Goal: Book appointment/travel/reservation

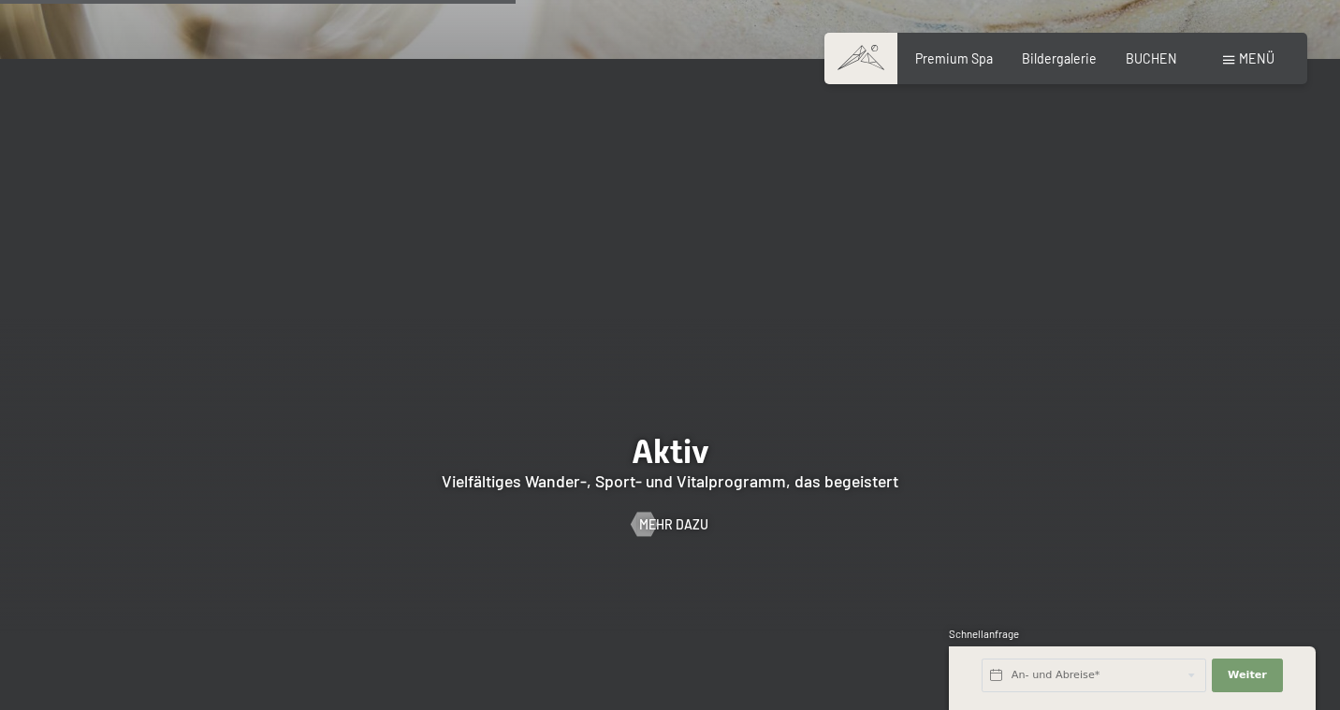
scroll to position [3273, 0]
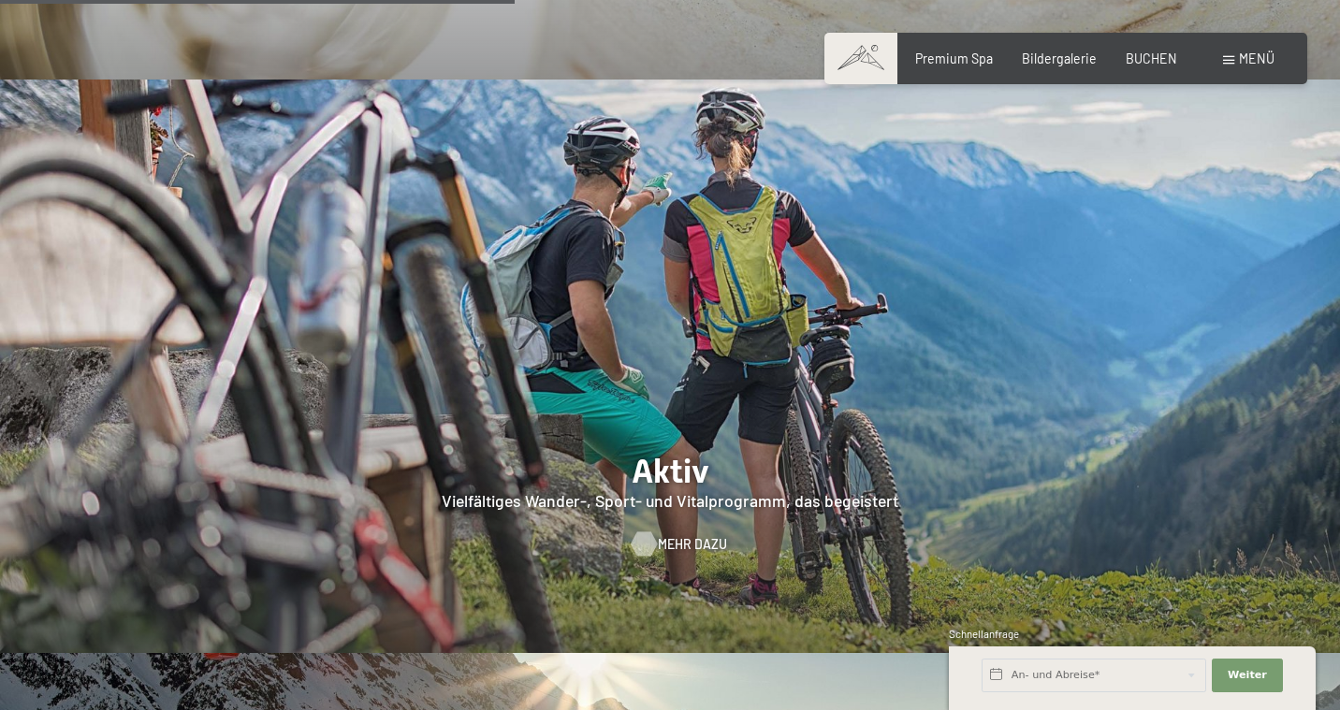
click at [685, 535] on span "Mehr dazu" at bounding box center [692, 544] width 69 height 19
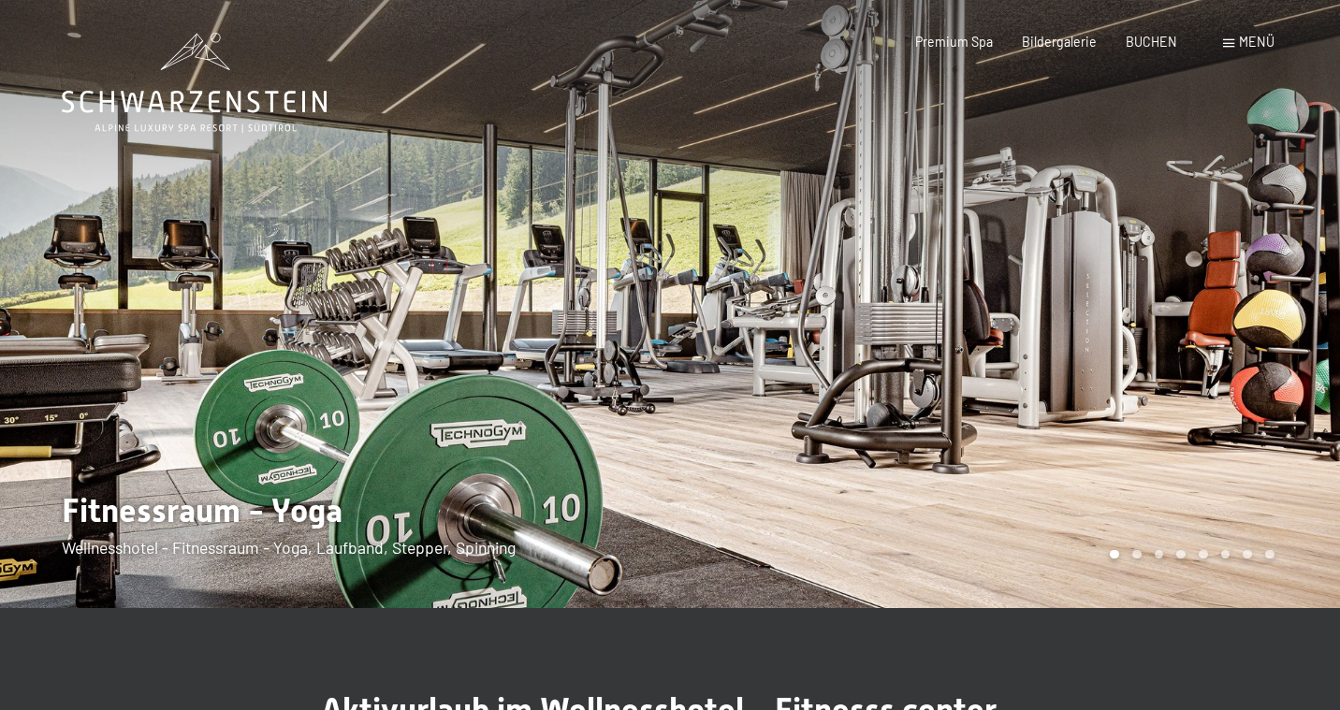
click at [1023, 515] on div at bounding box center [1005, 304] width 670 height 608
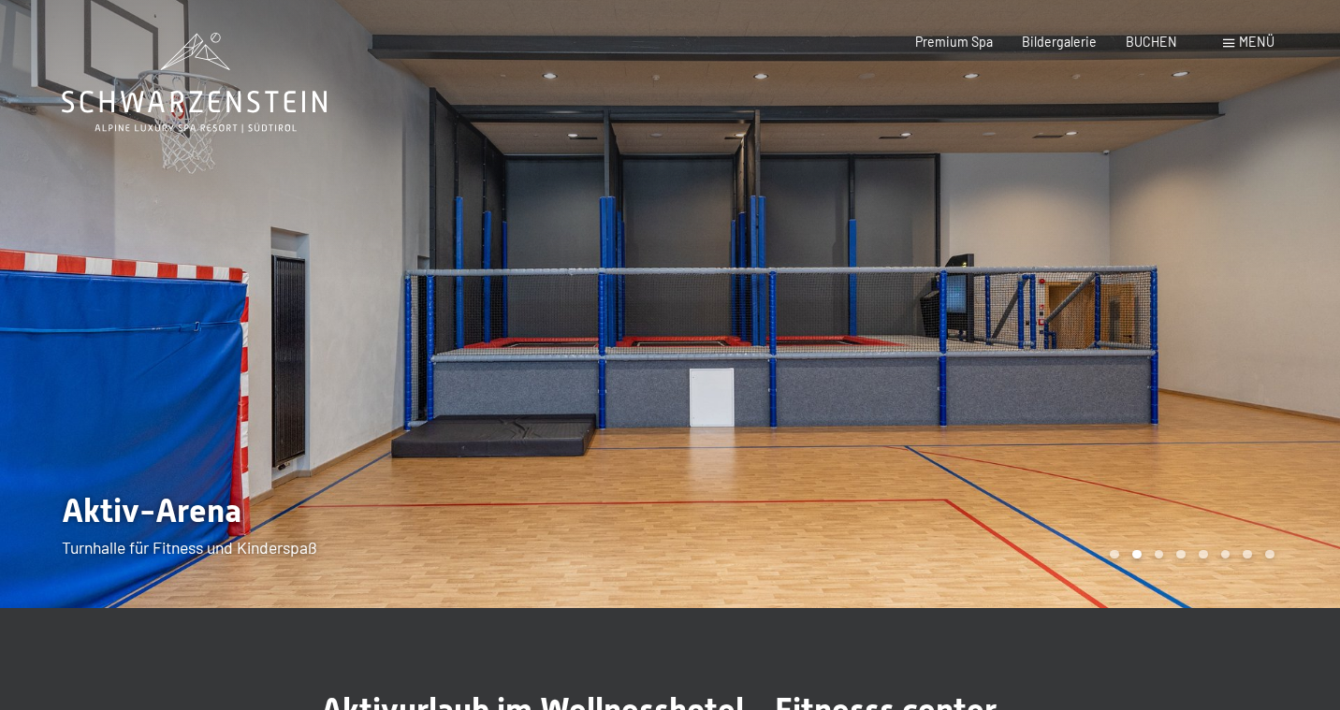
click at [1023, 515] on div at bounding box center [1005, 304] width 670 height 608
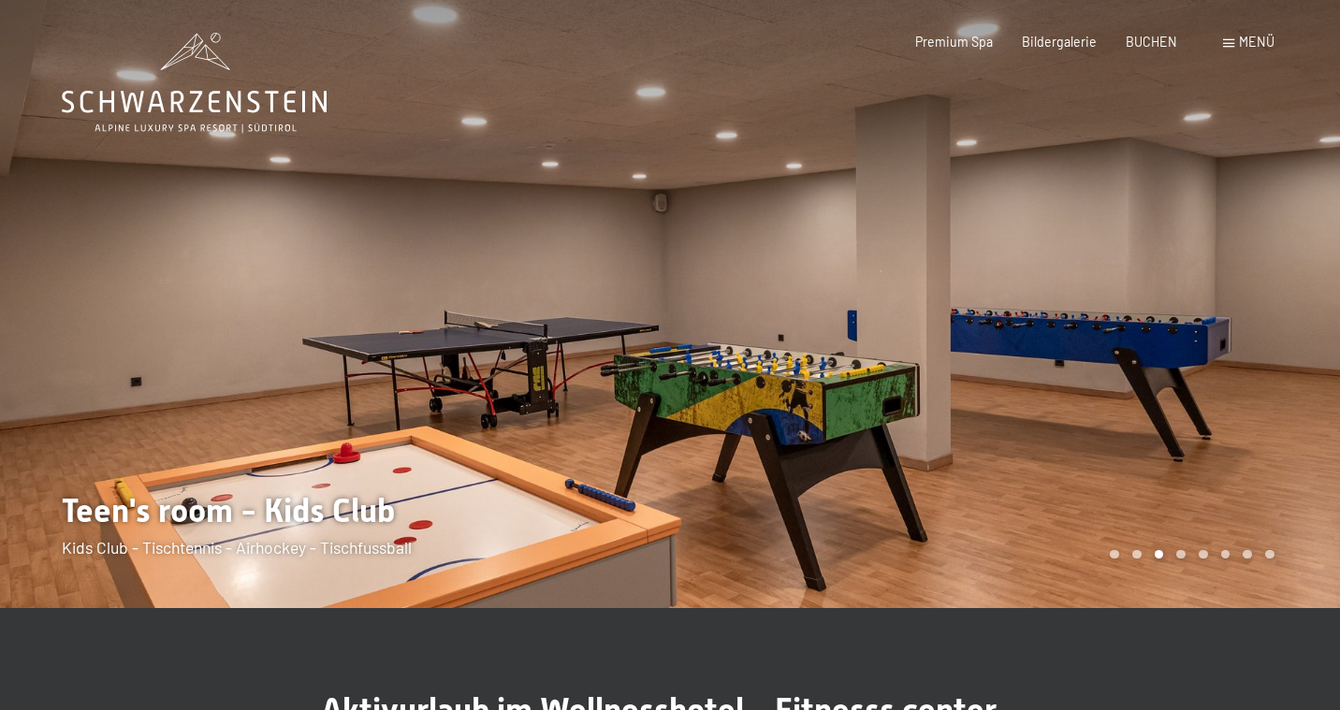
click at [1023, 515] on div at bounding box center [1005, 304] width 670 height 608
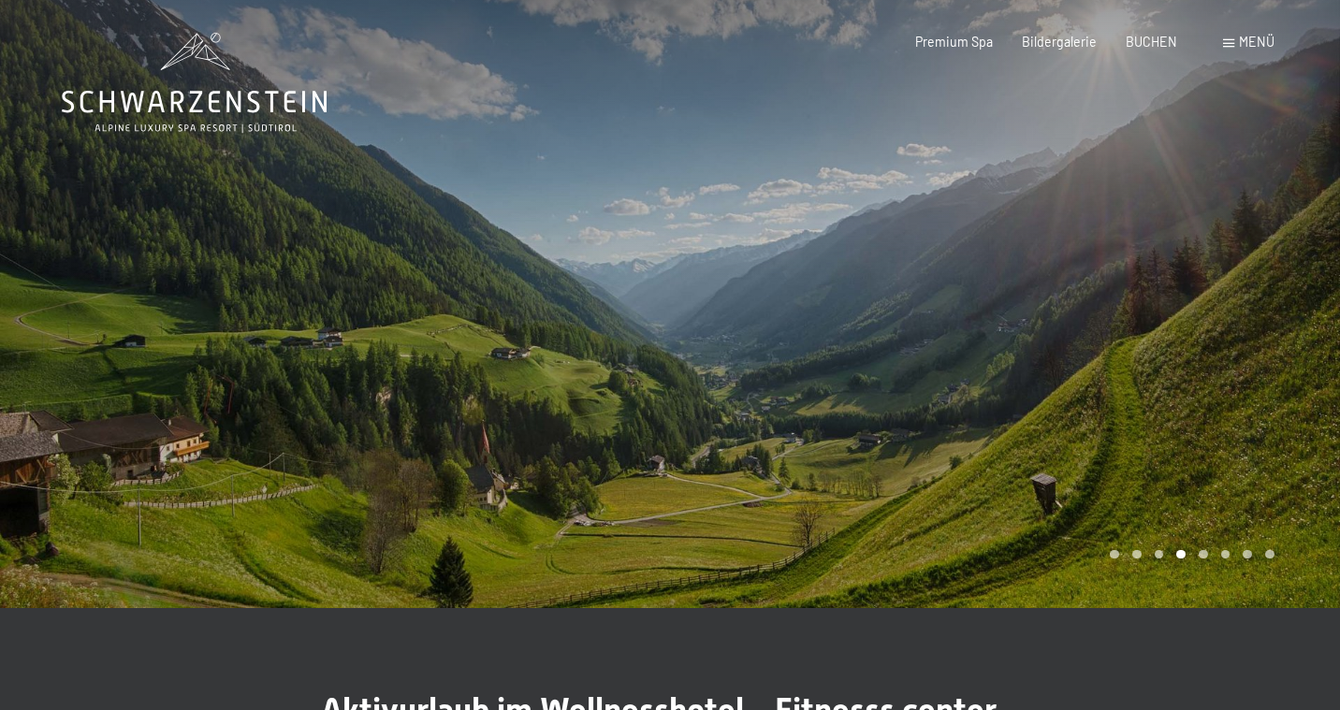
click at [1023, 514] on div at bounding box center [1005, 304] width 670 height 608
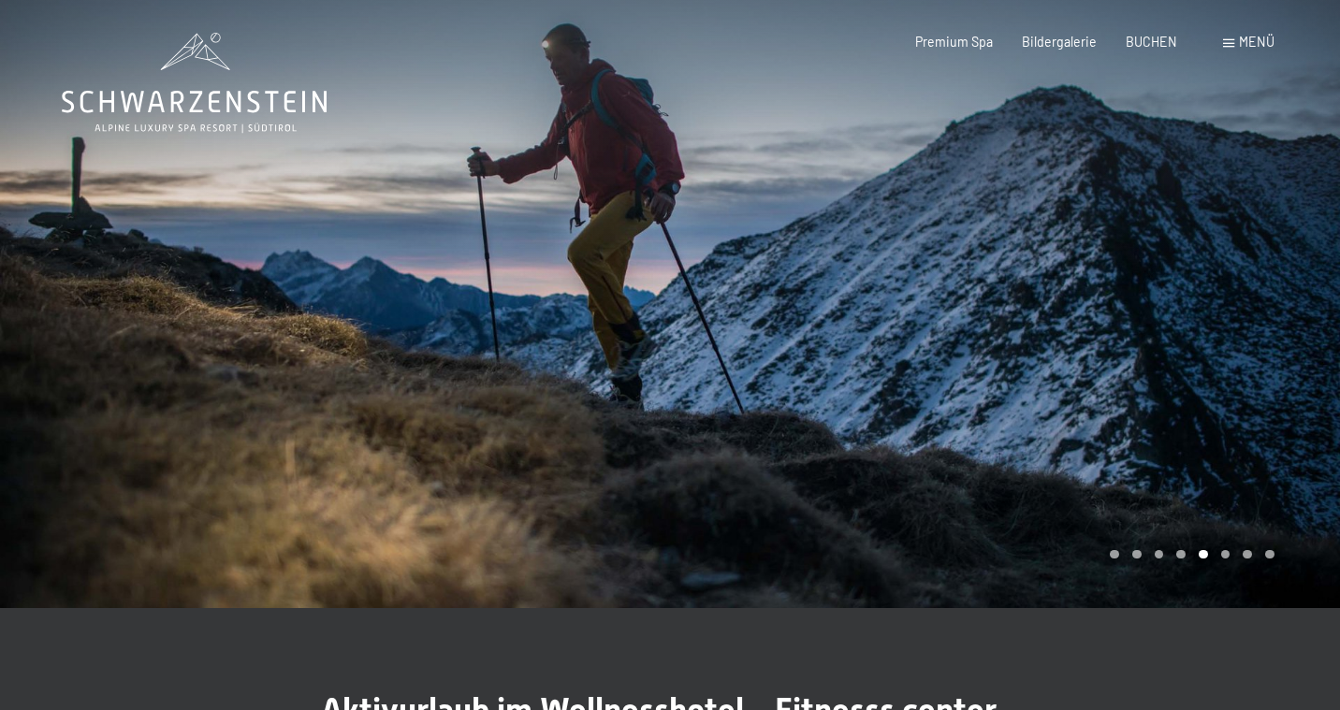
click at [1023, 514] on div at bounding box center [1005, 304] width 670 height 608
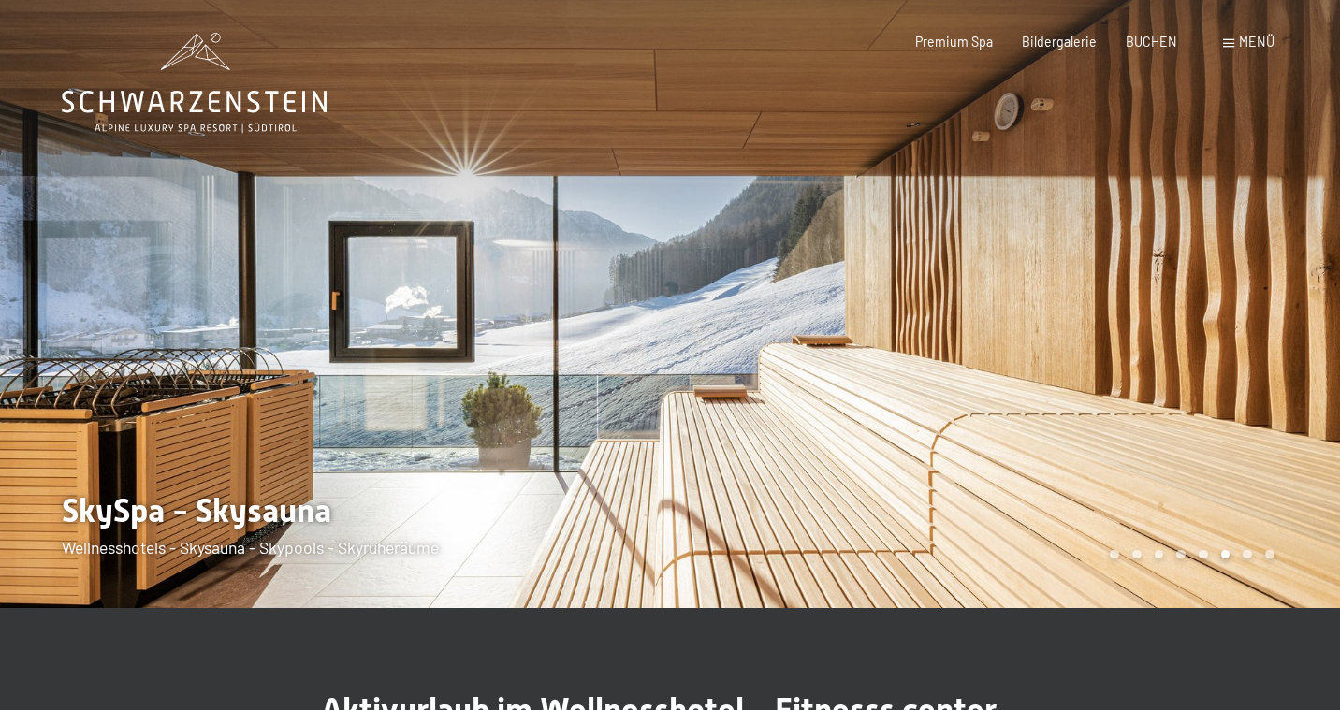
click at [1023, 514] on div at bounding box center [1005, 304] width 670 height 608
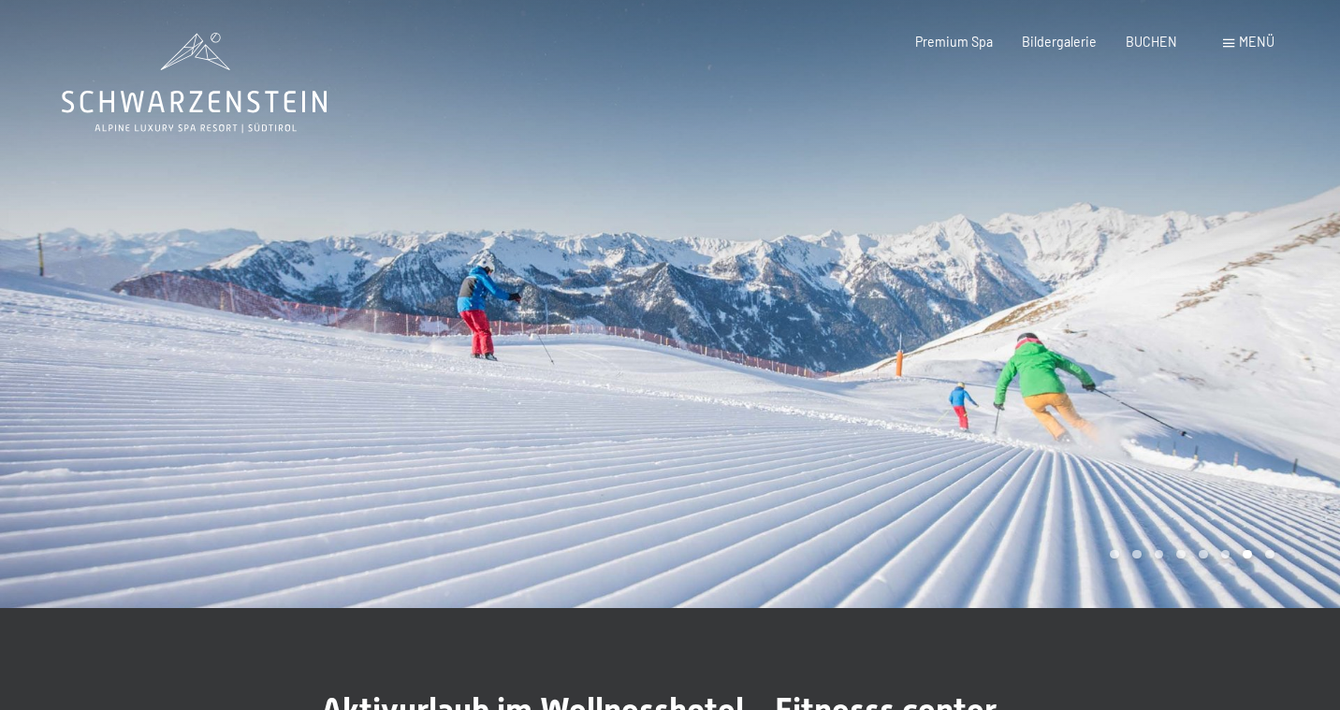
click at [1023, 514] on div at bounding box center [1005, 304] width 670 height 608
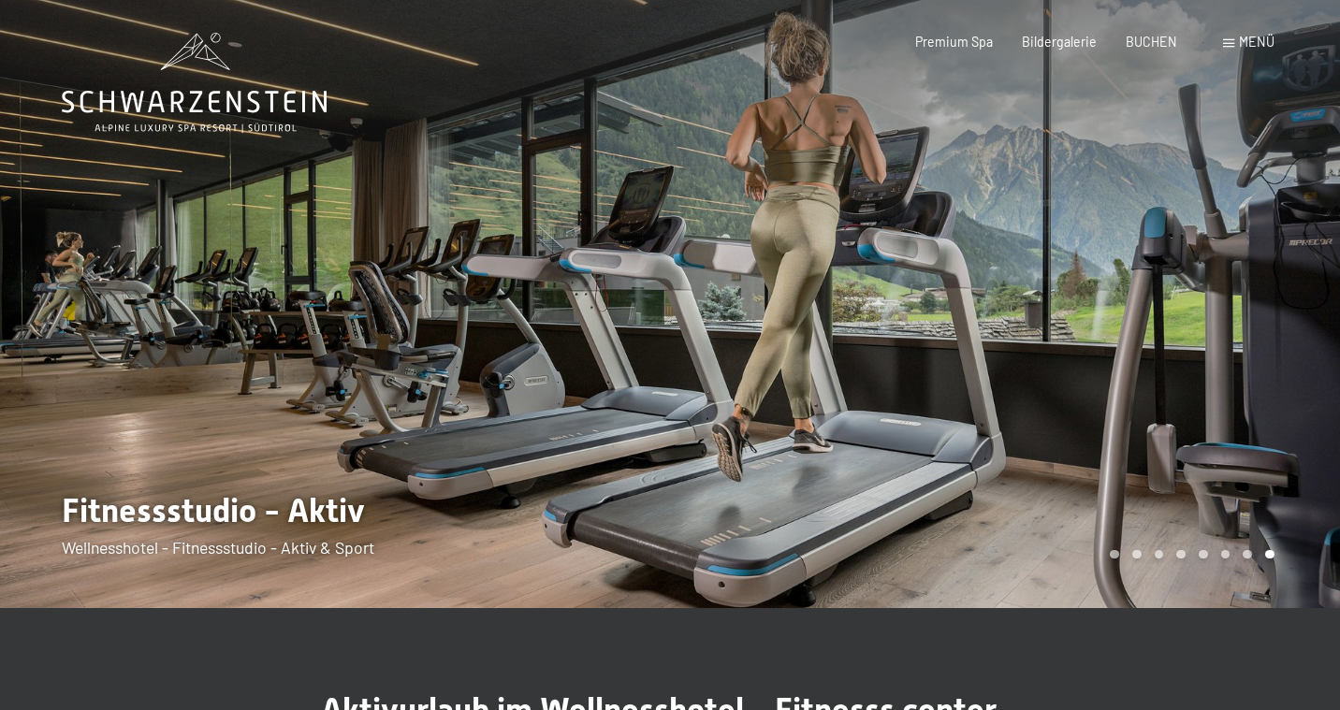
click at [1023, 514] on div at bounding box center [1005, 304] width 670 height 608
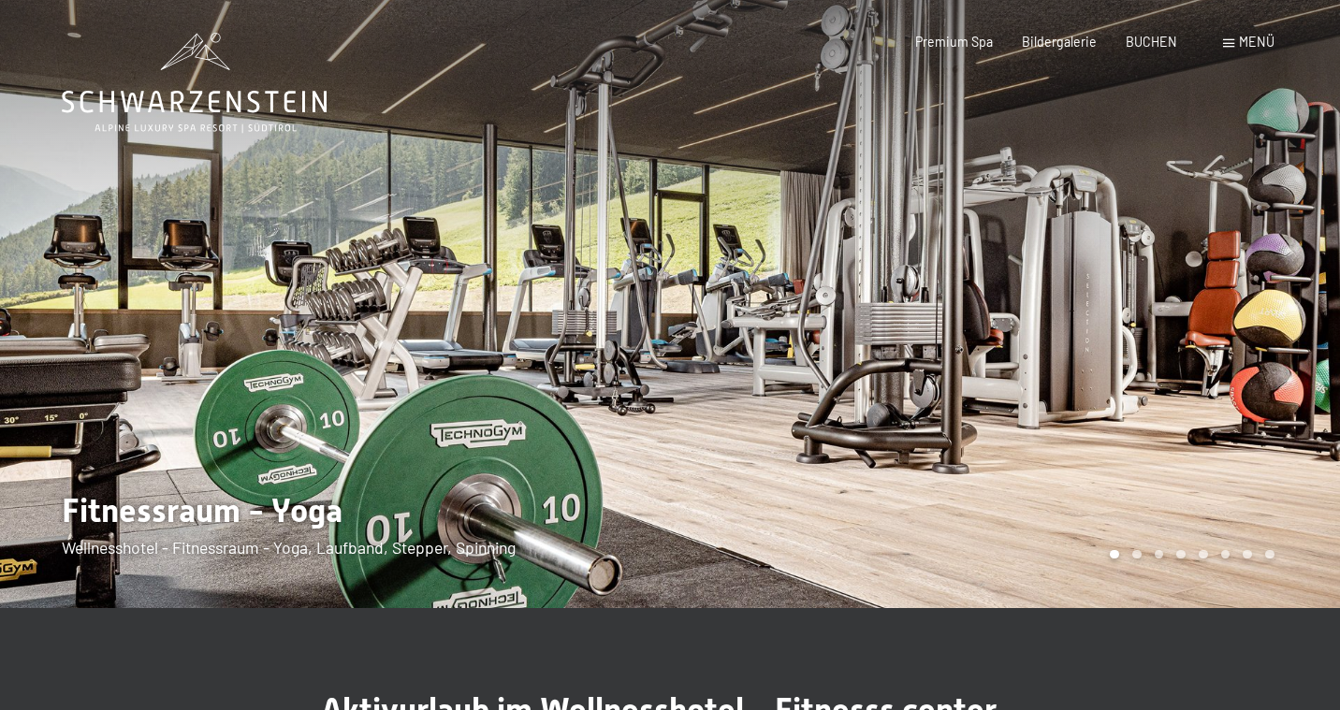
click at [308, 404] on div at bounding box center [335, 304] width 670 height 608
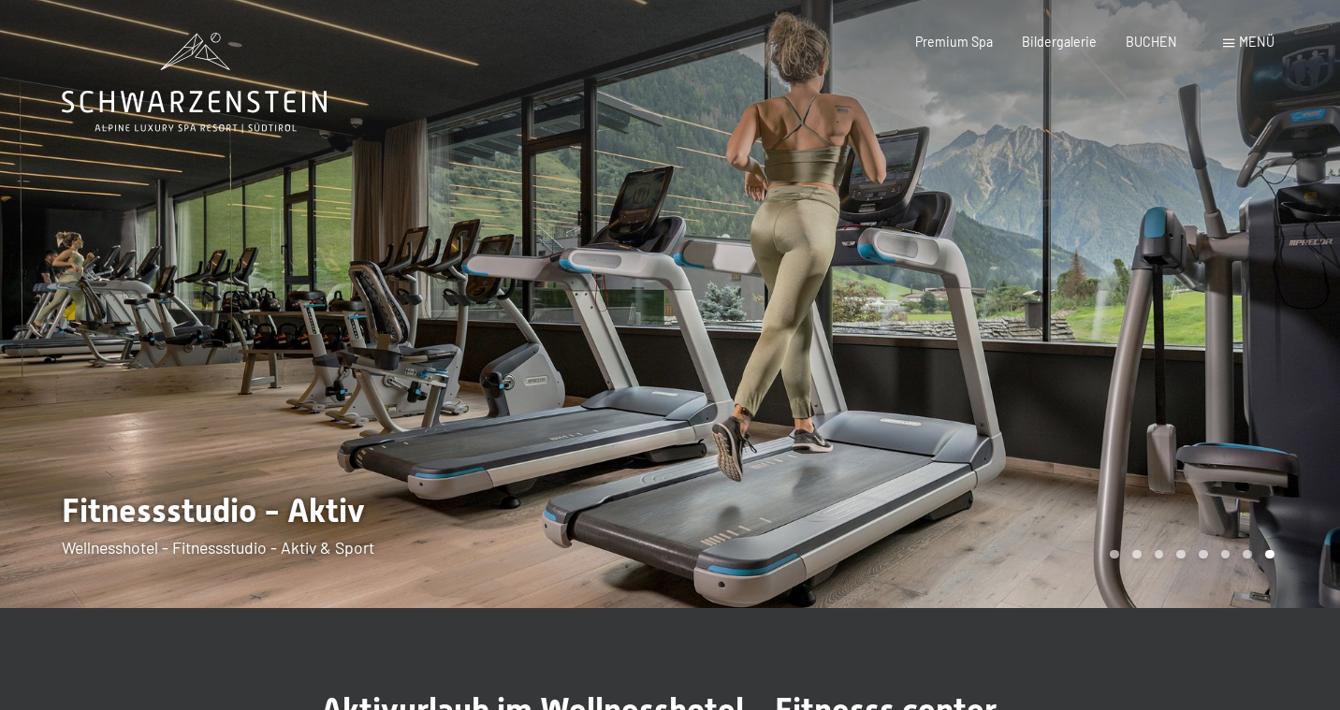
click at [308, 404] on div at bounding box center [335, 304] width 670 height 608
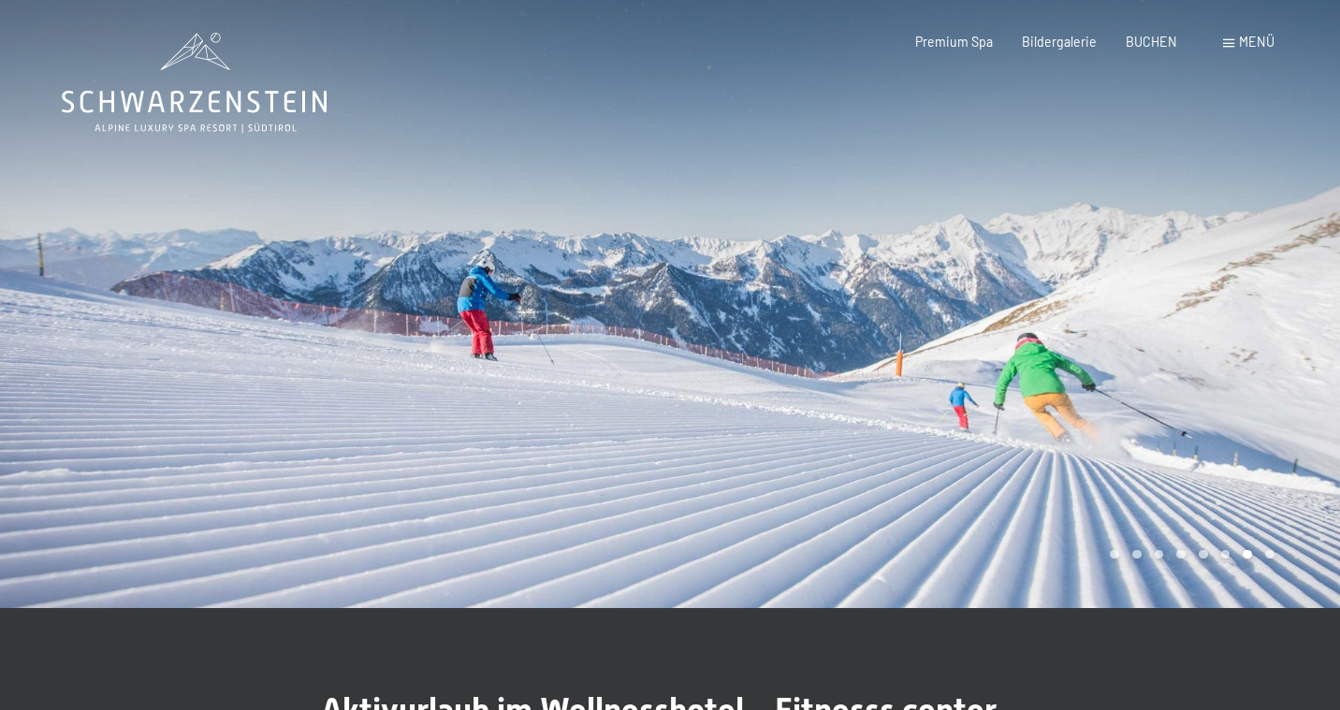
click at [1179, 341] on div at bounding box center [1005, 304] width 670 height 608
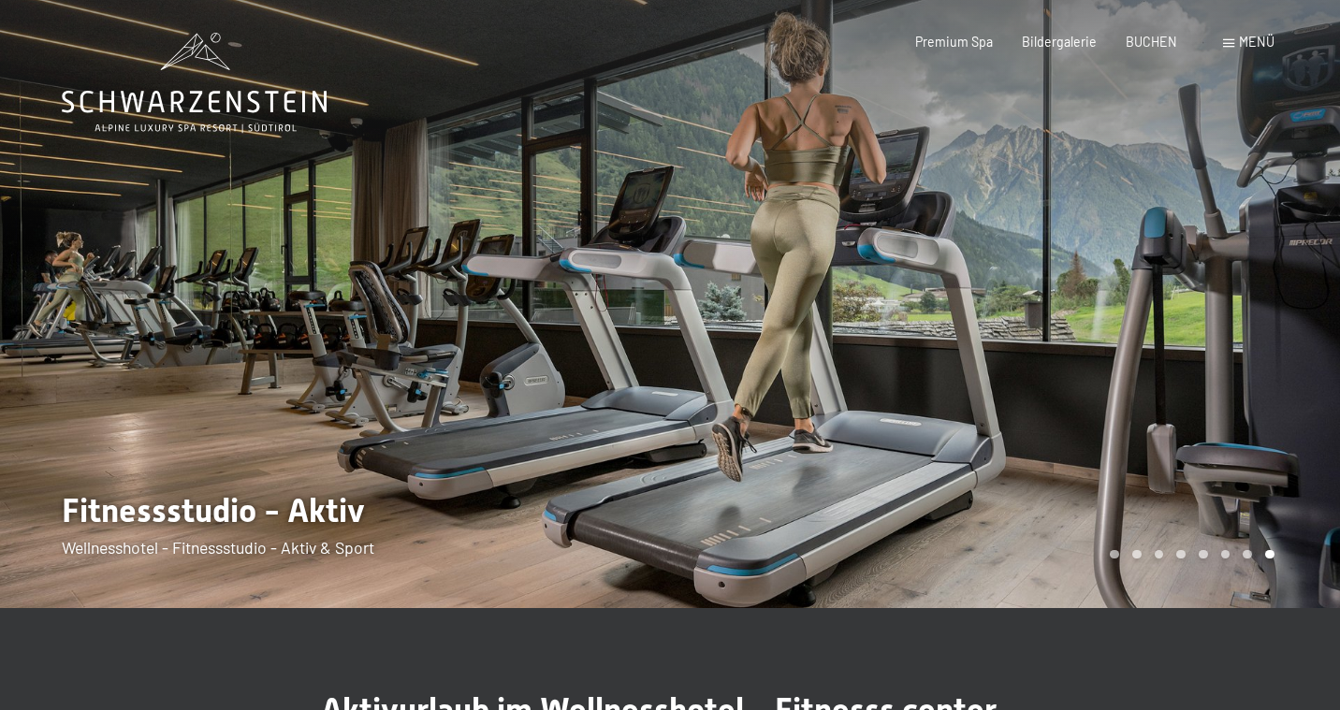
click at [1152, 350] on div at bounding box center [1005, 304] width 670 height 608
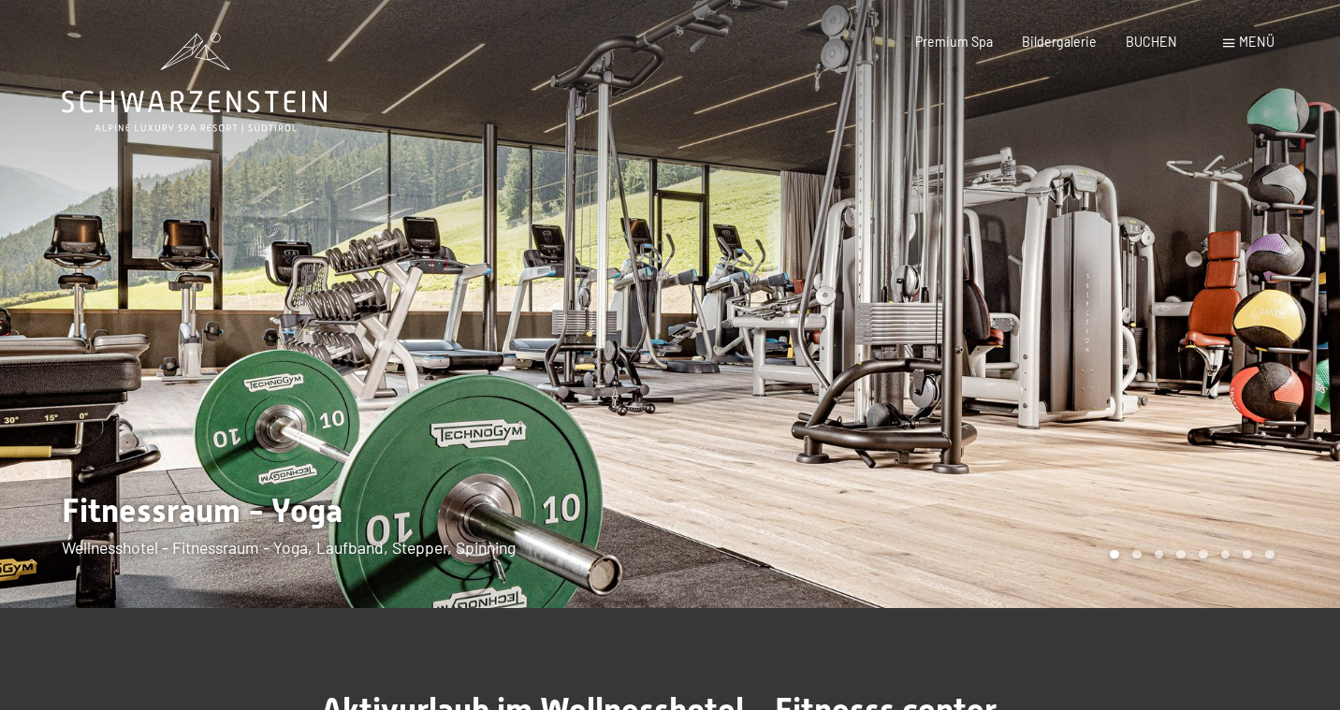
click at [1152, 350] on div at bounding box center [1005, 304] width 670 height 608
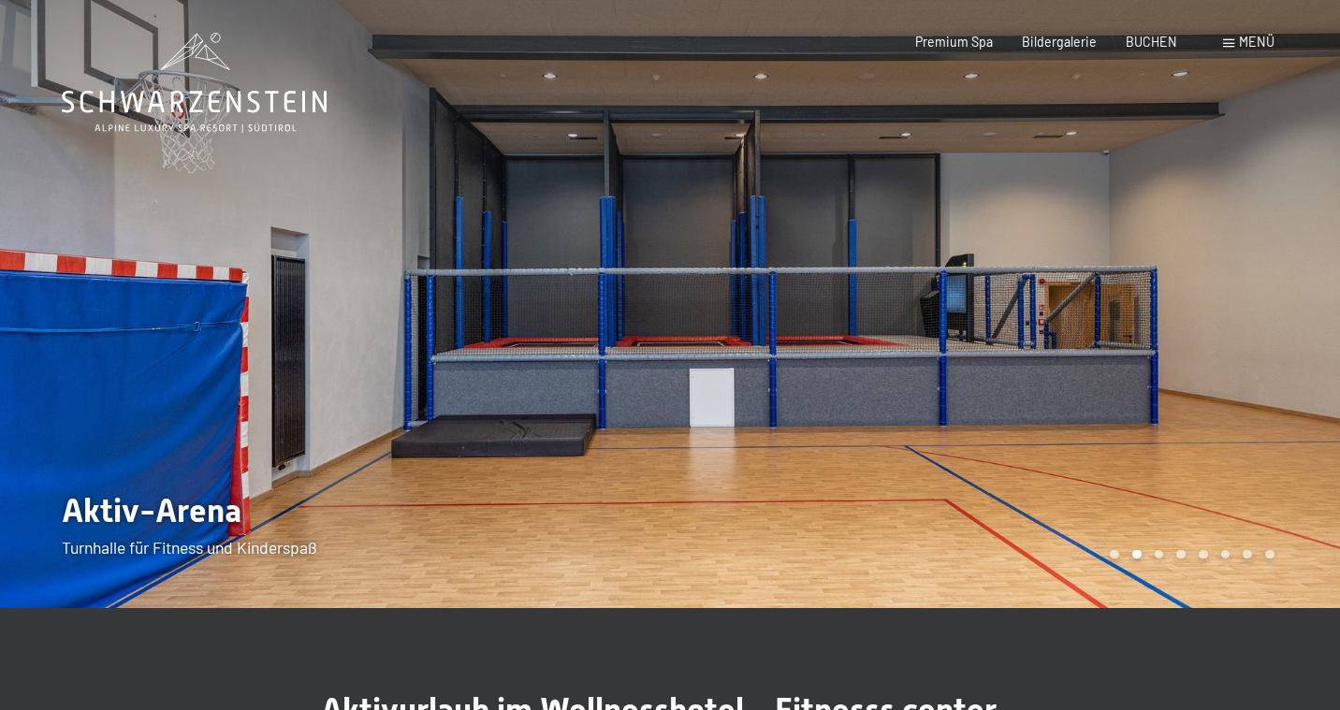
click at [1152, 350] on div at bounding box center [1005, 304] width 670 height 608
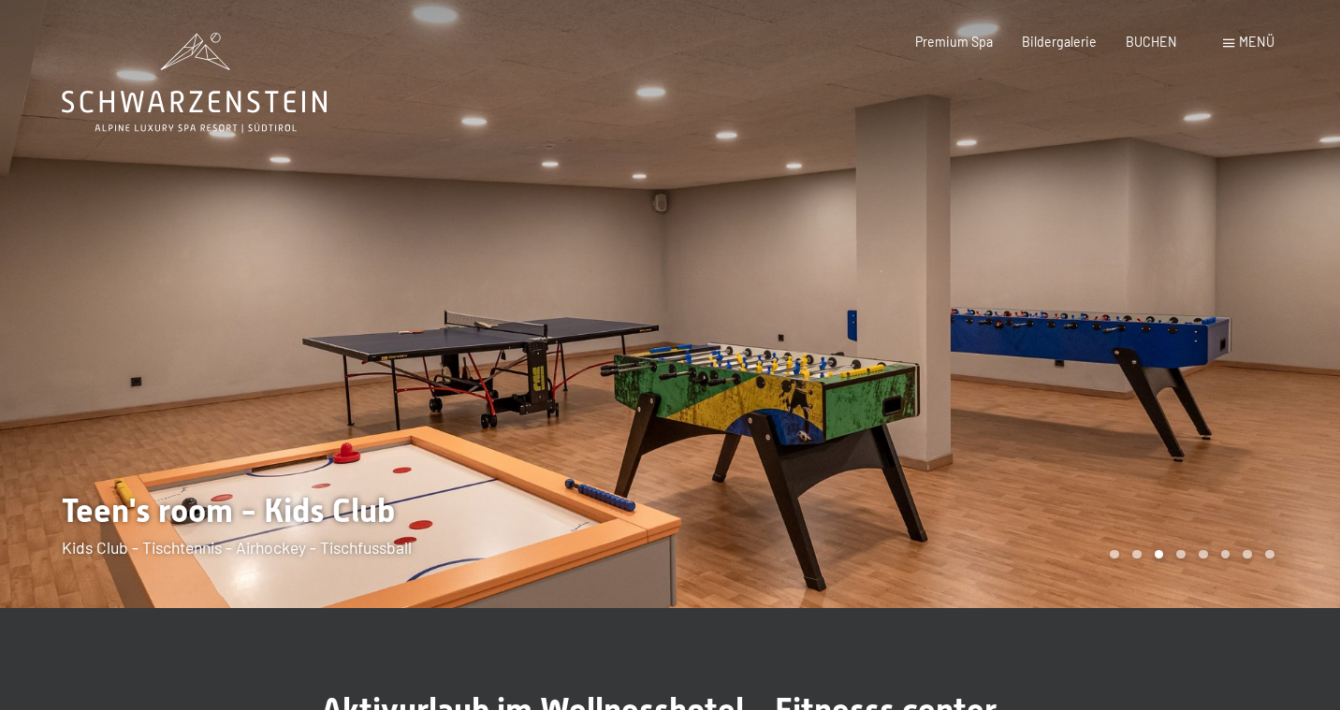
click at [1152, 350] on div at bounding box center [1005, 304] width 670 height 608
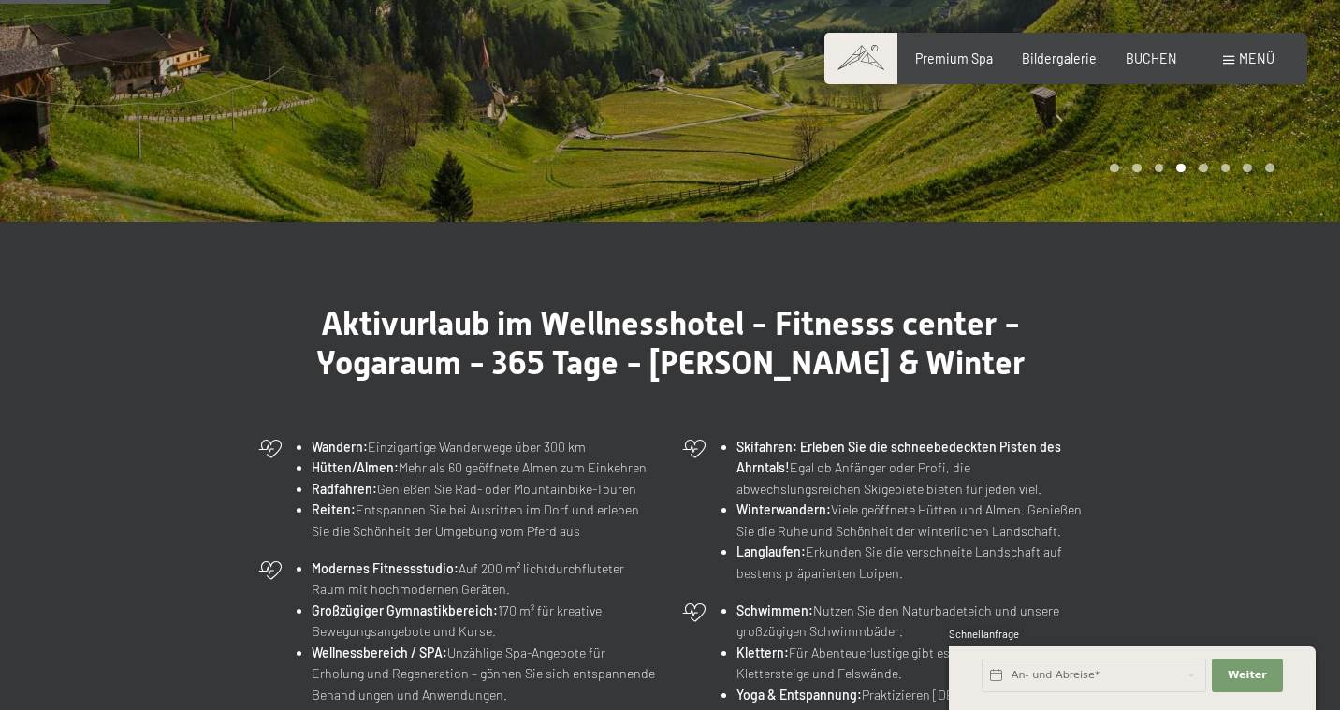
scroll to position [370, 0]
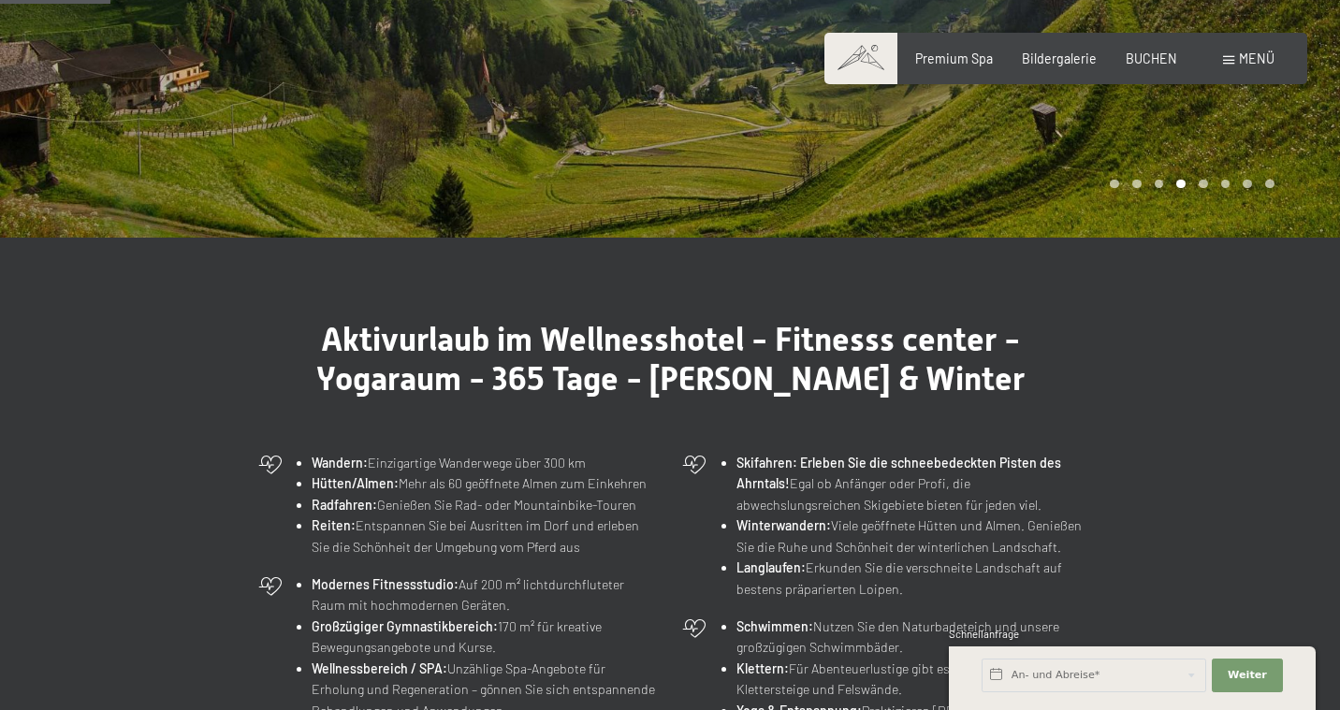
click at [969, 67] on div "Buchen Anfragen Premium Spa Bildergalerie BUCHEN Menü DE IT EN Gutschein Bilder…" at bounding box center [1065, 59] width 416 height 19
click at [973, 63] on span "Premium Spa" at bounding box center [954, 56] width 78 height 16
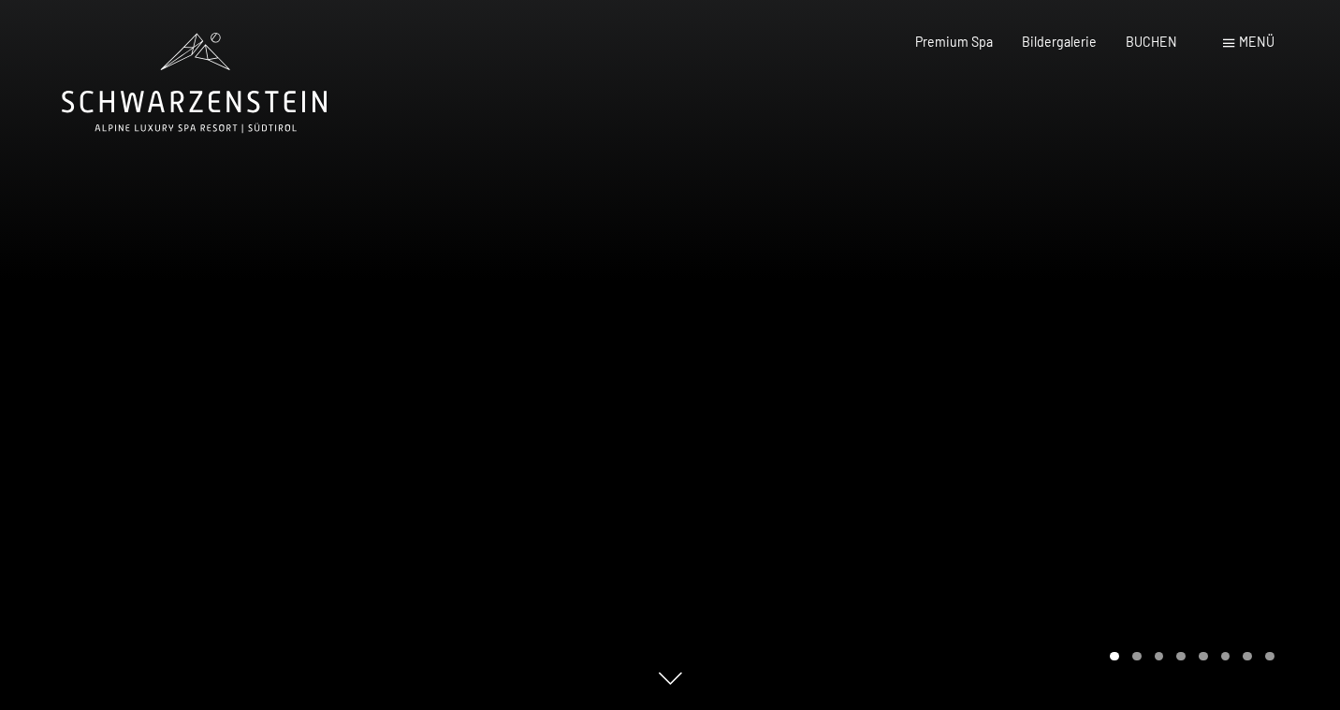
click at [1231, 45] on span at bounding box center [1228, 43] width 11 height 8
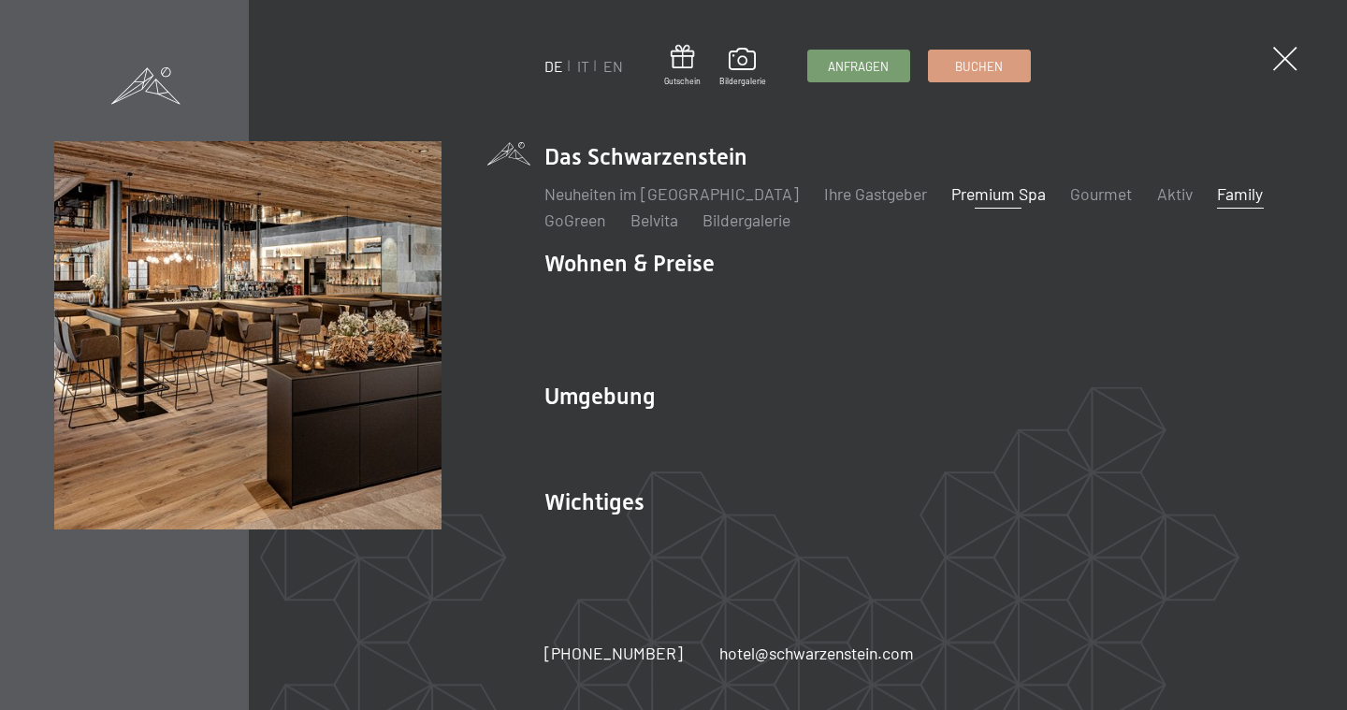
click at [1217, 204] on link "Family" at bounding box center [1240, 193] width 46 height 21
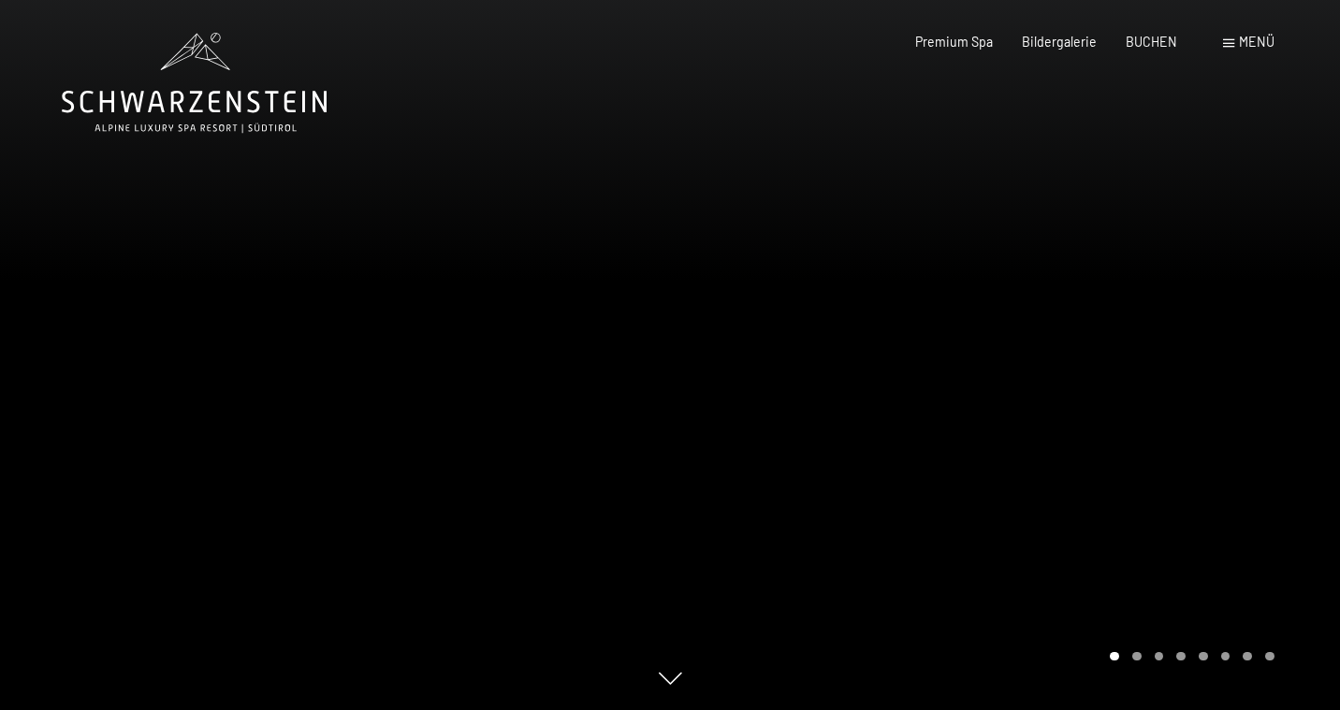
click at [1039, 378] on div at bounding box center [1005, 355] width 670 height 710
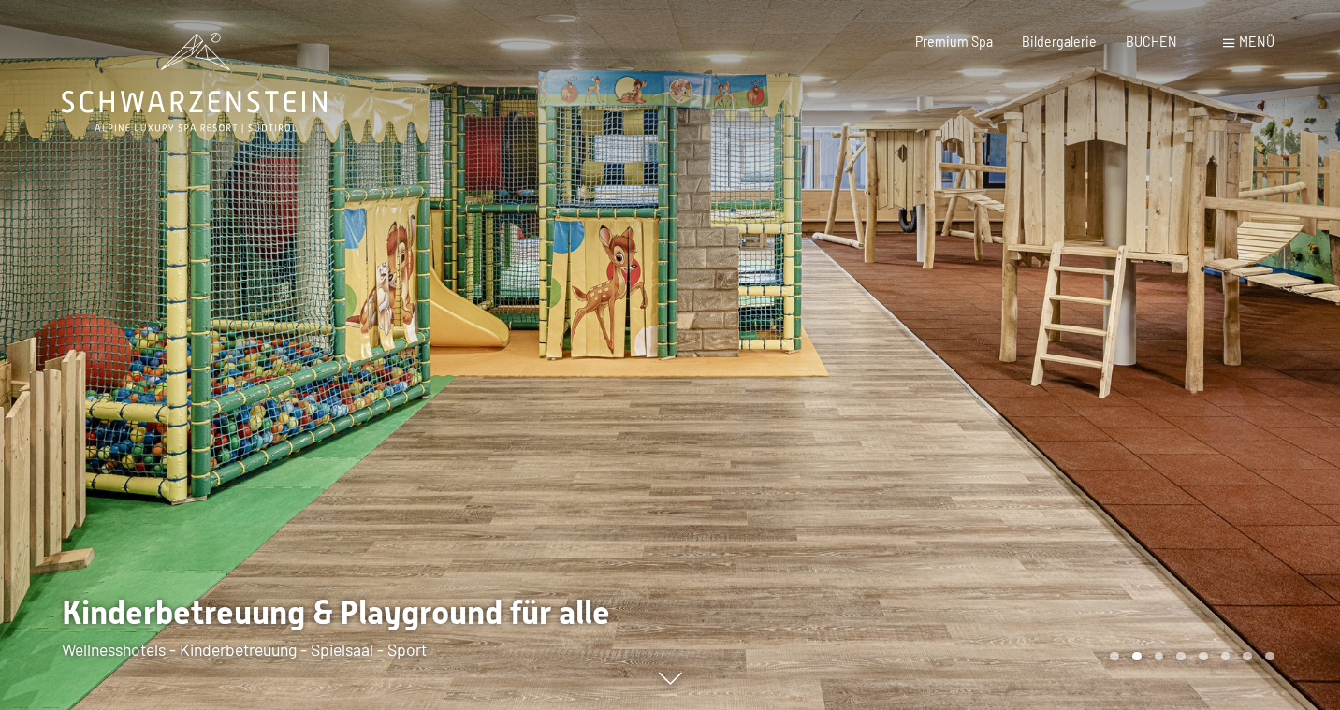
click at [1039, 378] on div at bounding box center [1005, 355] width 670 height 710
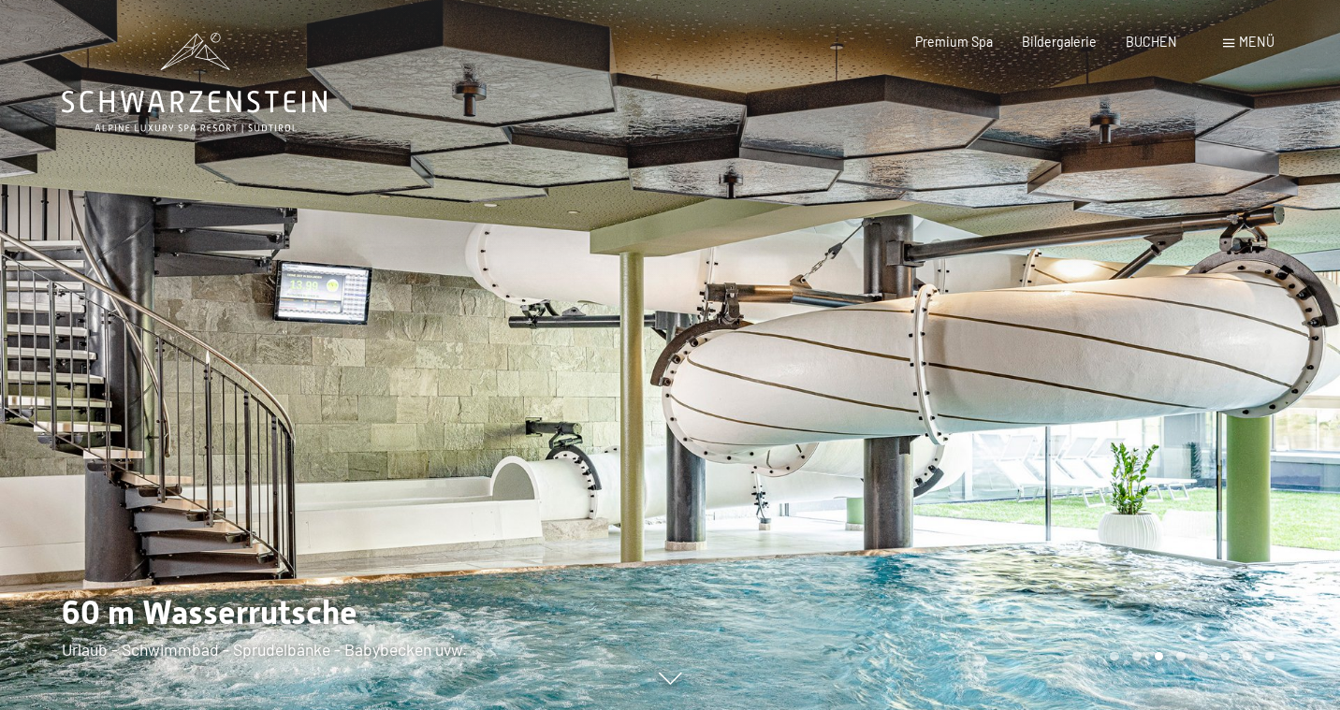
click at [1120, 365] on div at bounding box center [1005, 355] width 670 height 710
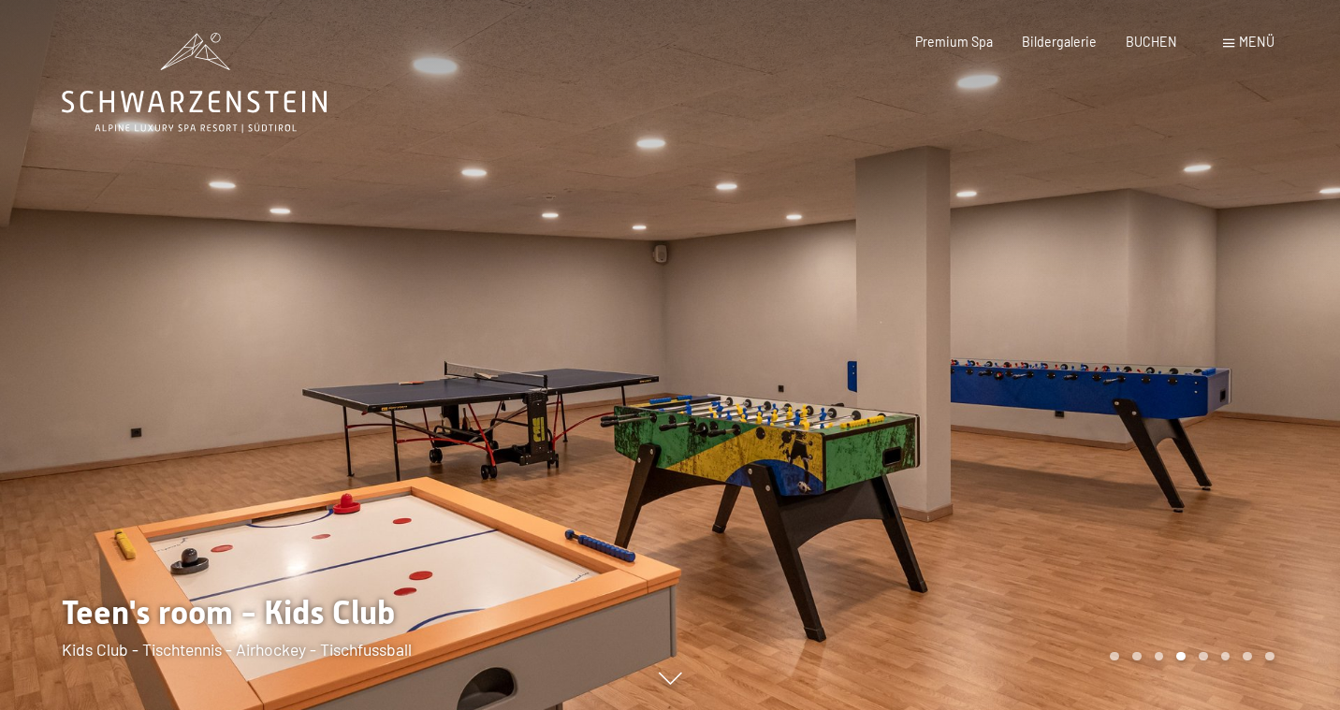
click at [1120, 365] on div at bounding box center [1005, 355] width 670 height 710
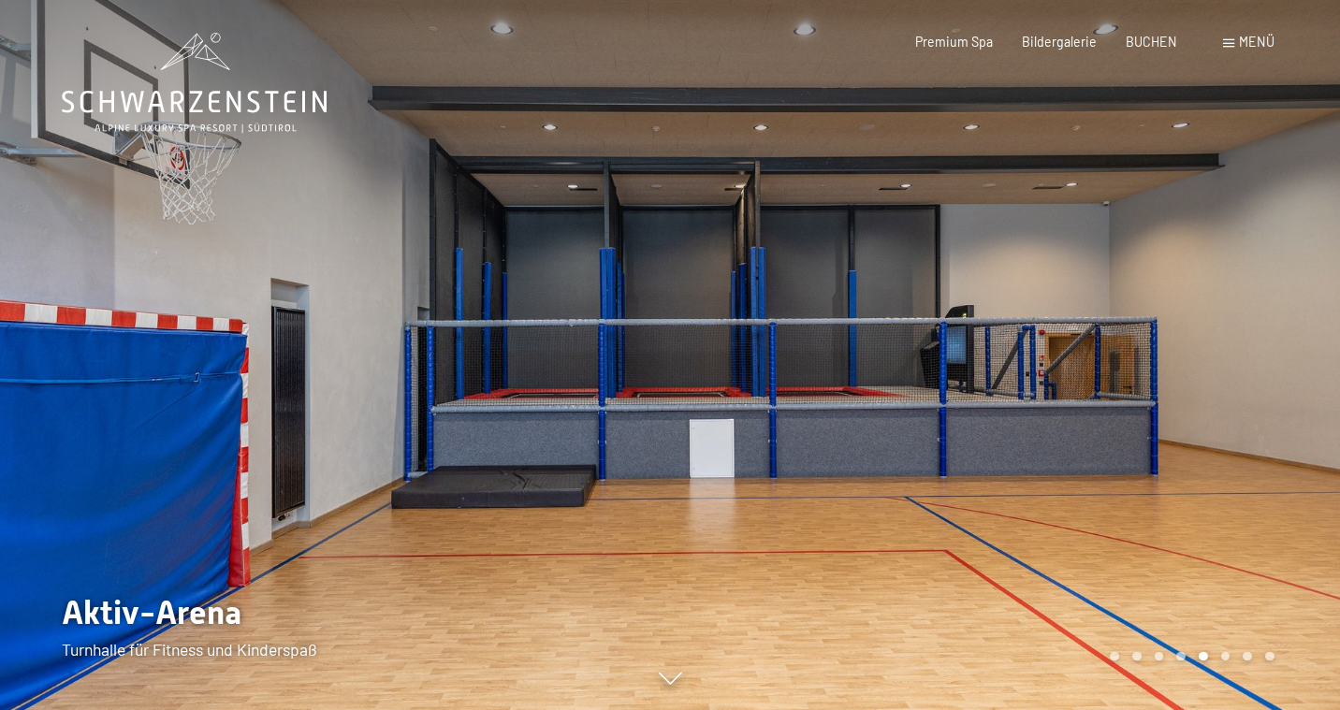
click at [1120, 365] on div at bounding box center [1005, 355] width 670 height 710
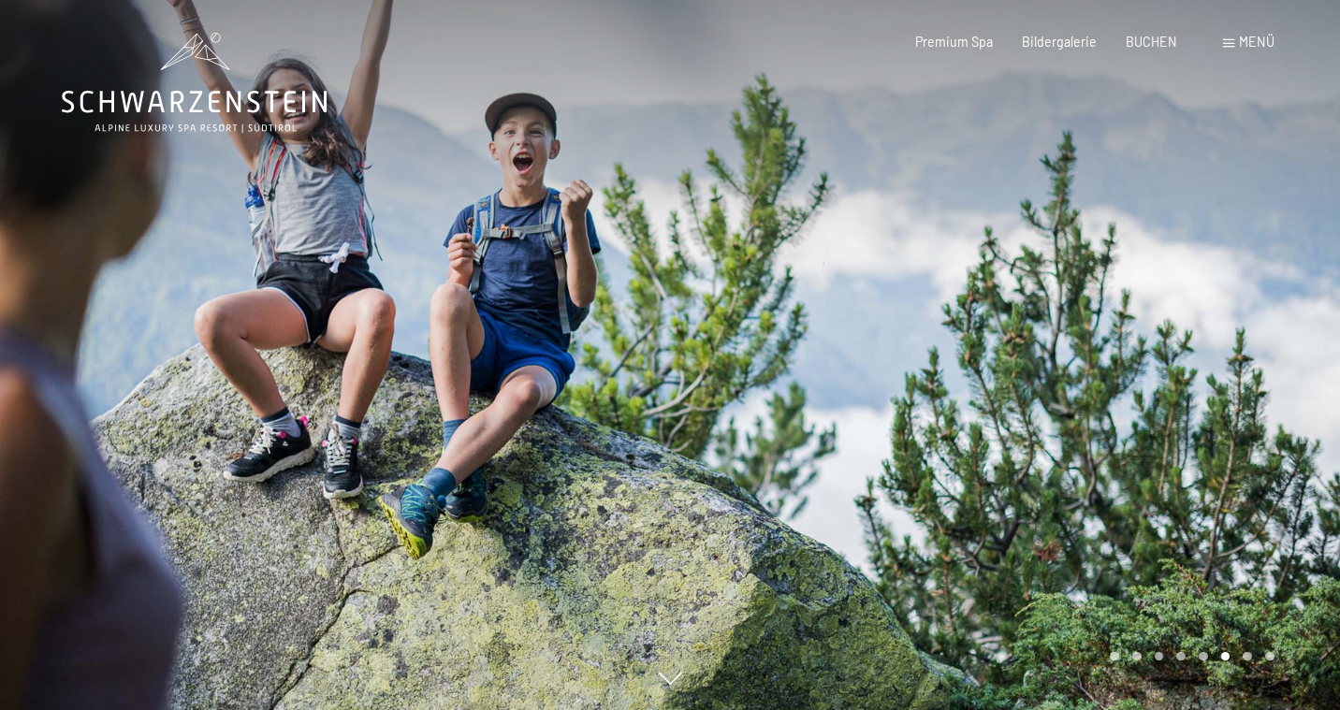
click at [1120, 365] on div at bounding box center [1005, 355] width 670 height 710
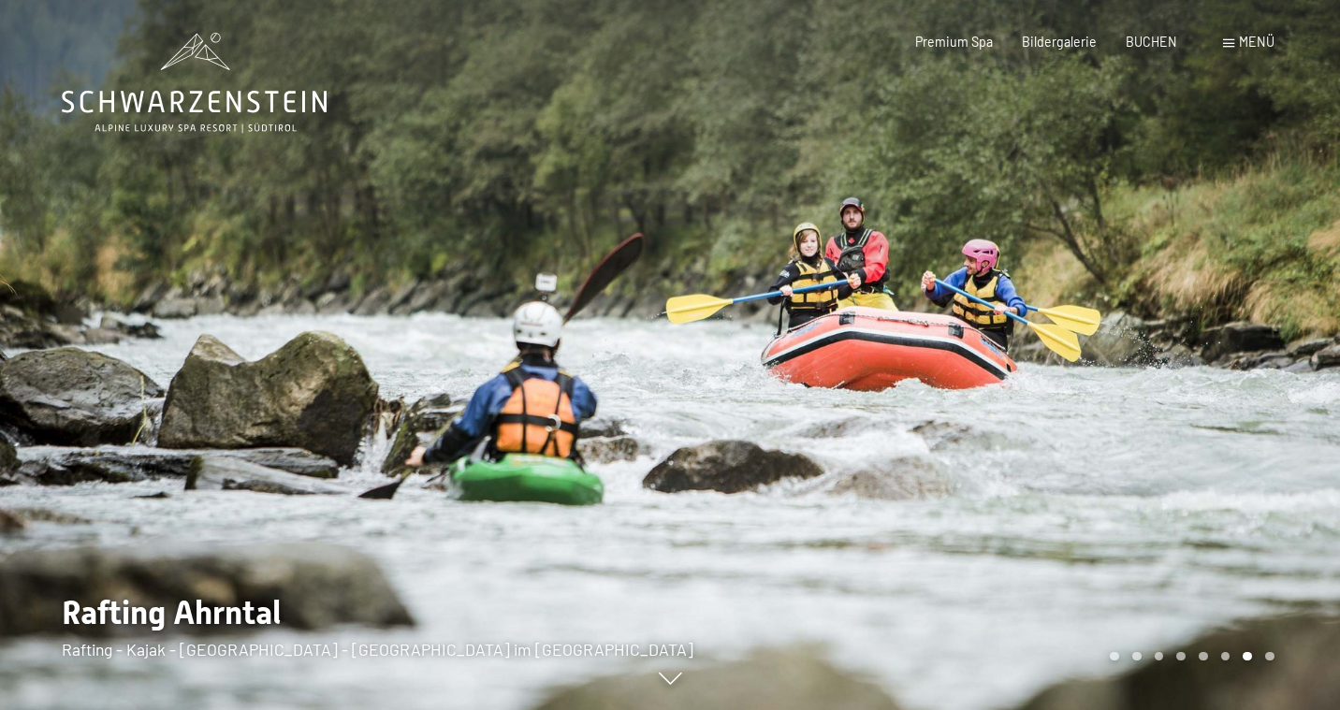
click at [1120, 365] on div at bounding box center [1005, 355] width 670 height 710
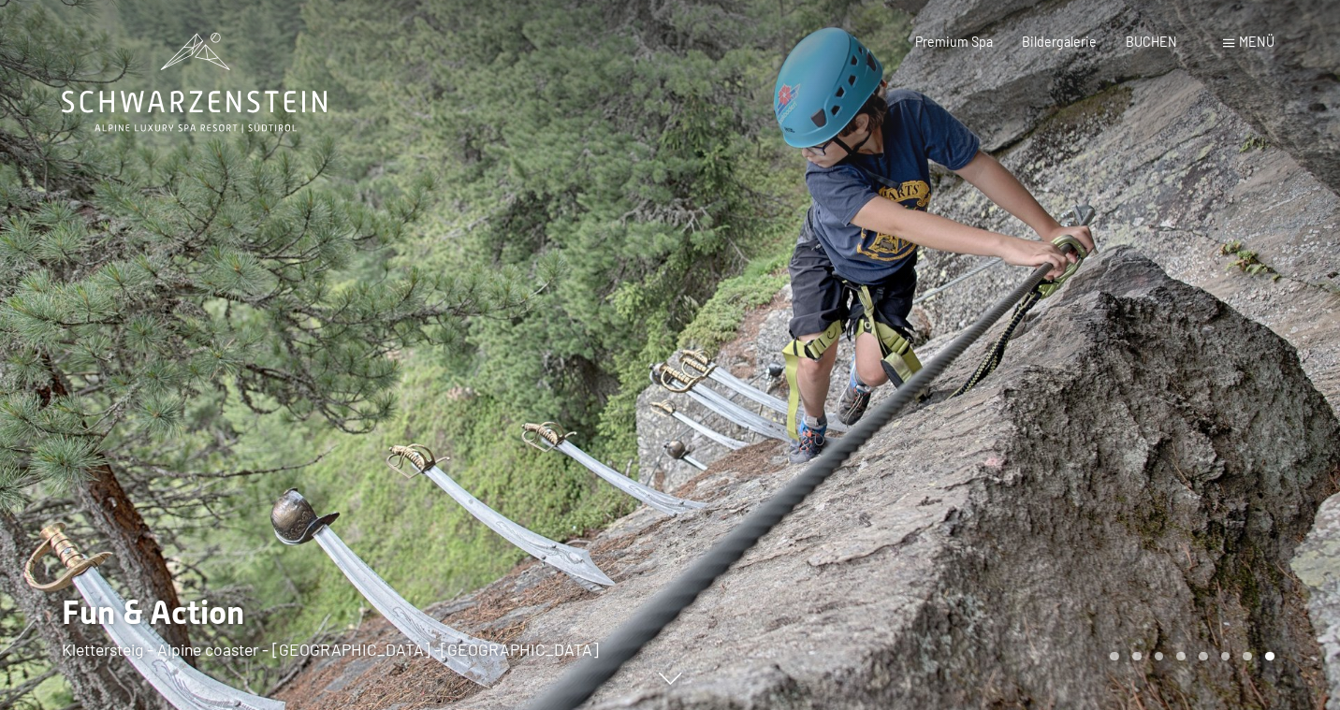
click at [1120, 365] on div at bounding box center [1005, 355] width 670 height 710
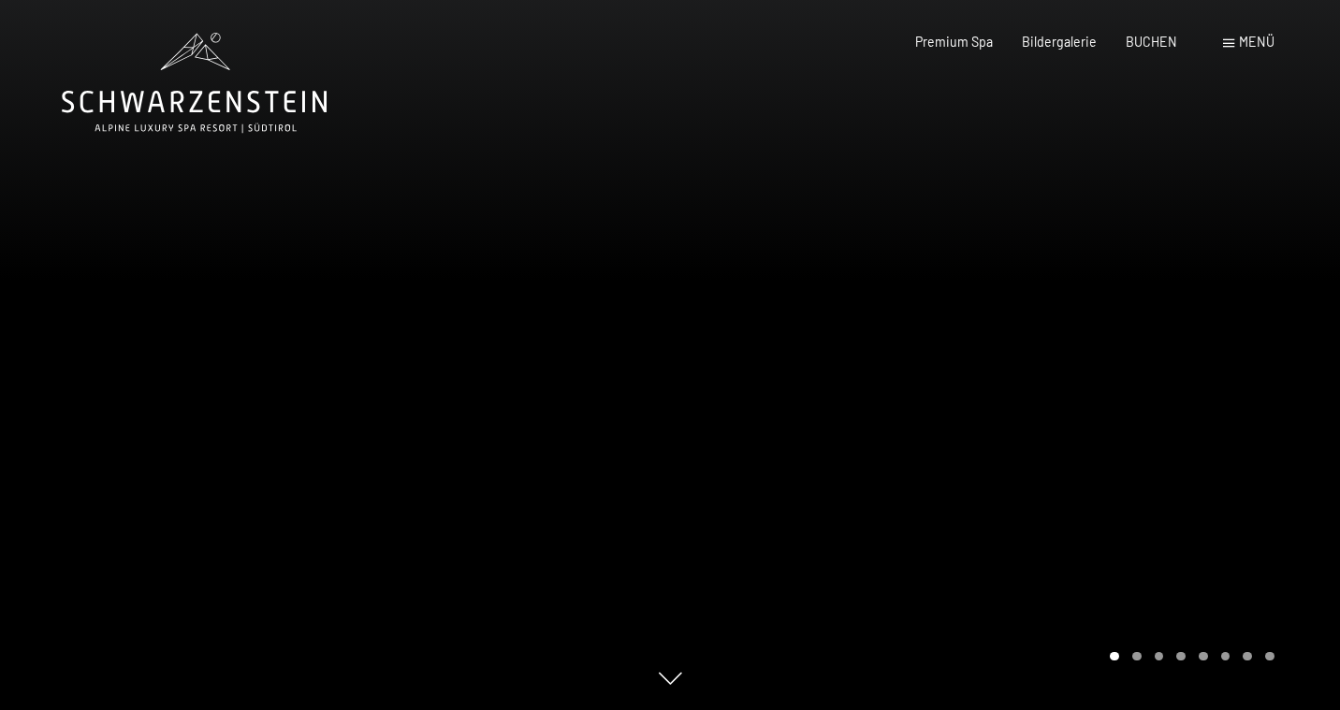
click at [169, 329] on div at bounding box center [335, 355] width 670 height 710
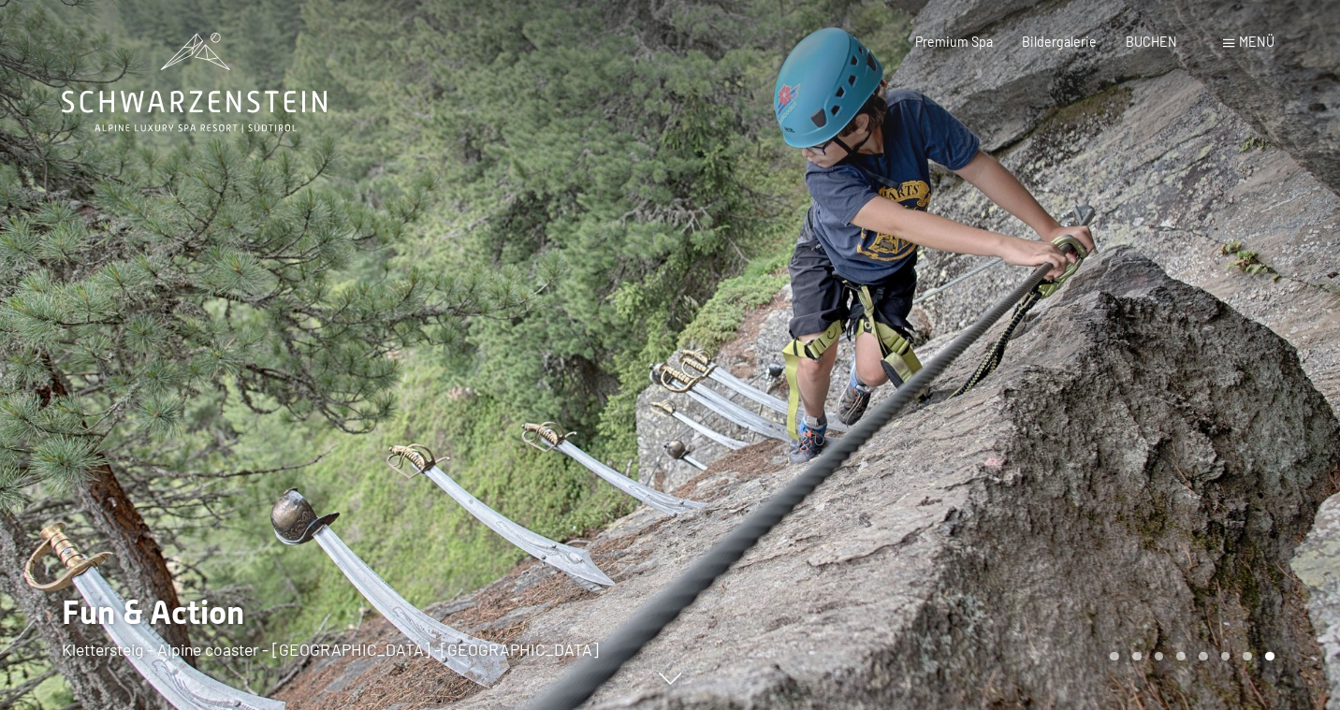
click at [169, 329] on div at bounding box center [335, 355] width 670 height 710
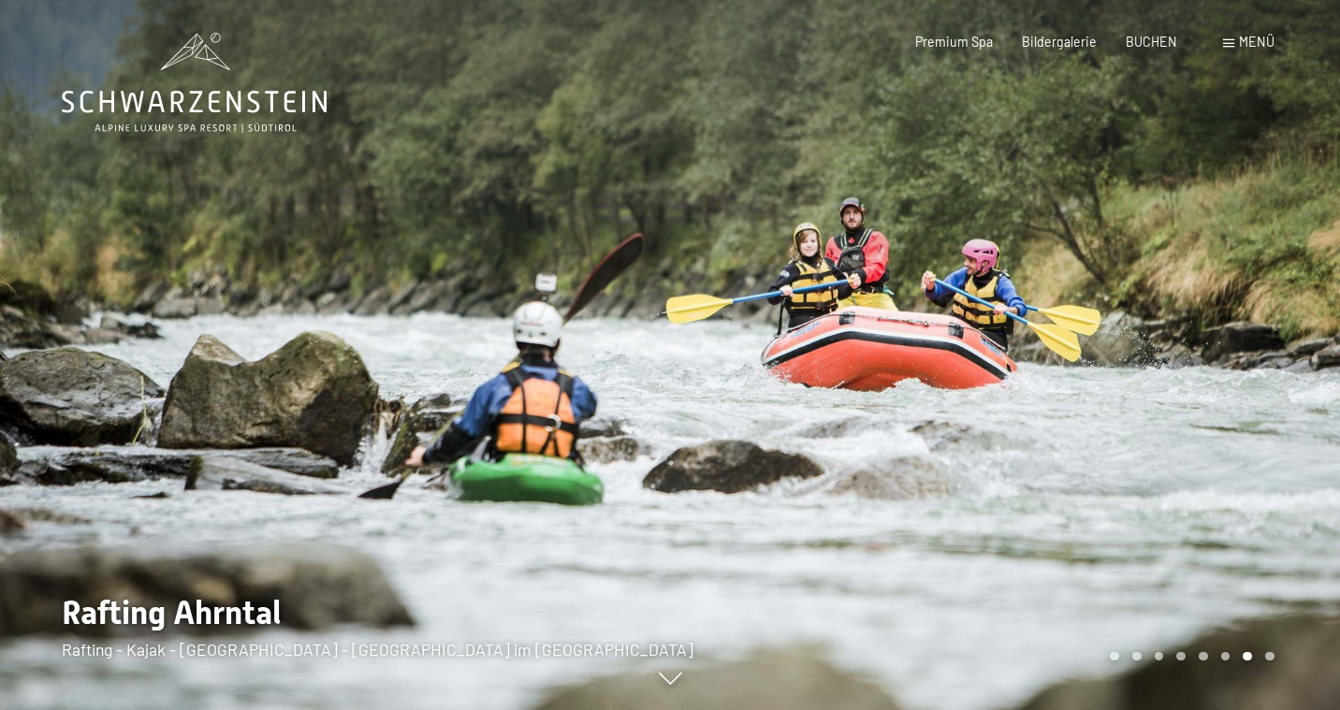
click at [169, 329] on div at bounding box center [335, 355] width 670 height 710
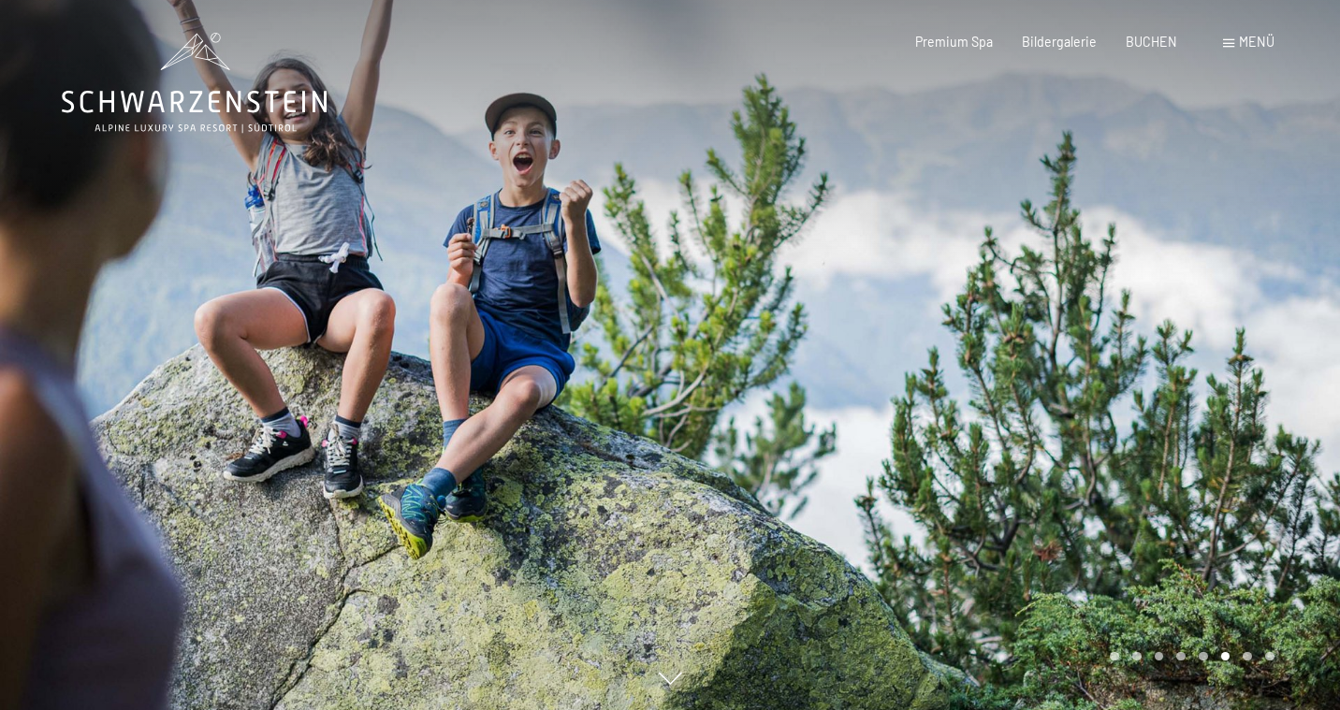
click at [169, 329] on div at bounding box center [335, 355] width 670 height 710
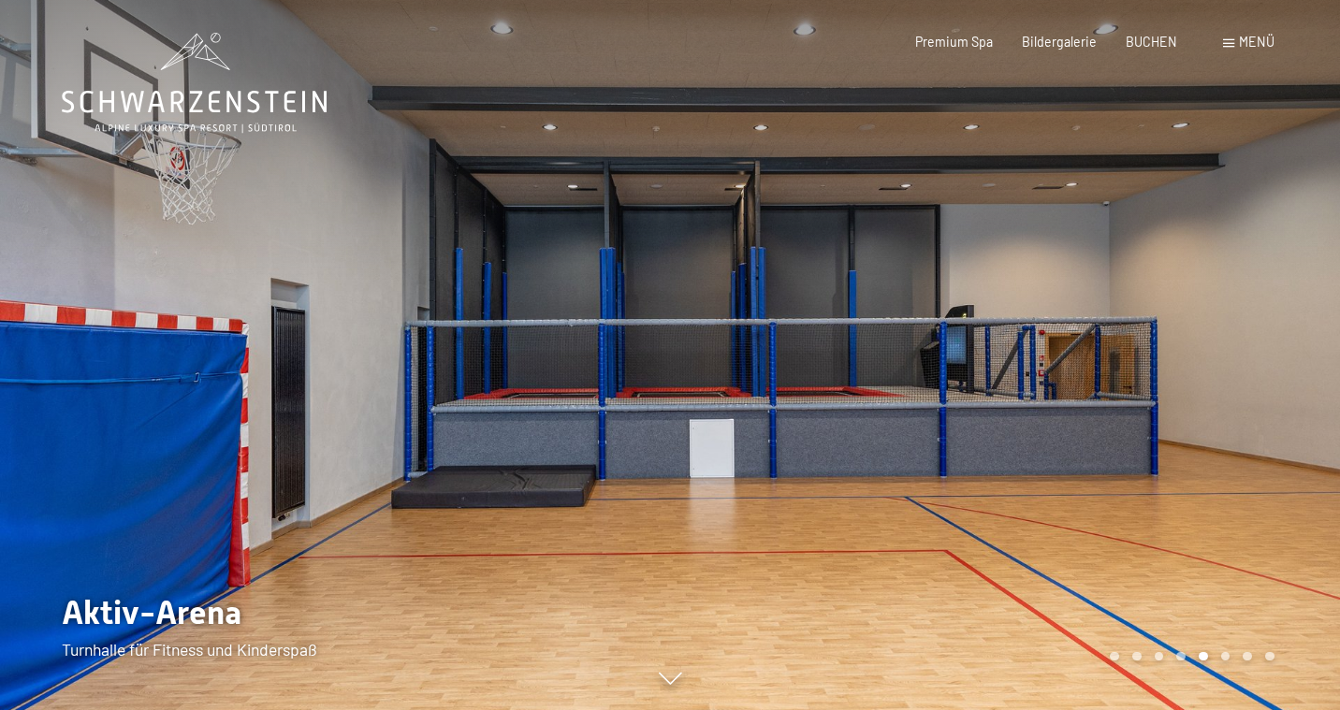
click at [169, 329] on div at bounding box center [335, 355] width 670 height 710
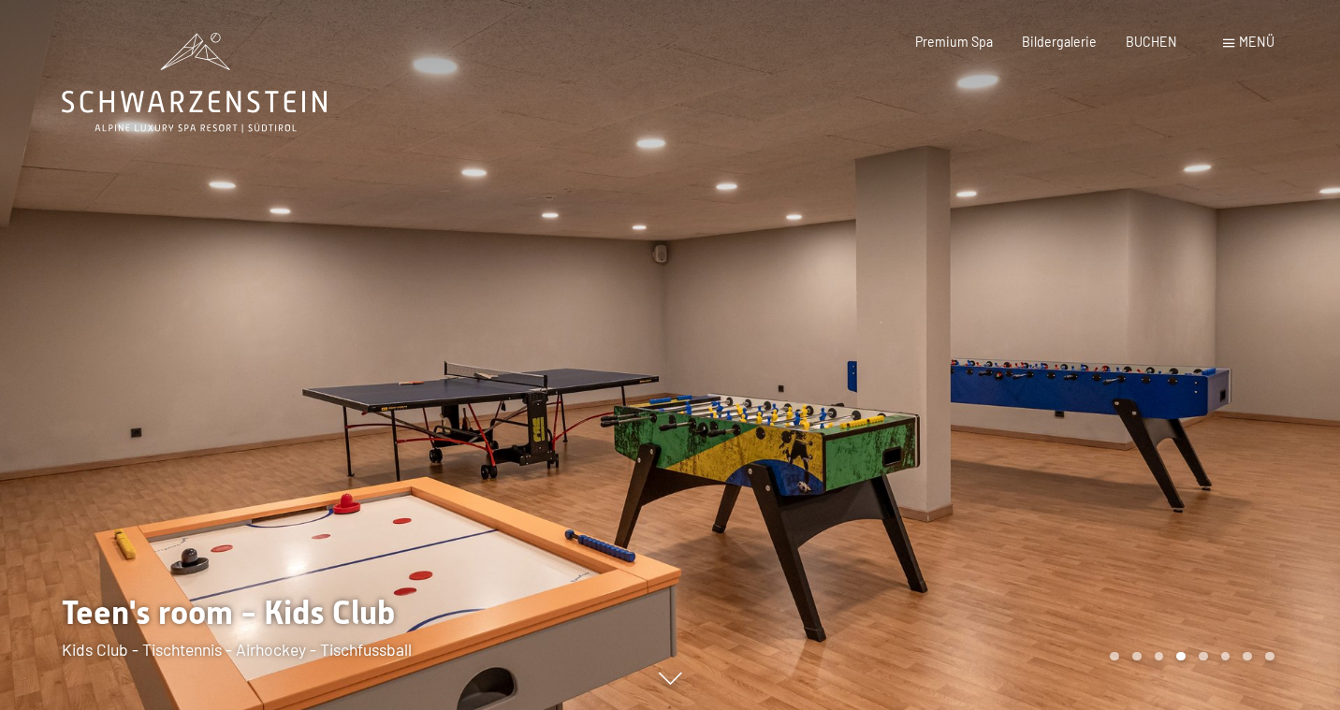
click at [169, 329] on div at bounding box center [335, 355] width 670 height 710
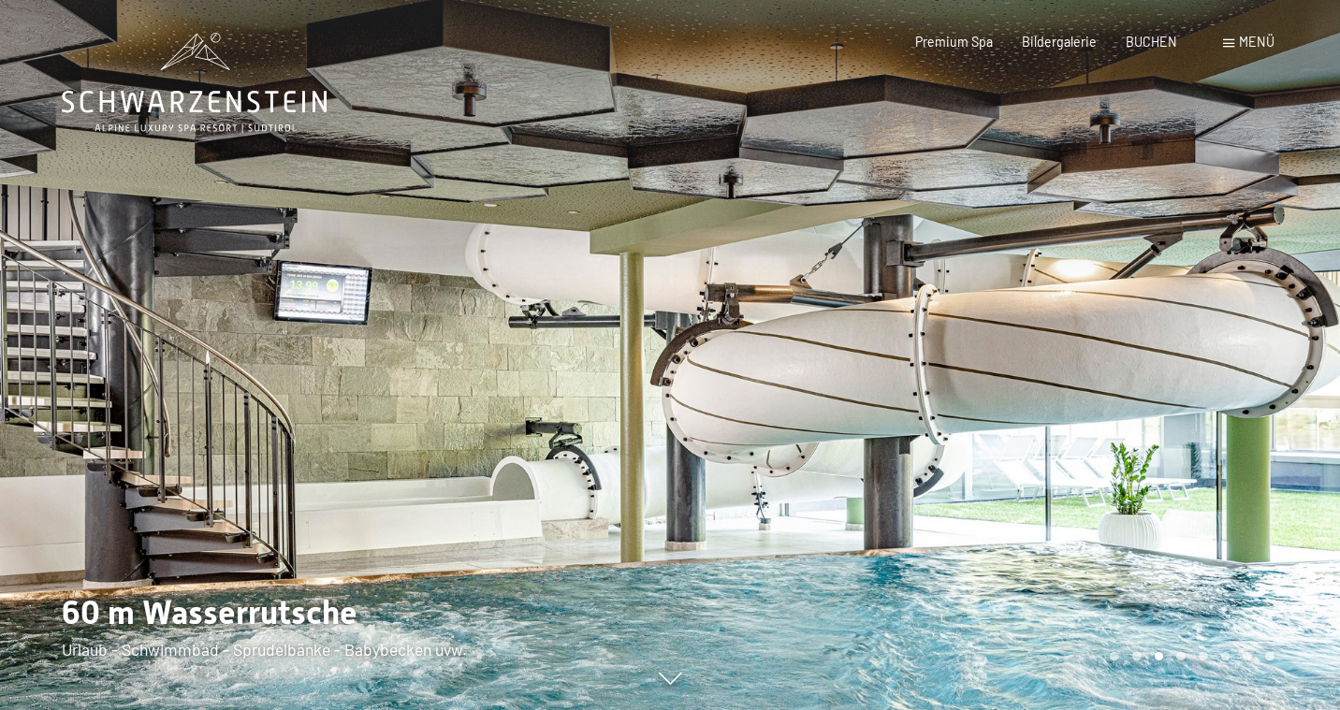
click at [169, 329] on div at bounding box center [335, 355] width 670 height 710
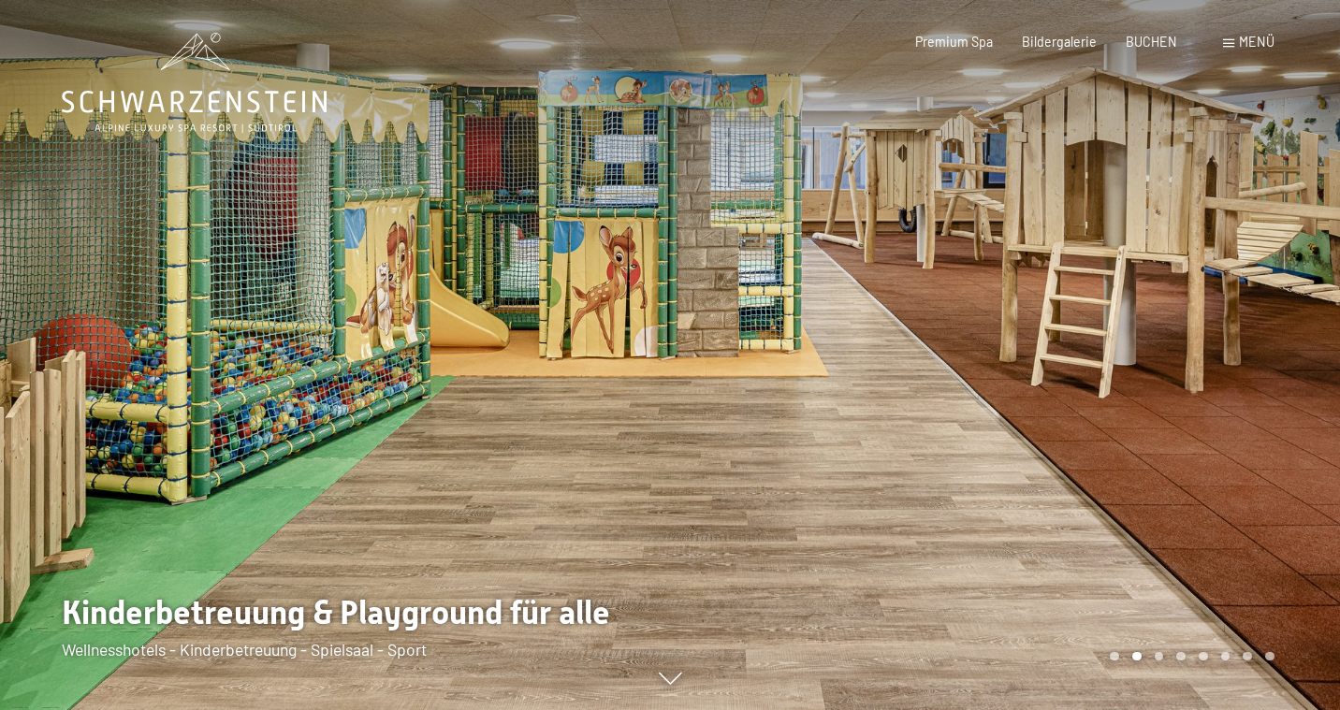
click at [169, 329] on div at bounding box center [335, 355] width 670 height 710
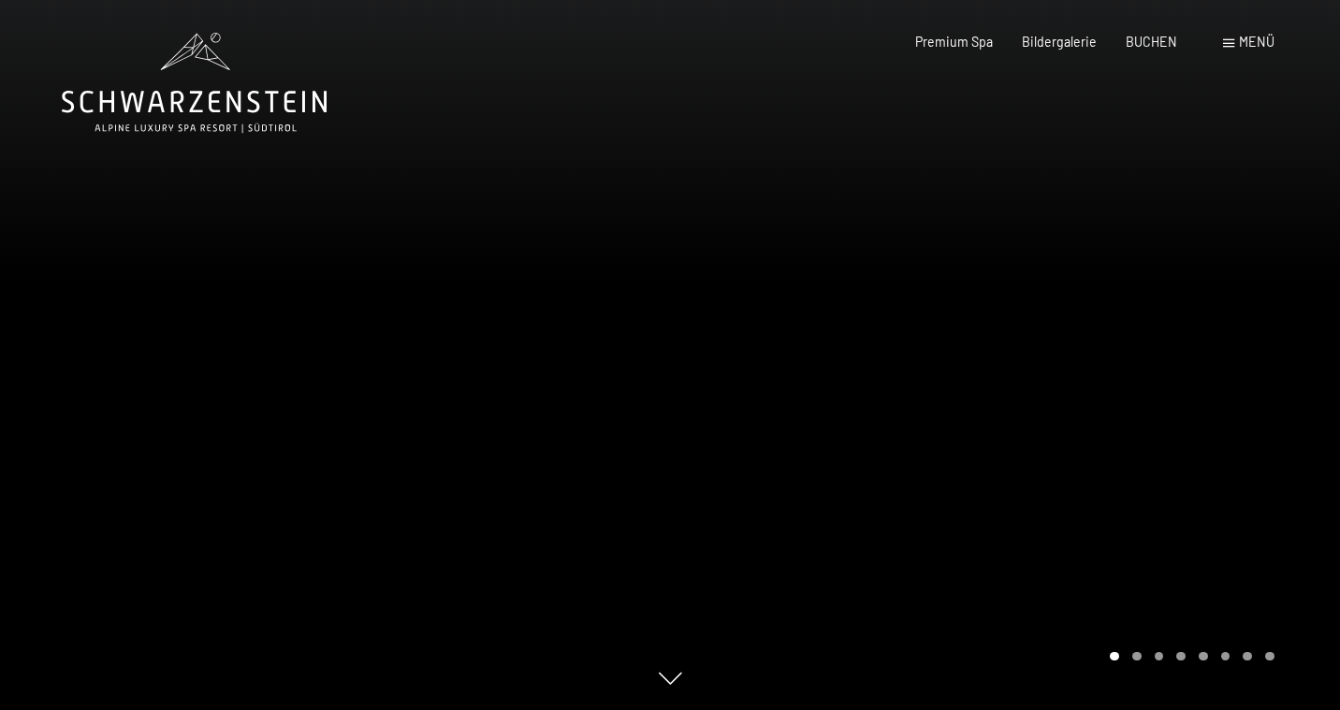
click at [1245, 47] on span "Menü" at bounding box center [1257, 42] width 36 height 16
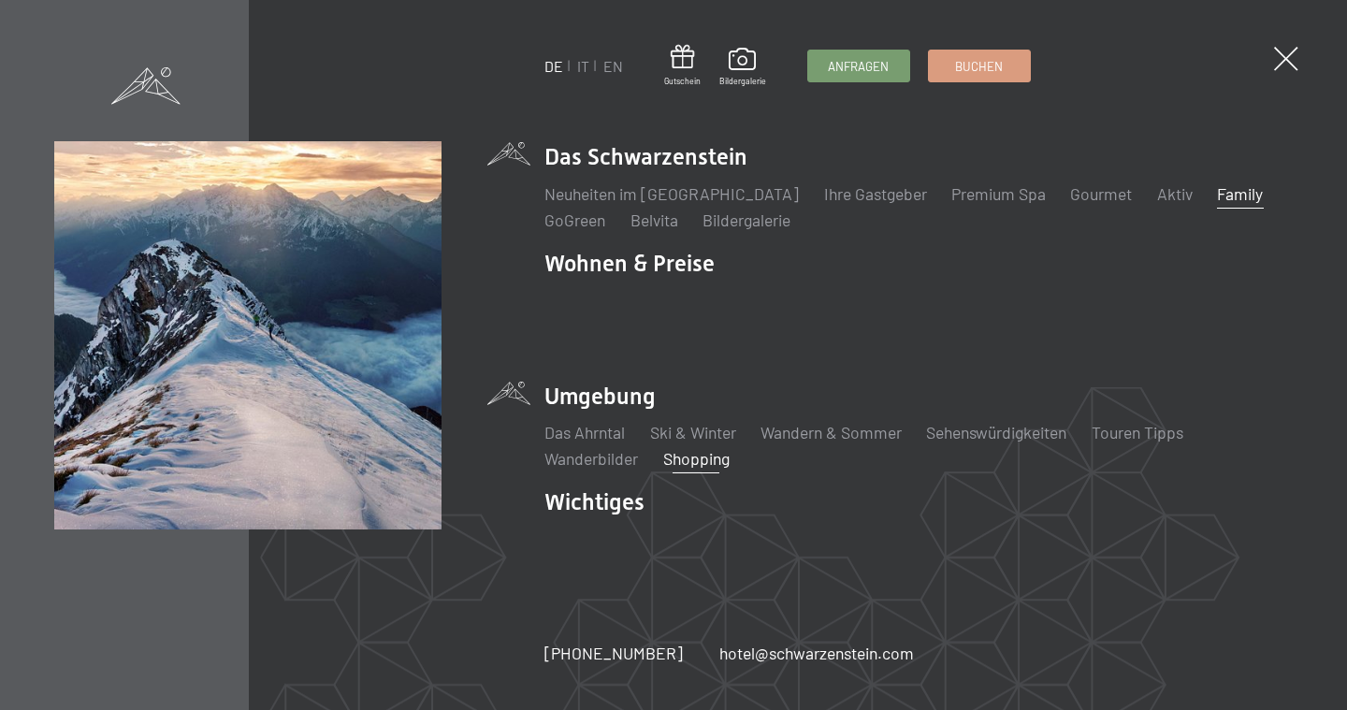
click at [711, 449] on link "Shopping" at bounding box center [696, 458] width 66 height 21
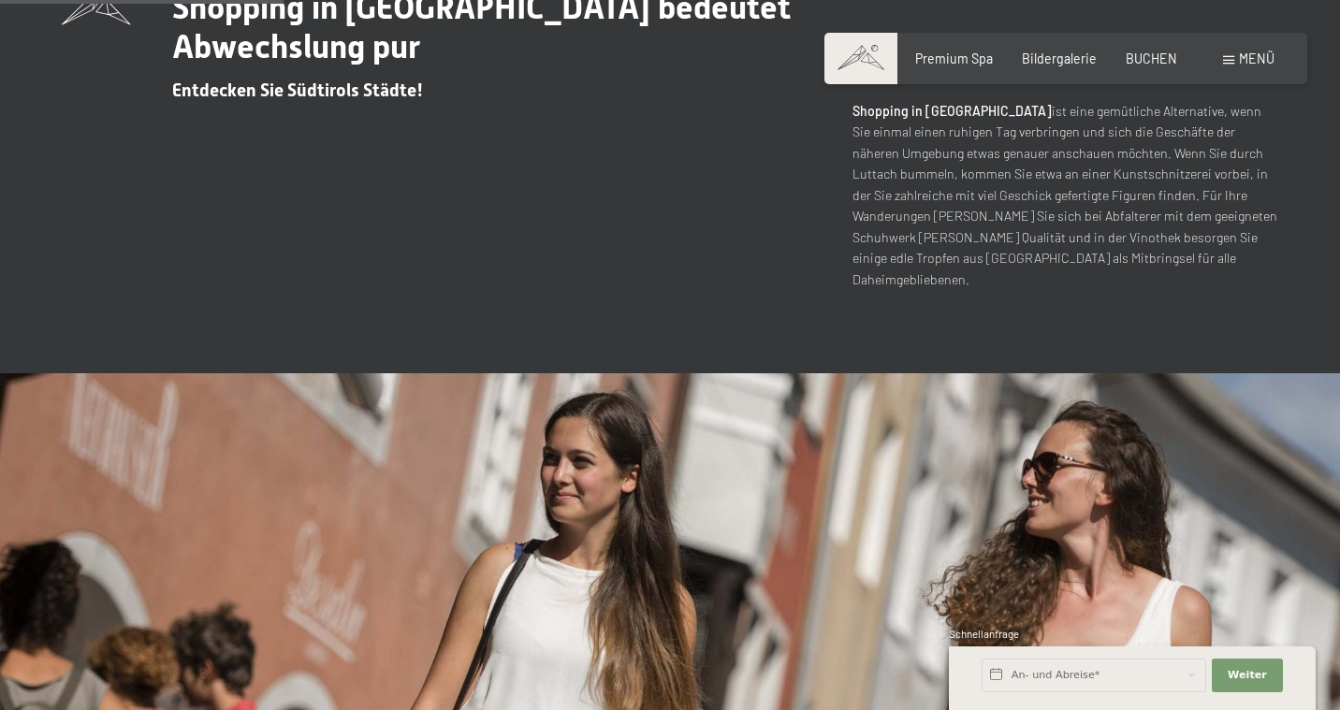
scroll to position [681, 0]
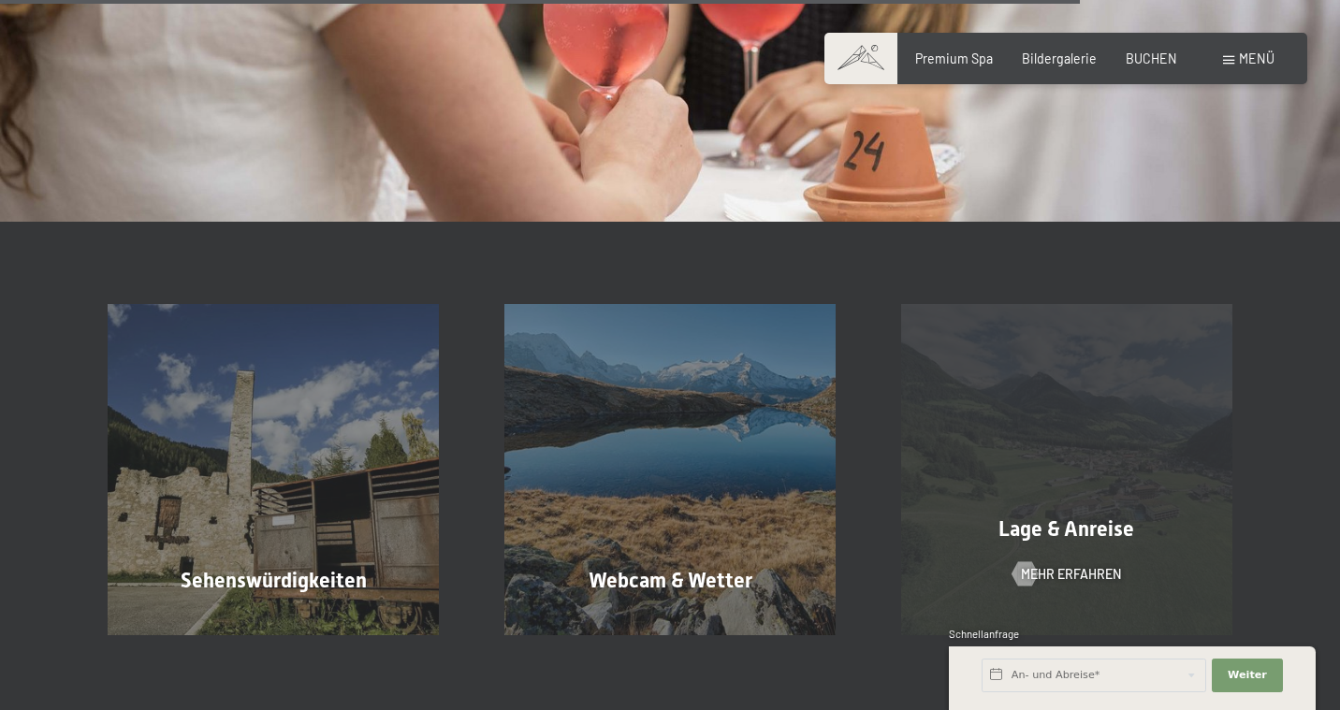
scroll to position [2707, 0]
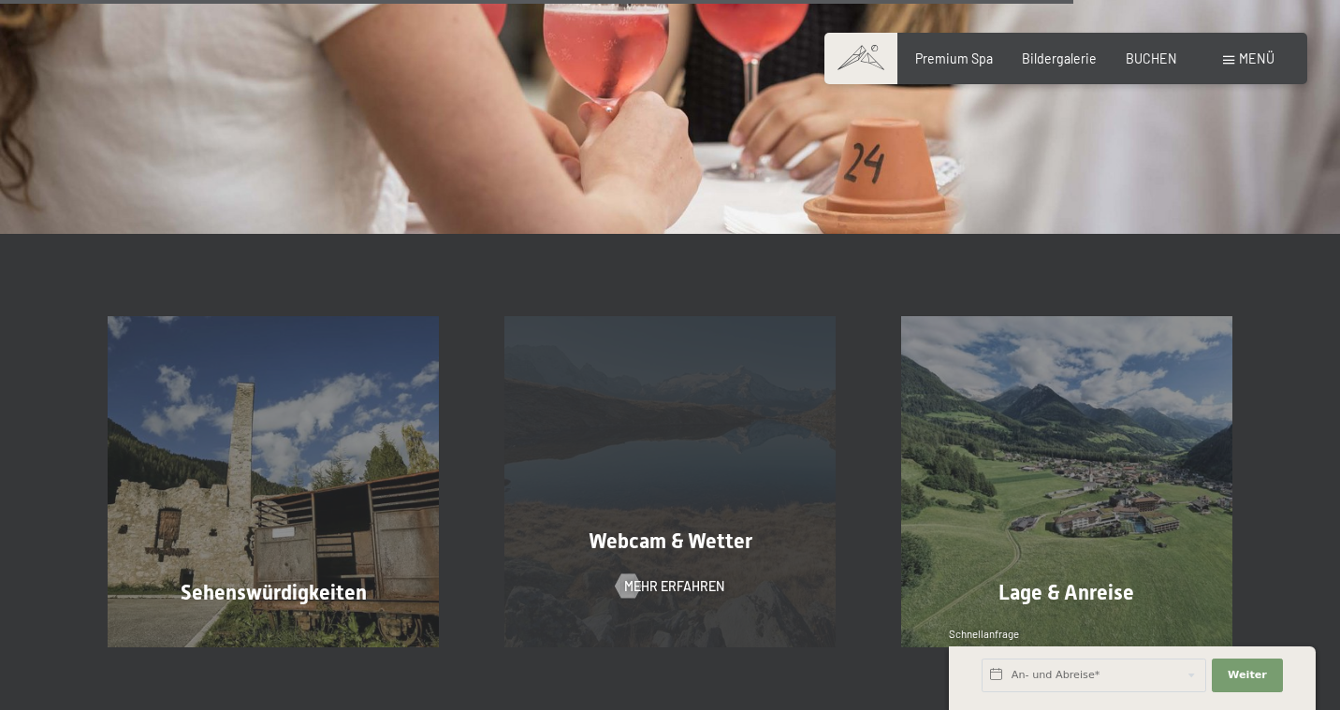
click at [676, 443] on div "Webcam & Wetter Mehr erfahren" at bounding box center [670, 481] width 397 height 330
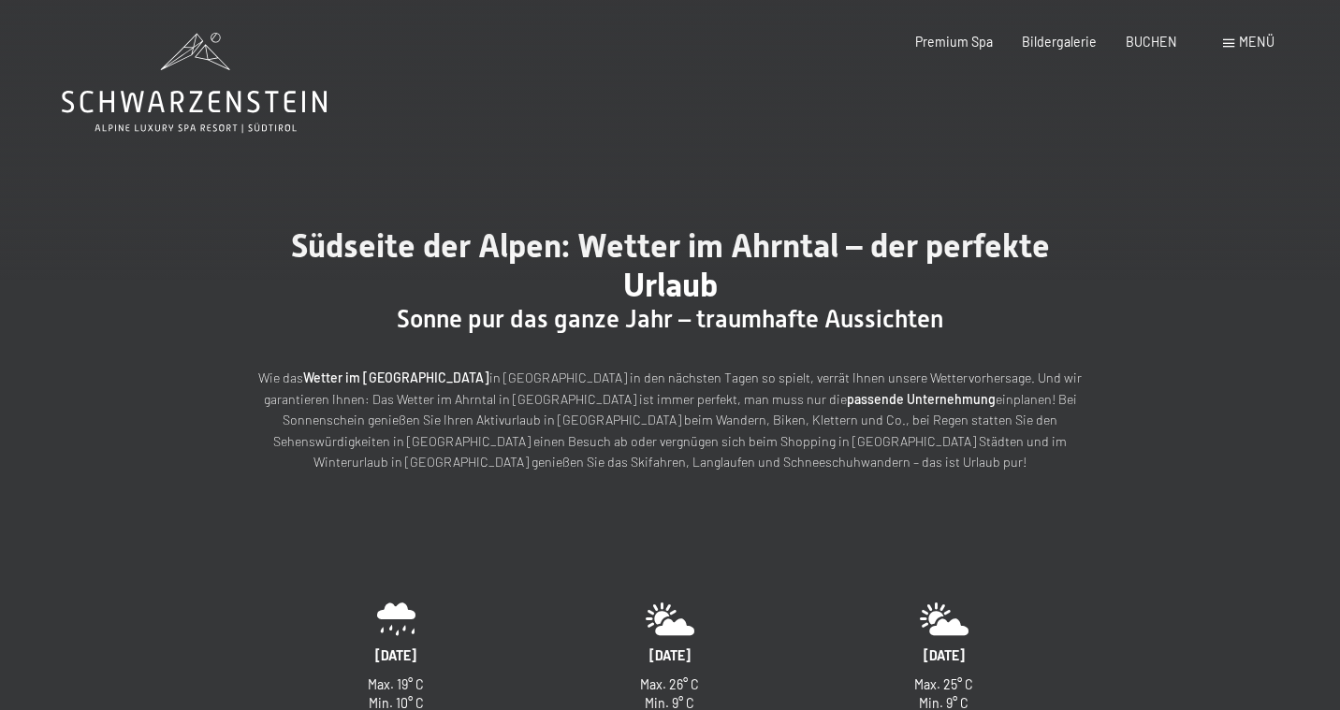
click at [1230, 37] on div "Menü" at bounding box center [1248, 42] width 51 height 19
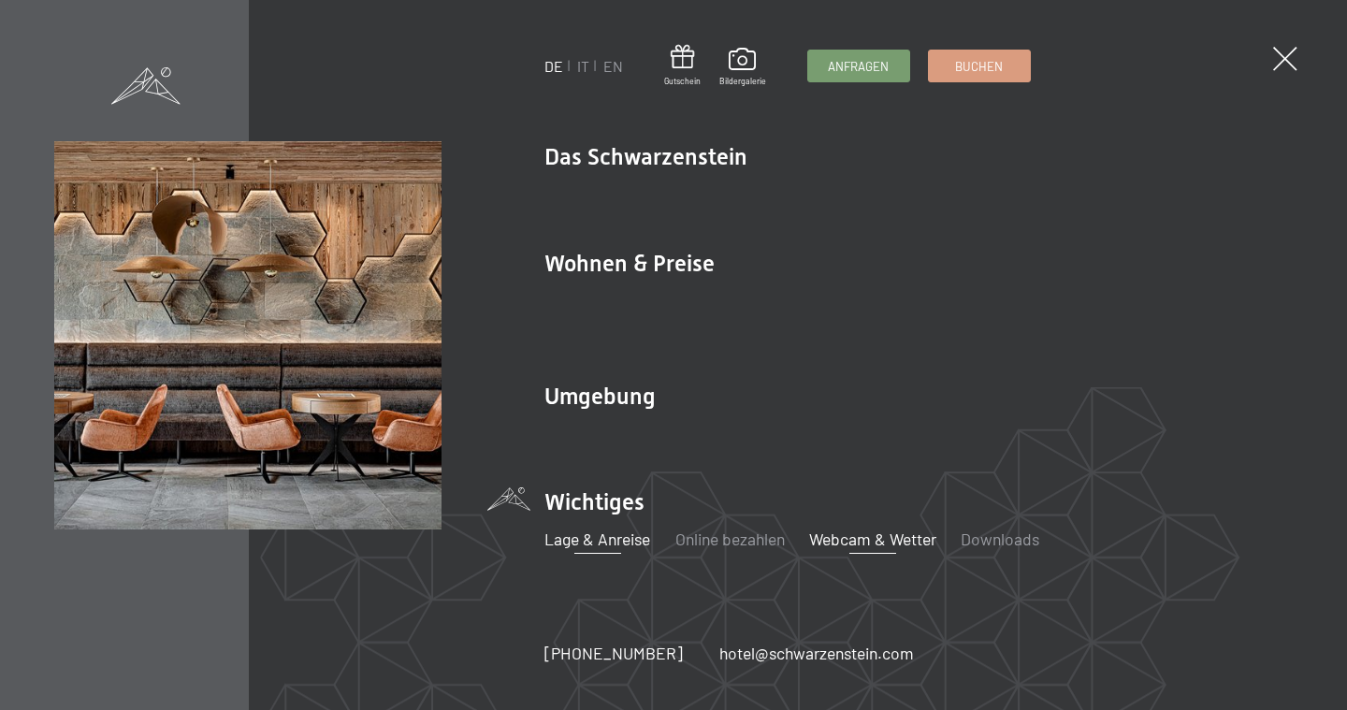
click at [629, 531] on link "Lage & Anreise" at bounding box center [597, 539] width 106 height 21
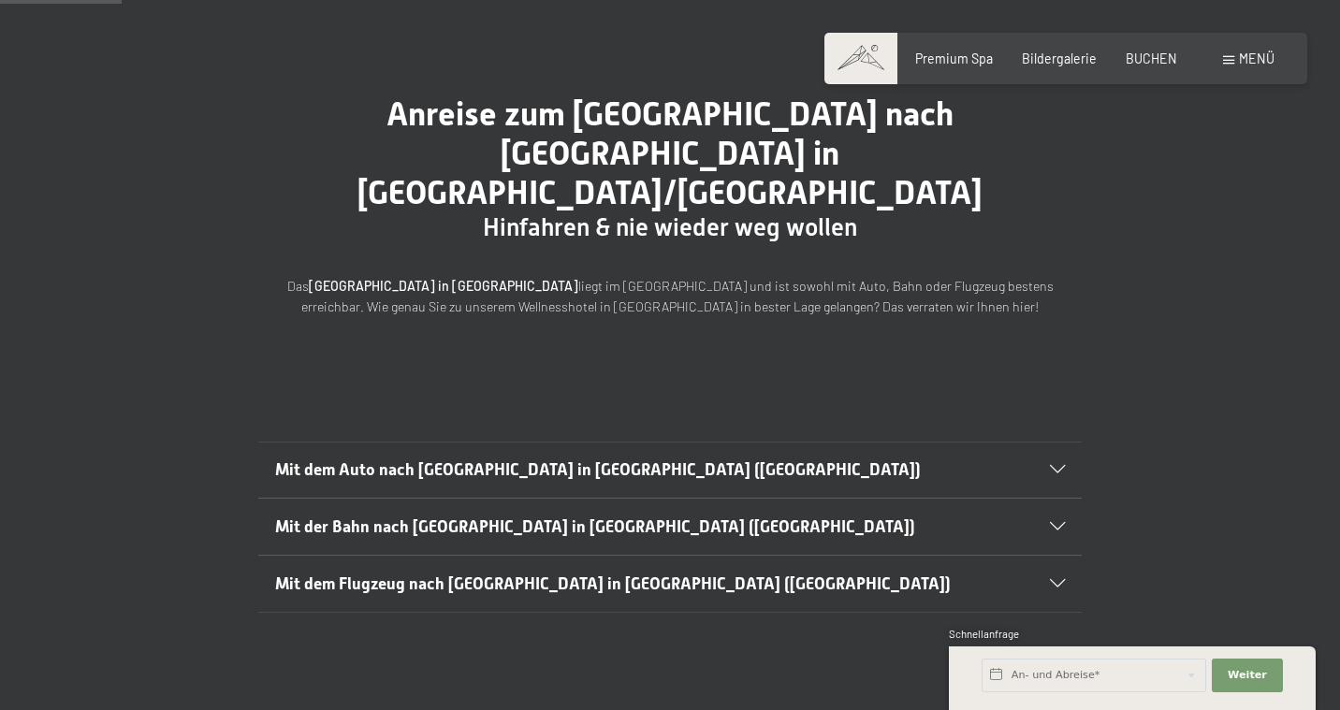
scroll to position [161, 0]
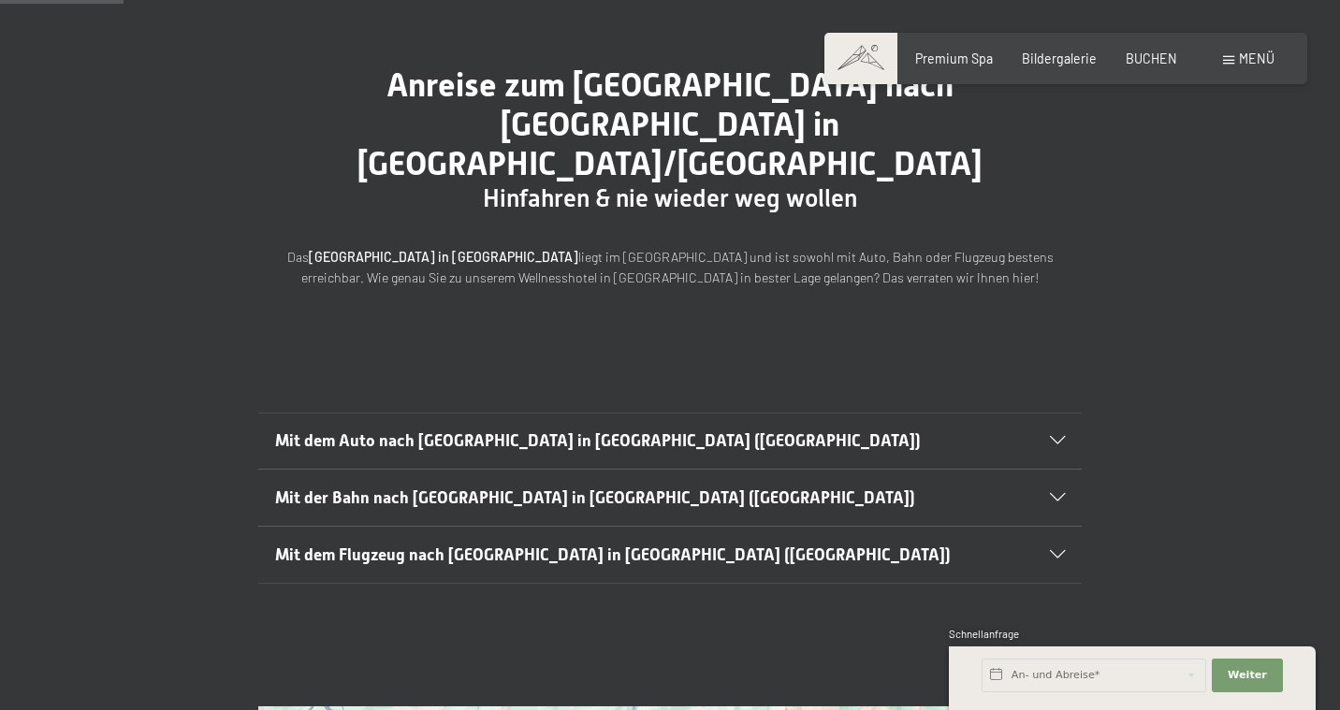
click at [1063, 437] on icon at bounding box center [1057, 441] width 15 height 8
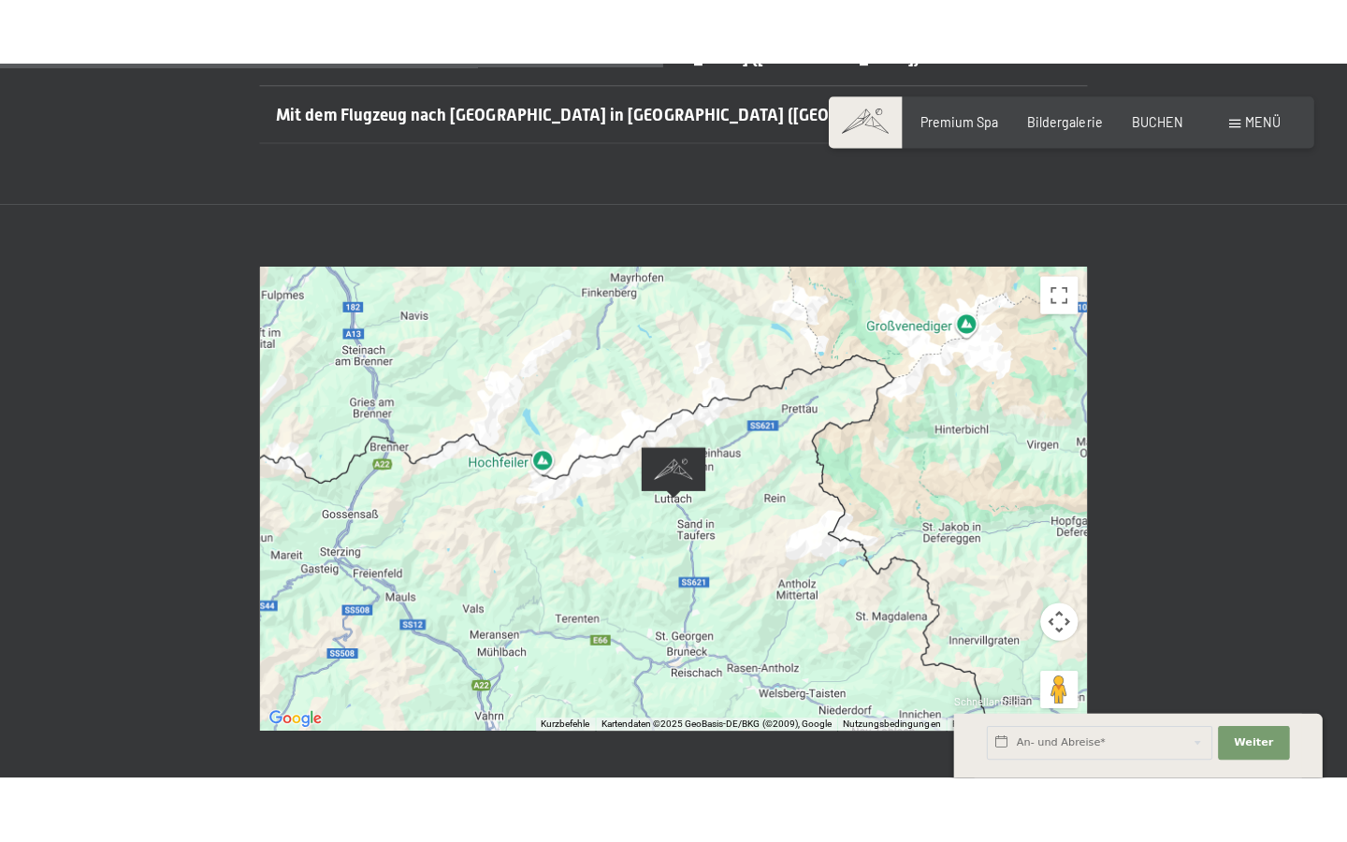
scroll to position [1052, 0]
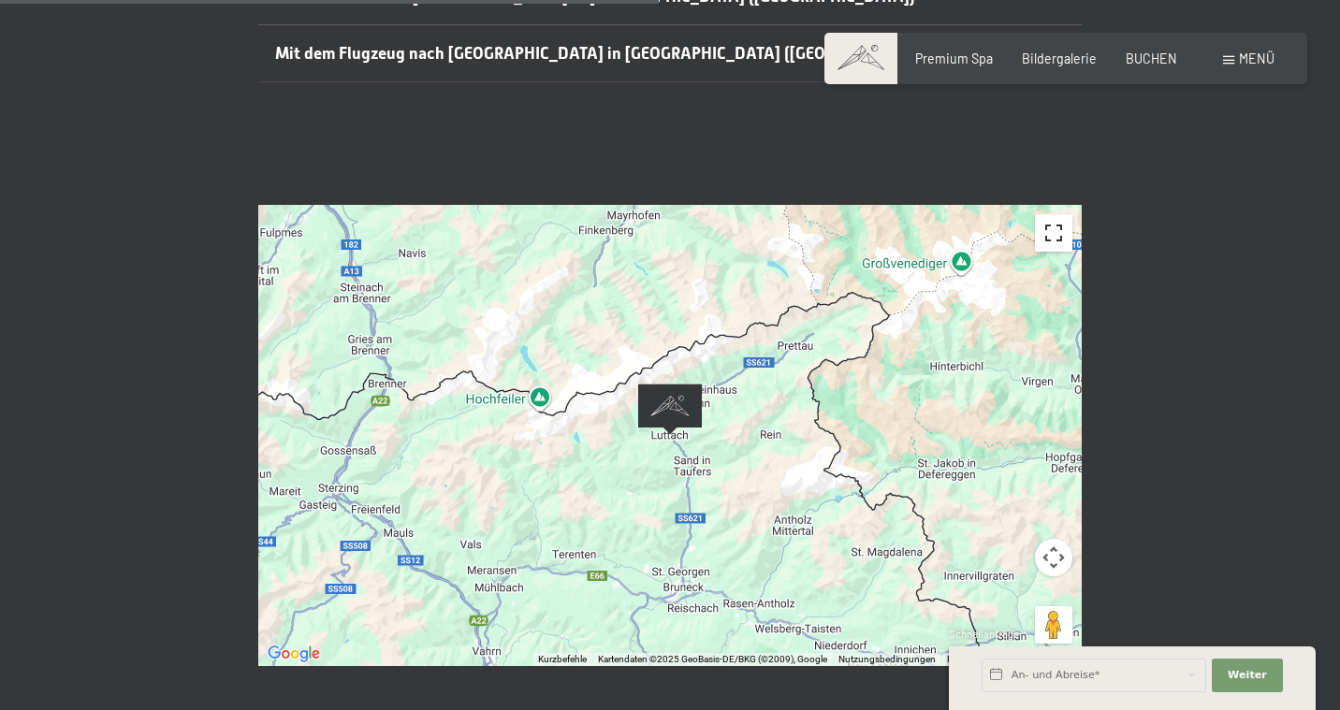
click at [1054, 214] on button "Vollbildansicht ein/aus" at bounding box center [1053, 232] width 37 height 37
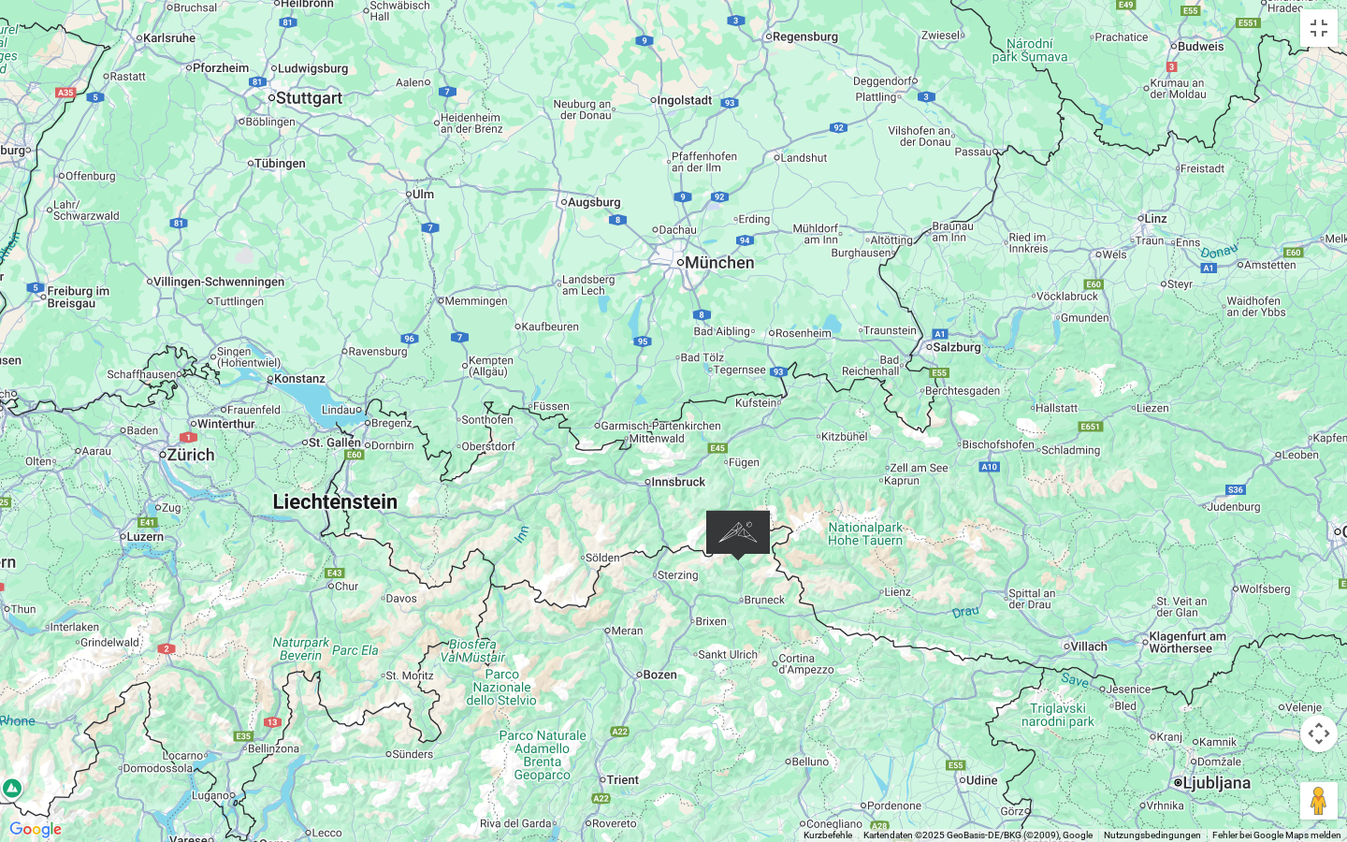
drag, startPoint x: 750, startPoint y: 600, endPoint x: 769, endPoint y: 644, distance: 47.8
click at [769, 644] on div at bounding box center [673, 421] width 1347 height 842
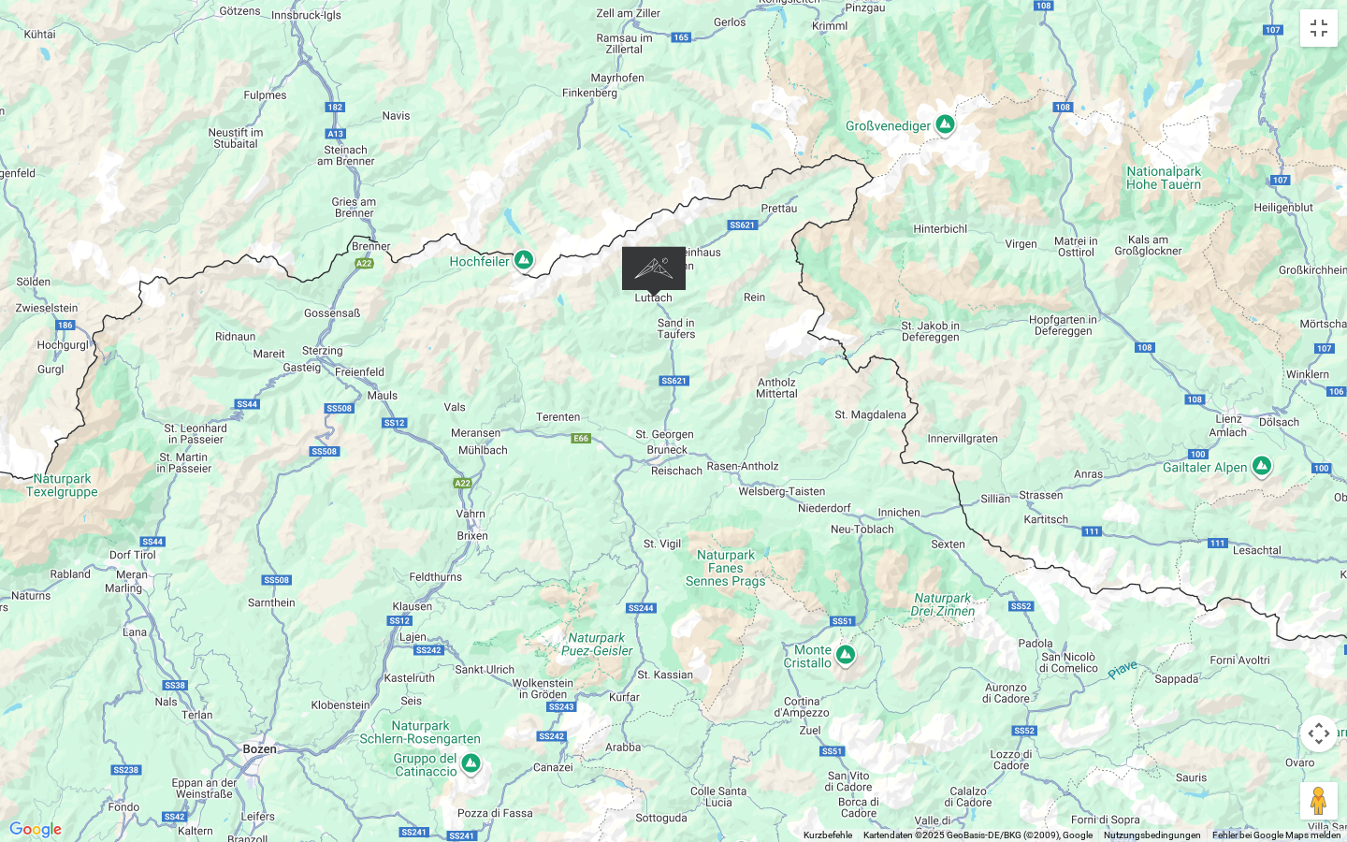
scroll to position [1272, 0]
click at [718, 323] on div at bounding box center [673, 421] width 1347 height 842
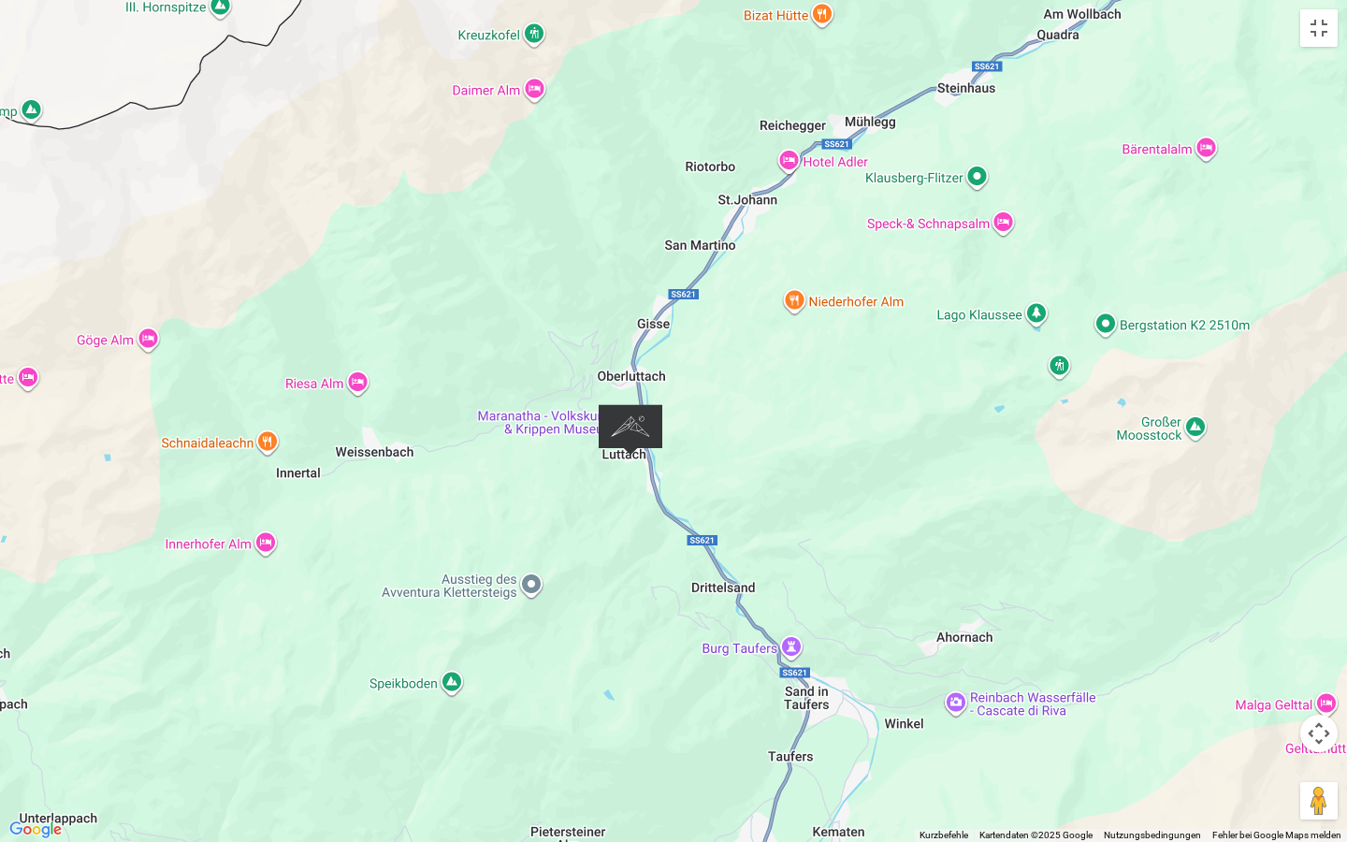
drag, startPoint x: 359, startPoint y: 196, endPoint x: 794, endPoint y: 529, distance: 547.9
click at [794, 529] on div at bounding box center [673, 421] width 1347 height 842
click at [631, 434] on img "Alpine Luxury SPA Resort SCHWARZENSTEIN" at bounding box center [631, 429] width 64 height 51
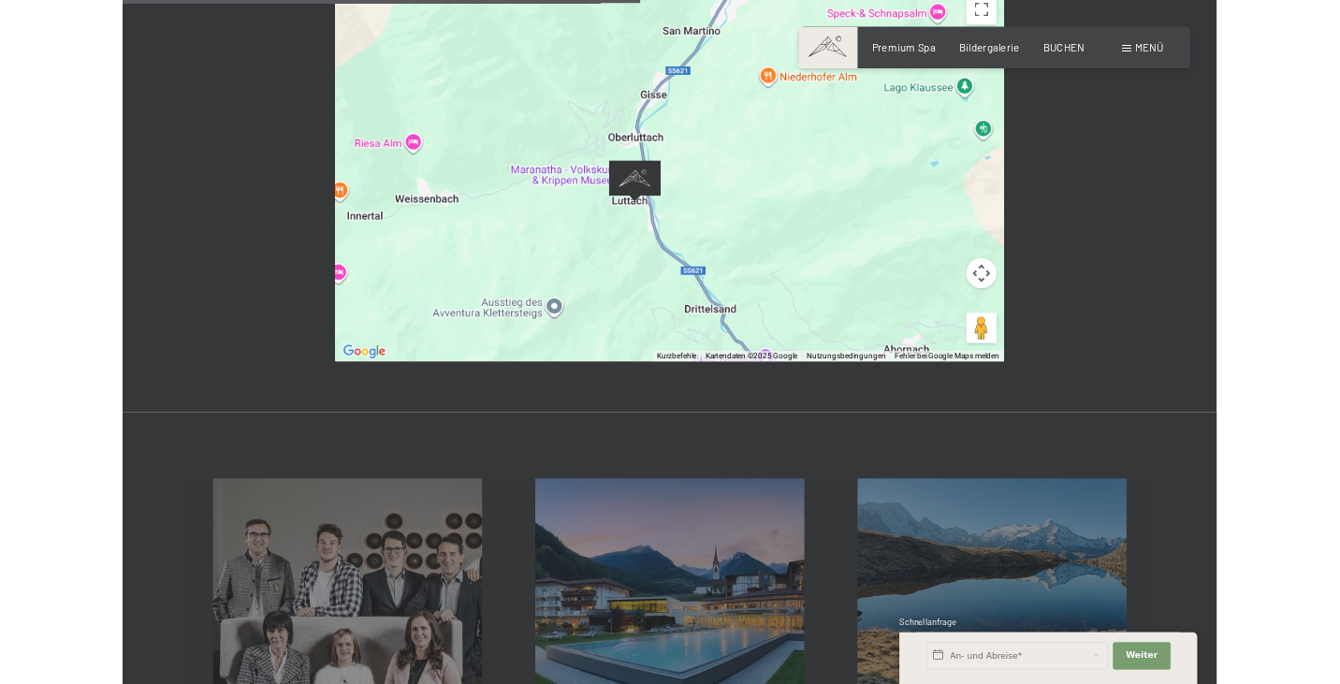
scroll to position [1052, 0]
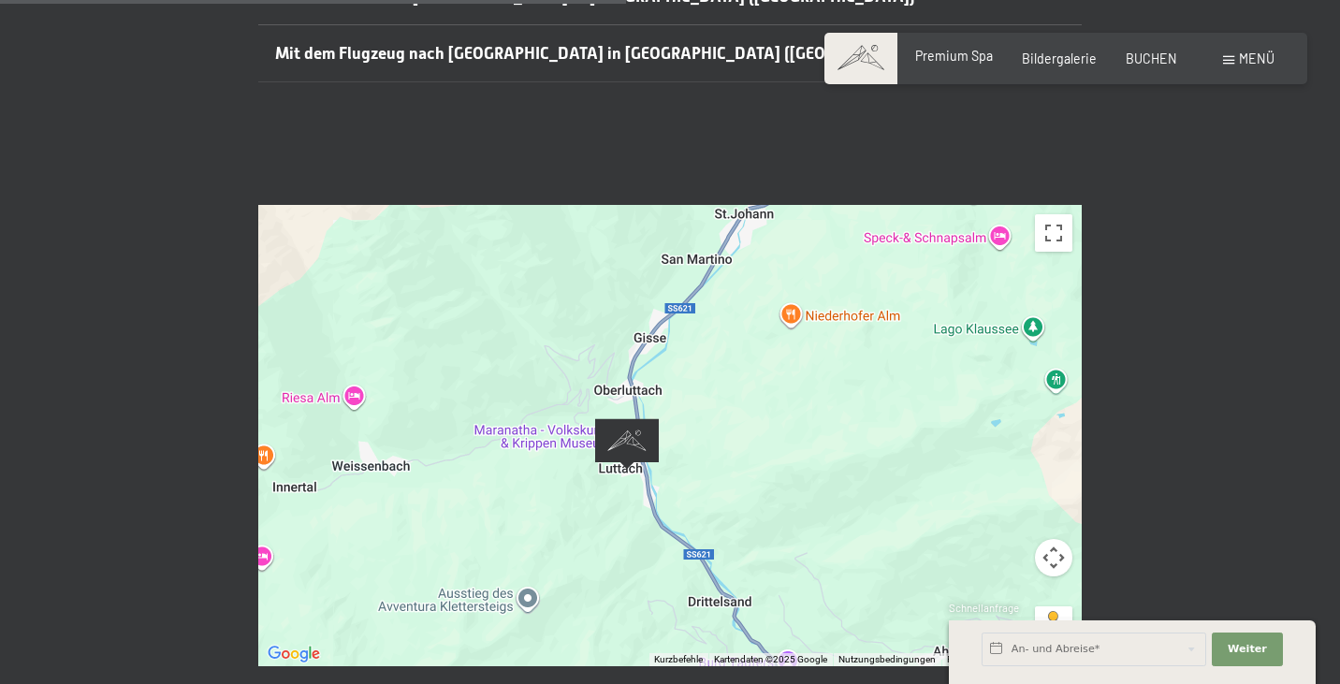
click at [969, 63] on span "Premium Spa" at bounding box center [954, 56] width 78 height 16
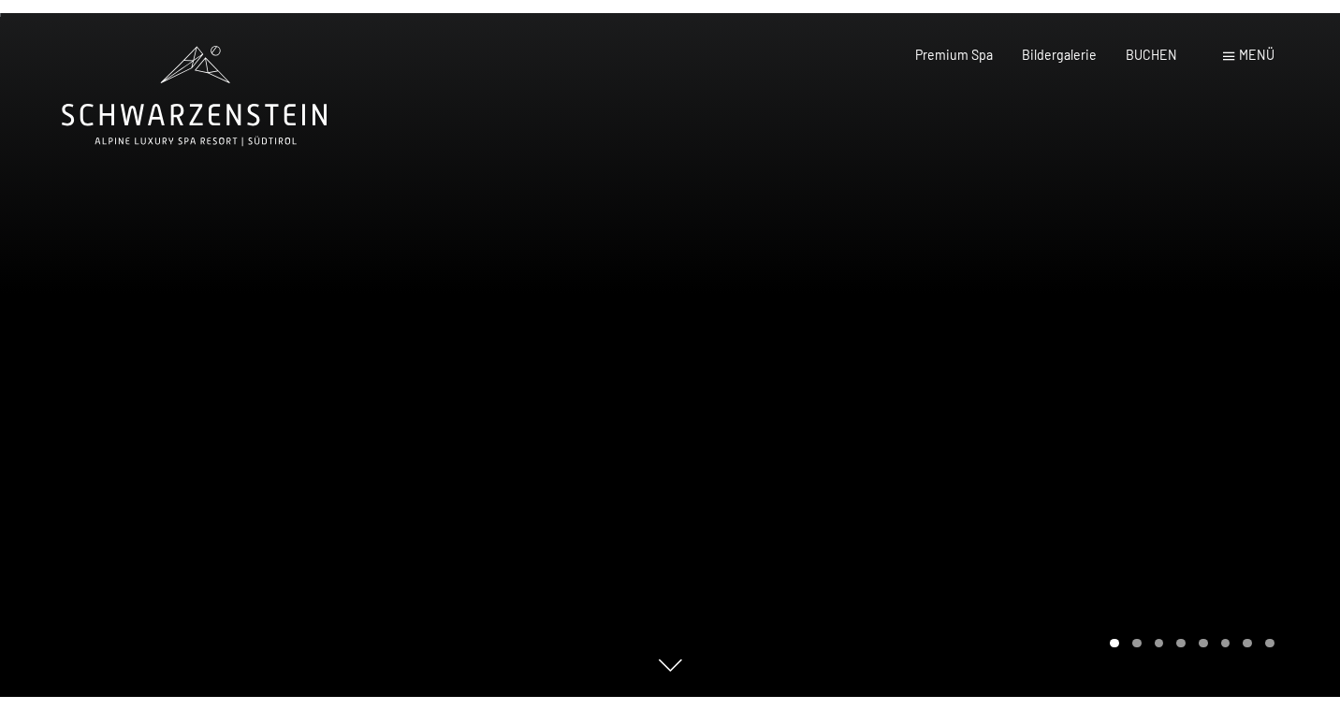
scroll to position [11, 0]
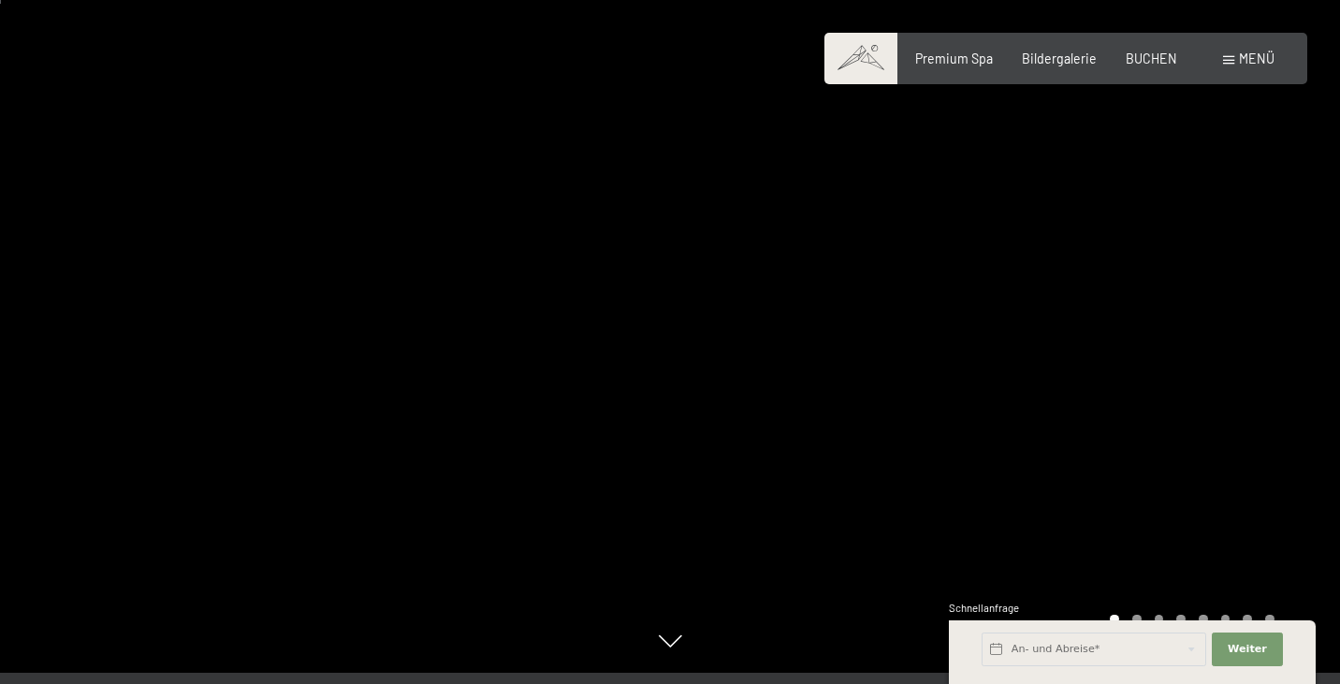
click at [1139, 614] on div "Schnellanfrage" at bounding box center [1132, 610] width 367 height 18
click at [1009, 581] on div at bounding box center [1005, 331] width 670 height 684
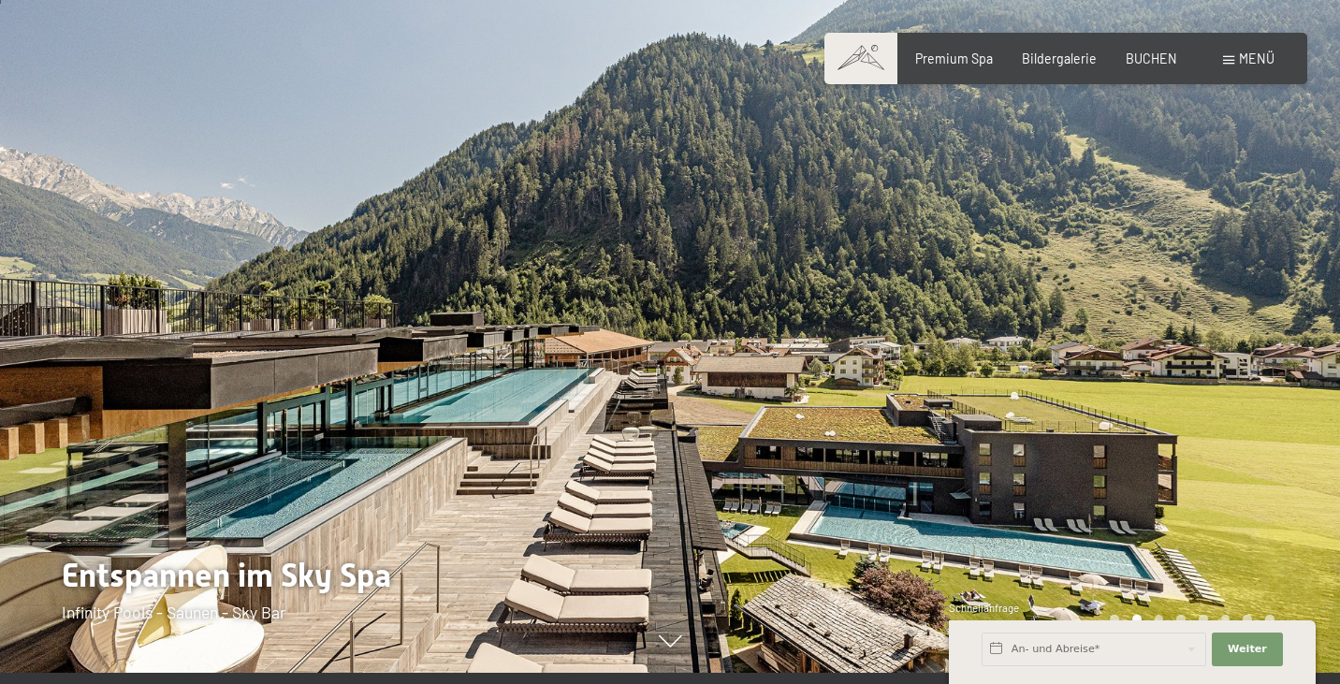
click at [1009, 581] on div at bounding box center [1005, 331] width 670 height 684
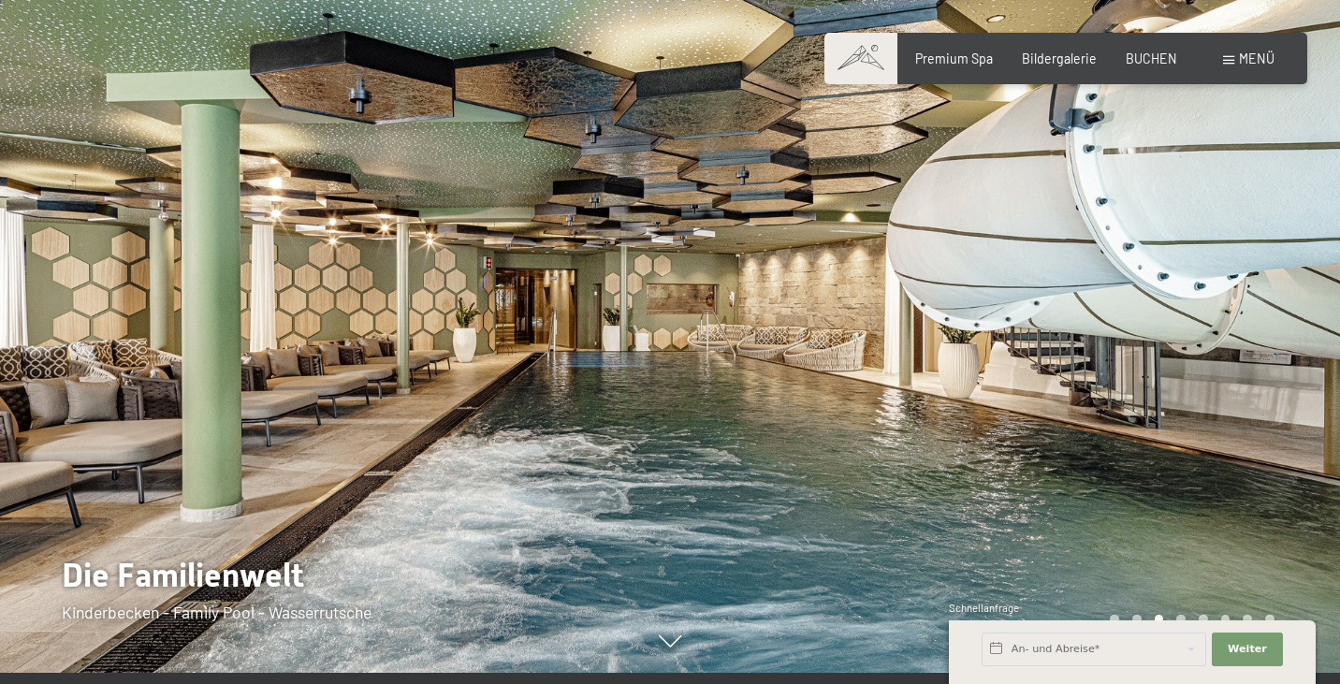
click at [1009, 581] on div at bounding box center [1005, 331] width 670 height 684
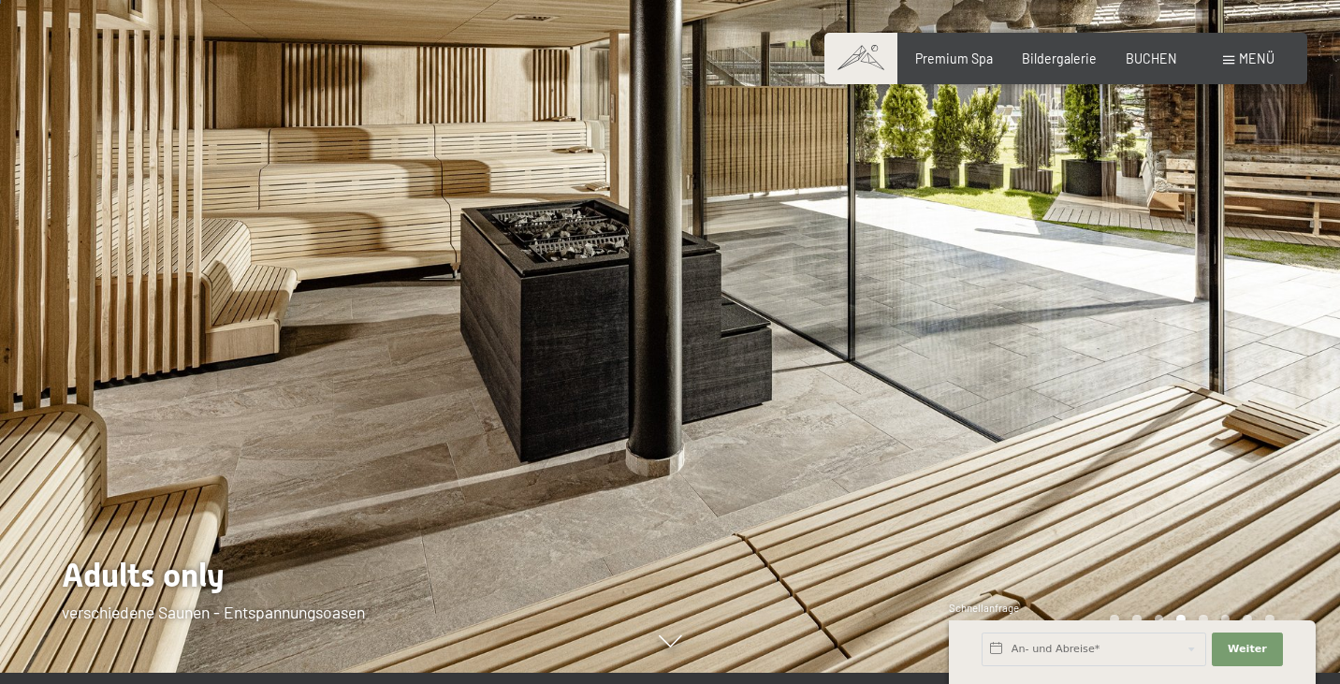
click at [1009, 581] on div at bounding box center [1005, 331] width 670 height 684
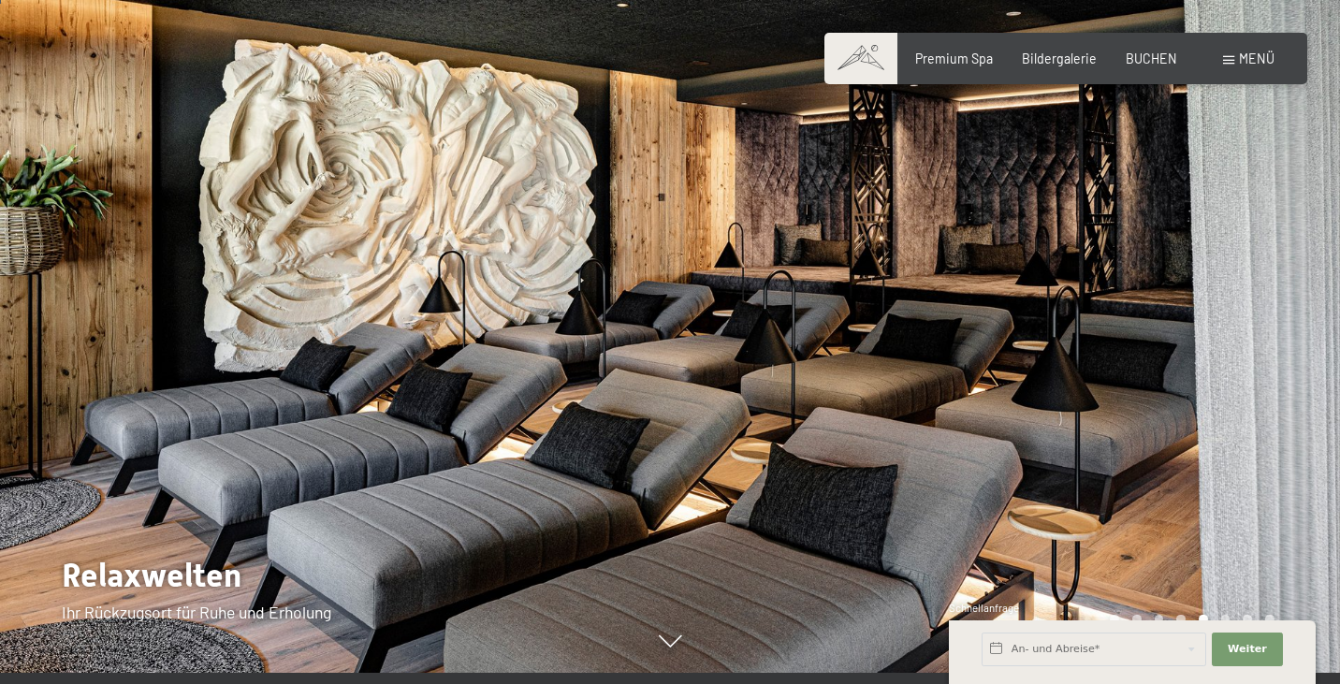
click at [1009, 581] on div at bounding box center [1005, 331] width 670 height 684
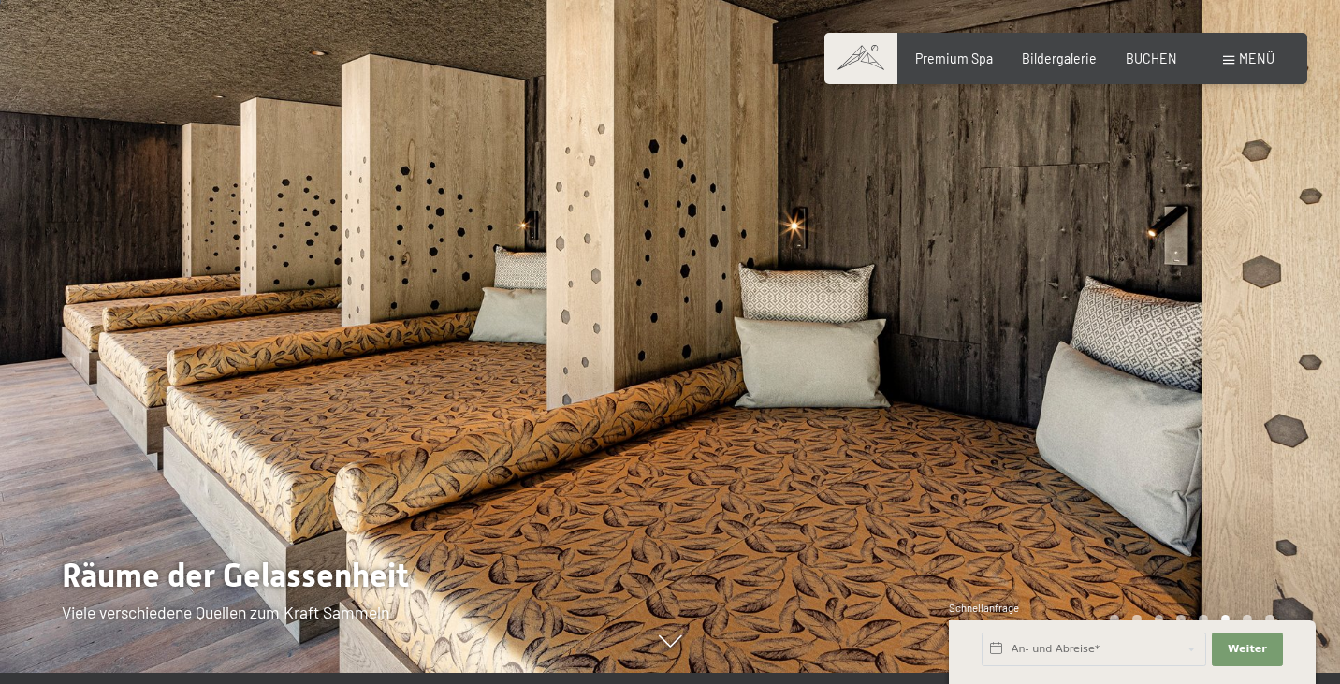
click at [1009, 581] on div at bounding box center [1005, 331] width 670 height 684
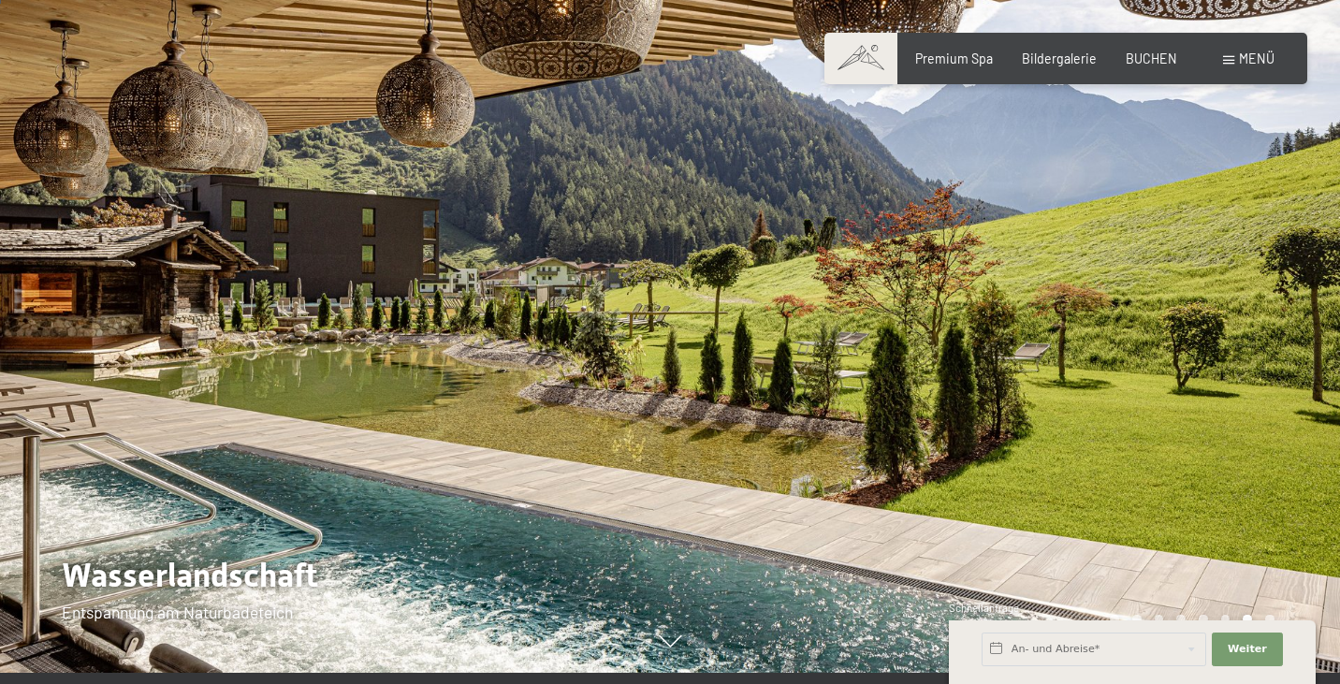
click at [1009, 581] on div at bounding box center [1005, 331] width 670 height 684
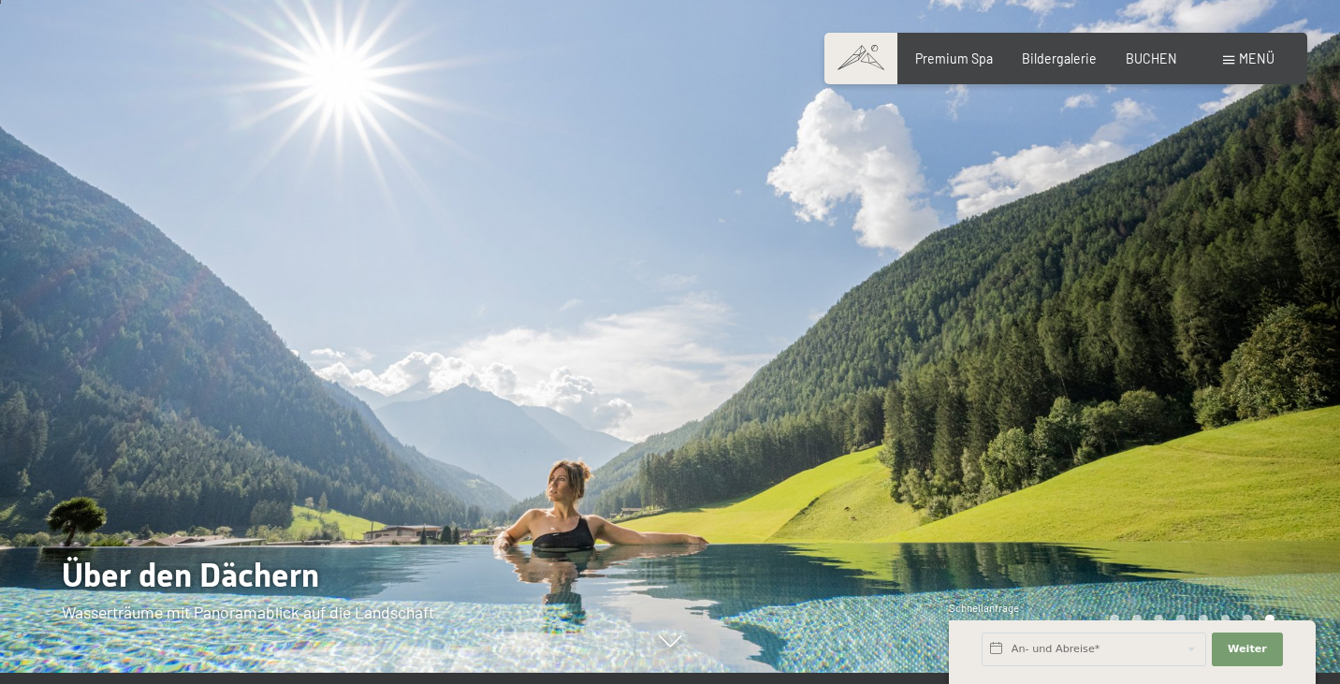
click at [1009, 581] on div at bounding box center [1005, 331] width 670 height 684
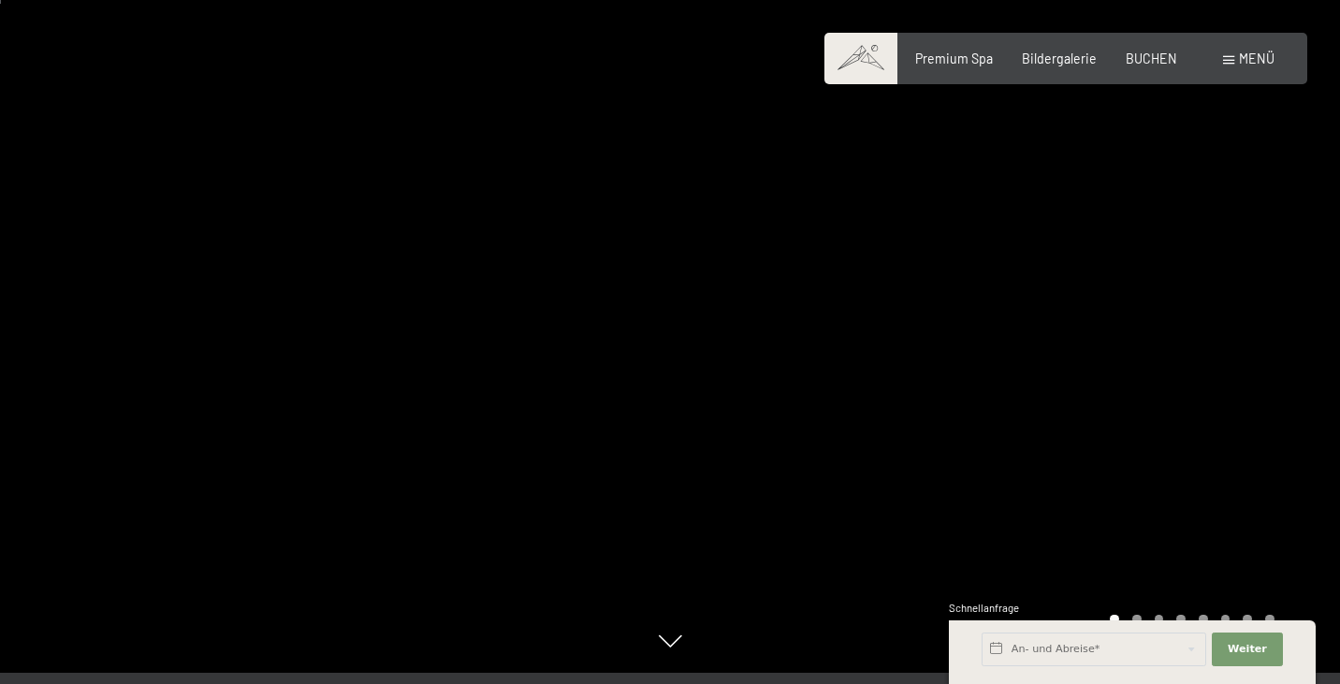
click at [1009, 581] on div at bounding box center [1005, 331] width 670 height 684
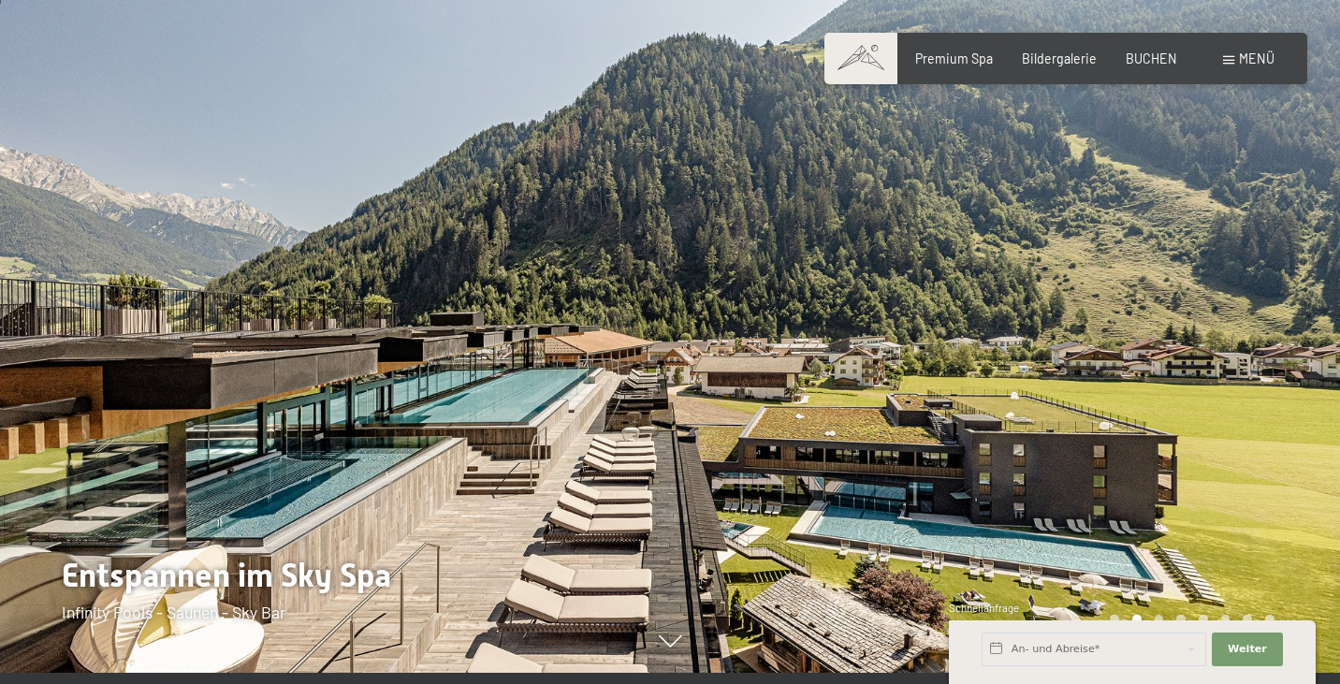
click at [1009, 581] on div at bounding box center [1005, 331] width 670 height 684
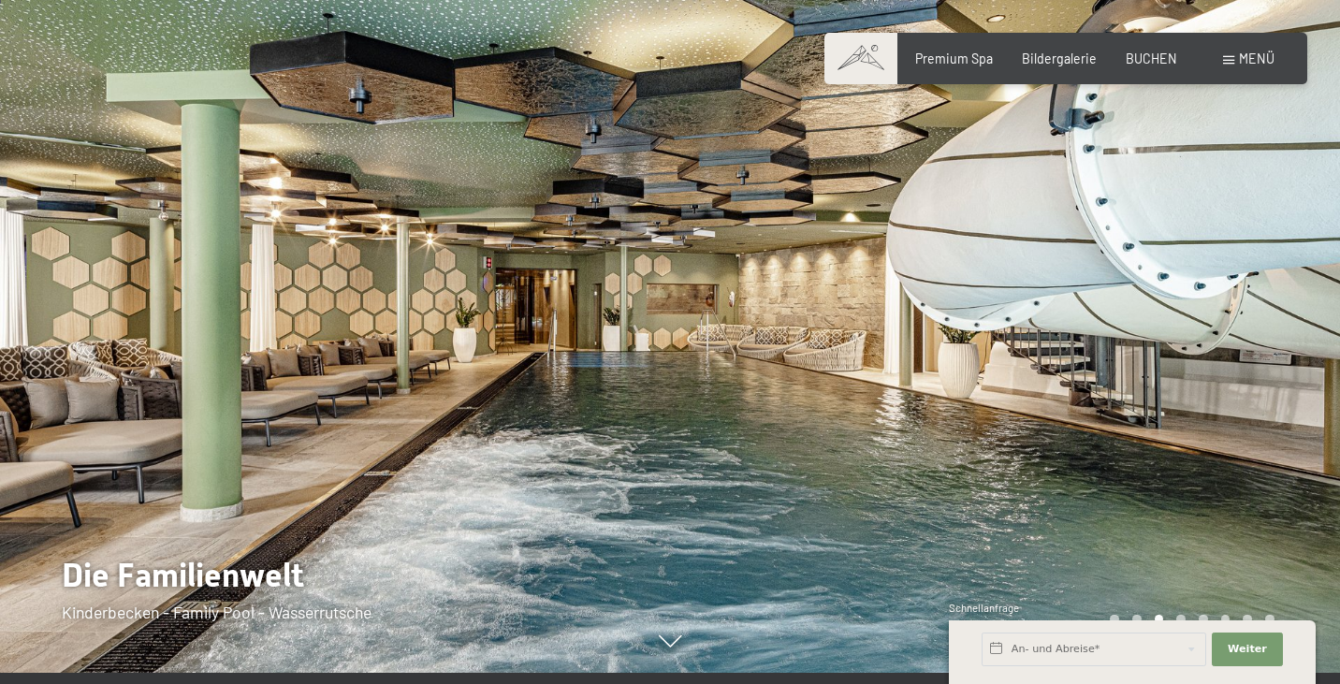
click at [1009, 581] on div at bounding box center [1005, 331] width 670 height 684
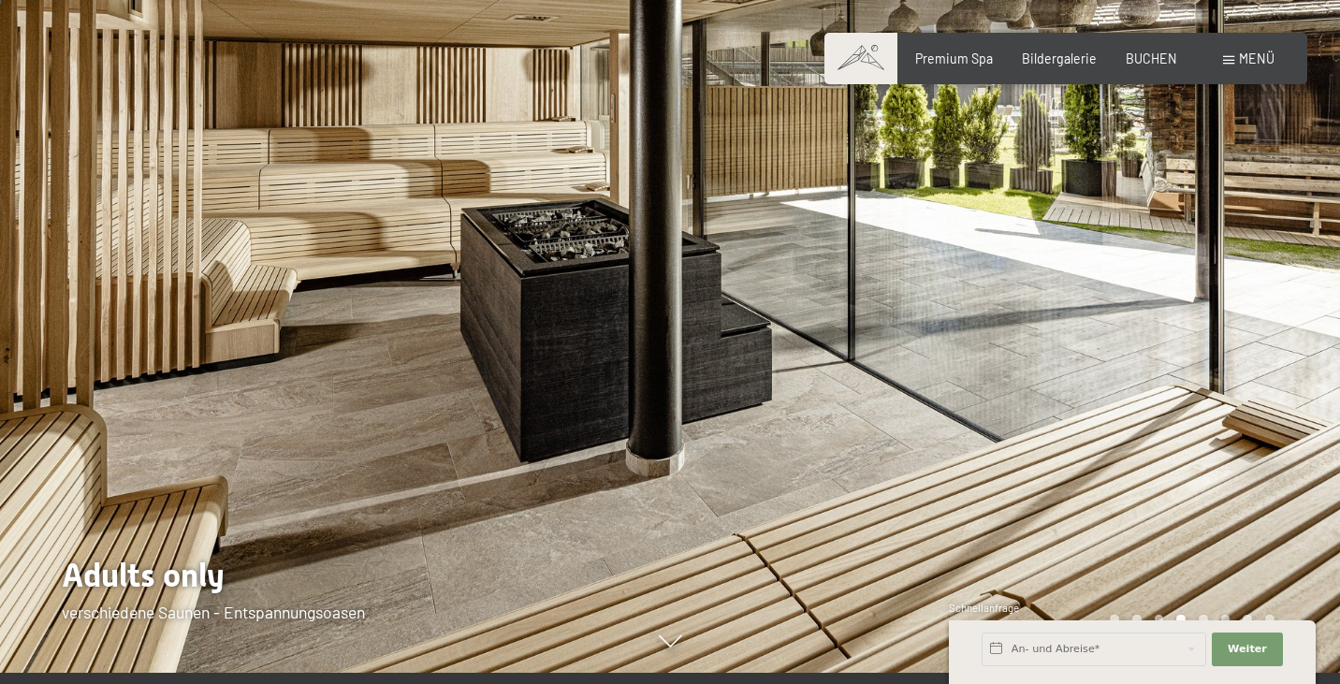
click at [1009, 452] on div at bounding box center [1005, 331] width 670 height 684
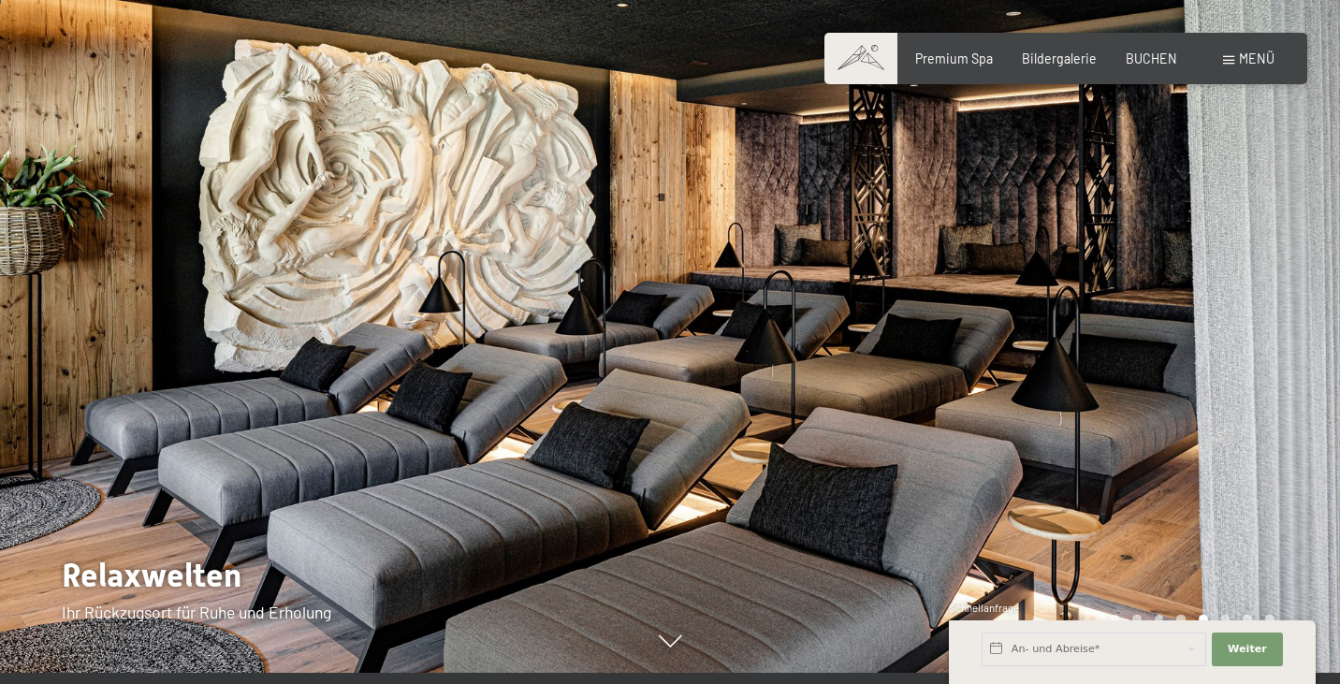
click at [1009, 452] on div at bounding box center [1005, 331] width 670 height 684
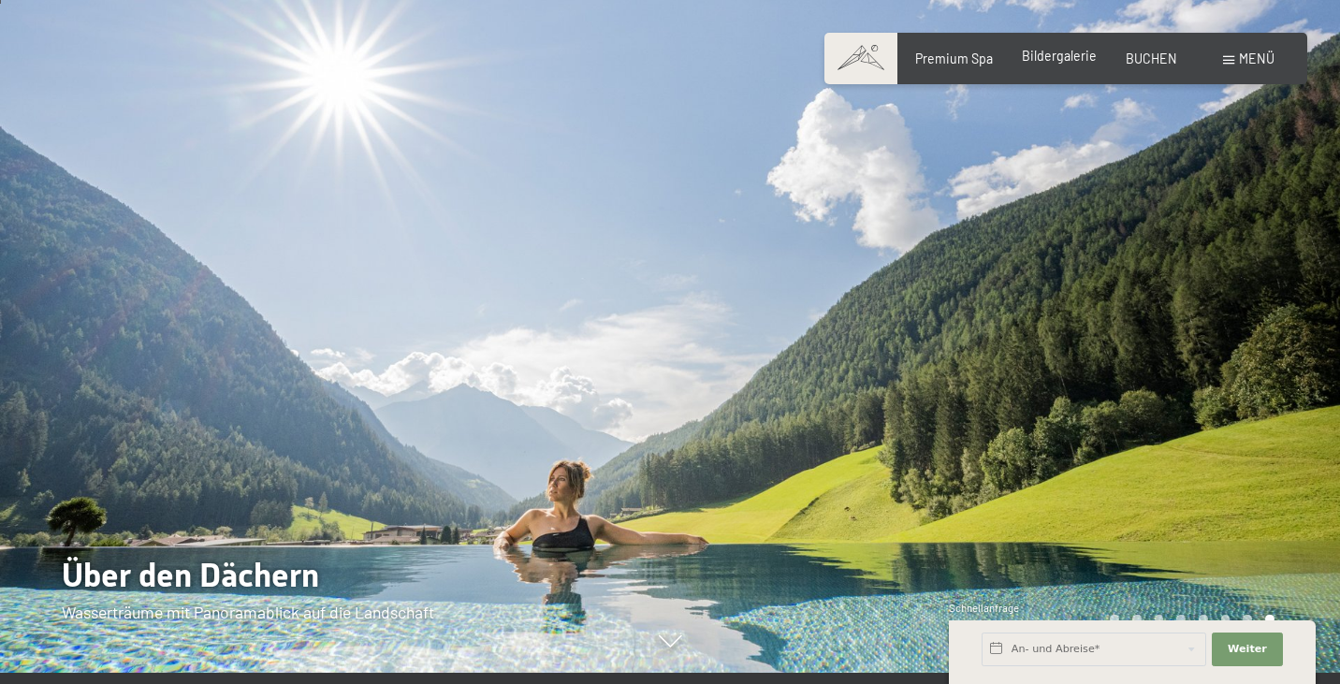
click at [1063, 64] on div "Bildergalerie" at bounding box center [1059, 56] width 75 height 19
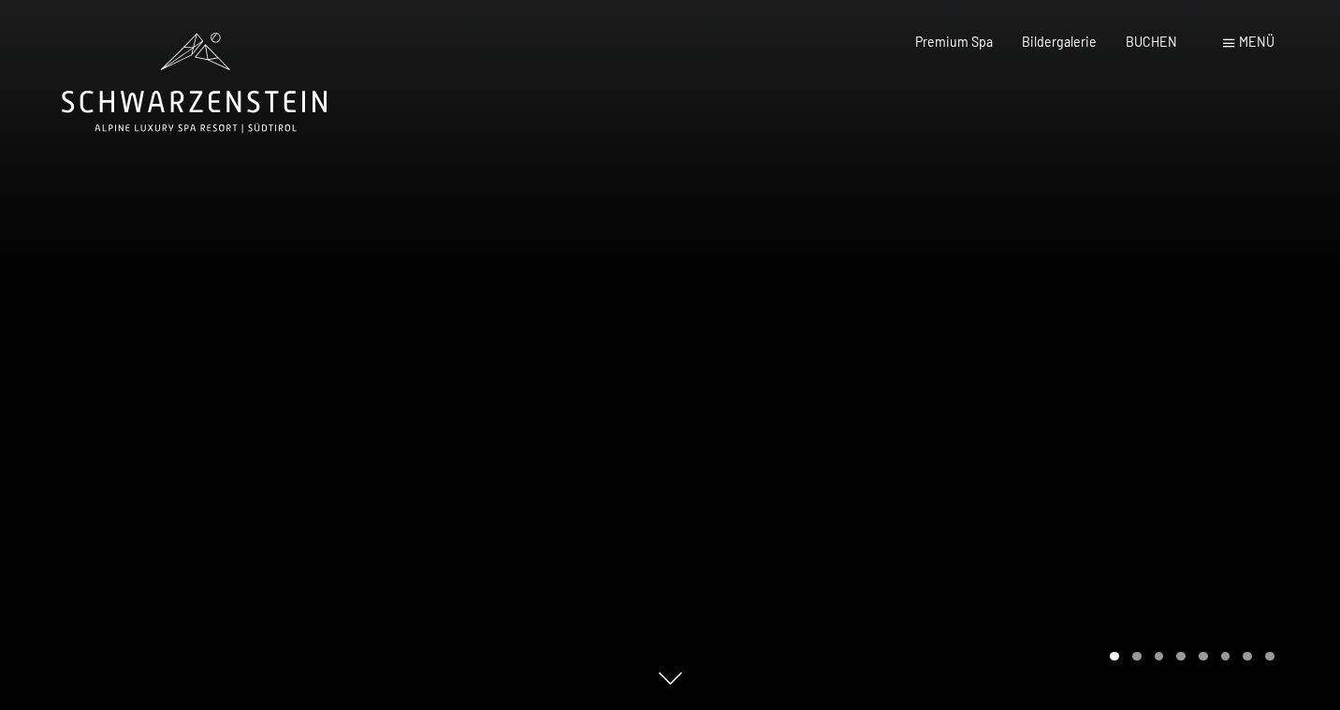
click at [1224, 47] on span at bounding box center [1228, 43] width 11 height 8
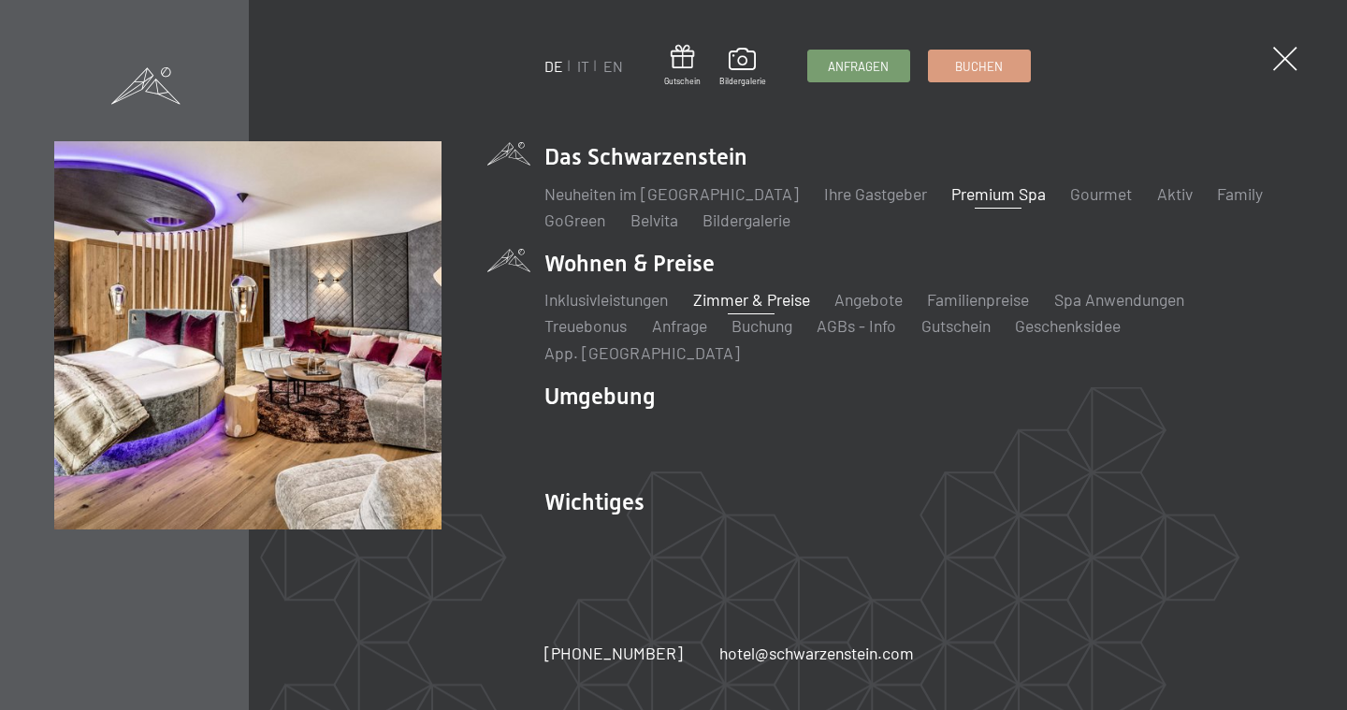
click at [803, 310] on link "Zimmer & Preise" at bounding box center [751, 299] width 117 height 21
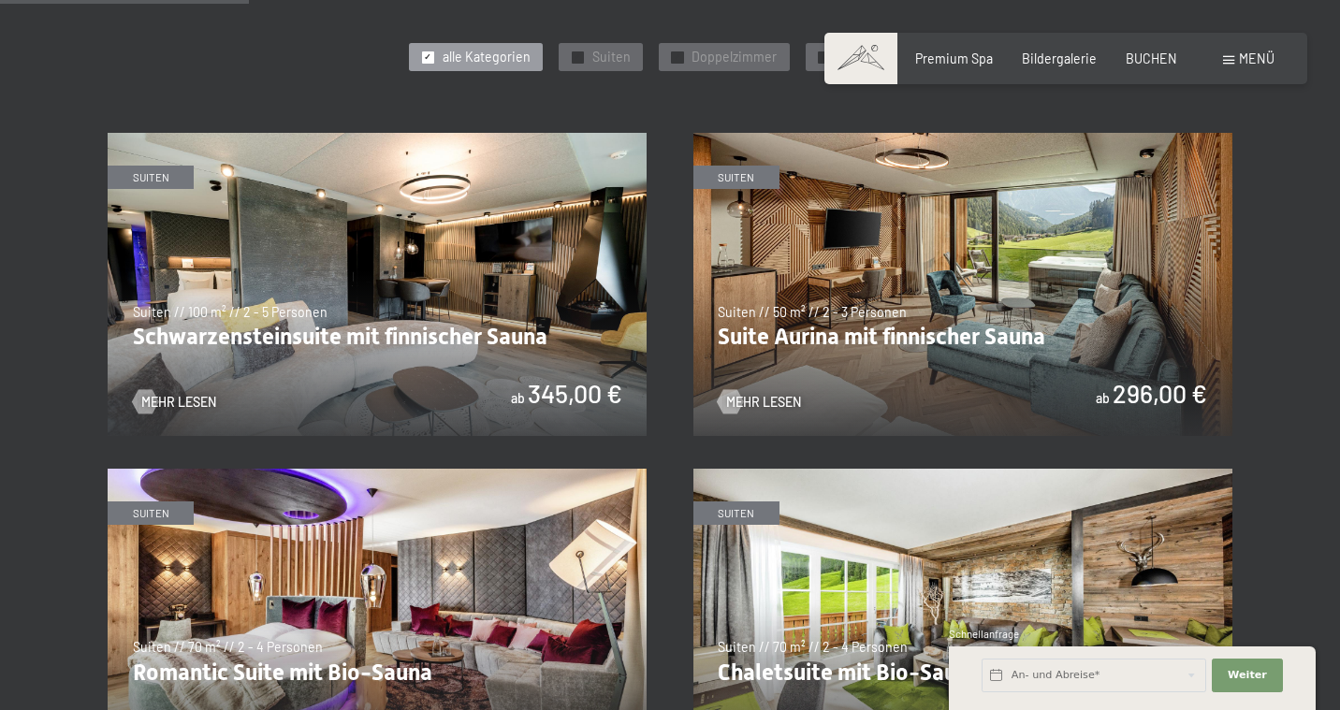
scroll to position [961, 0]
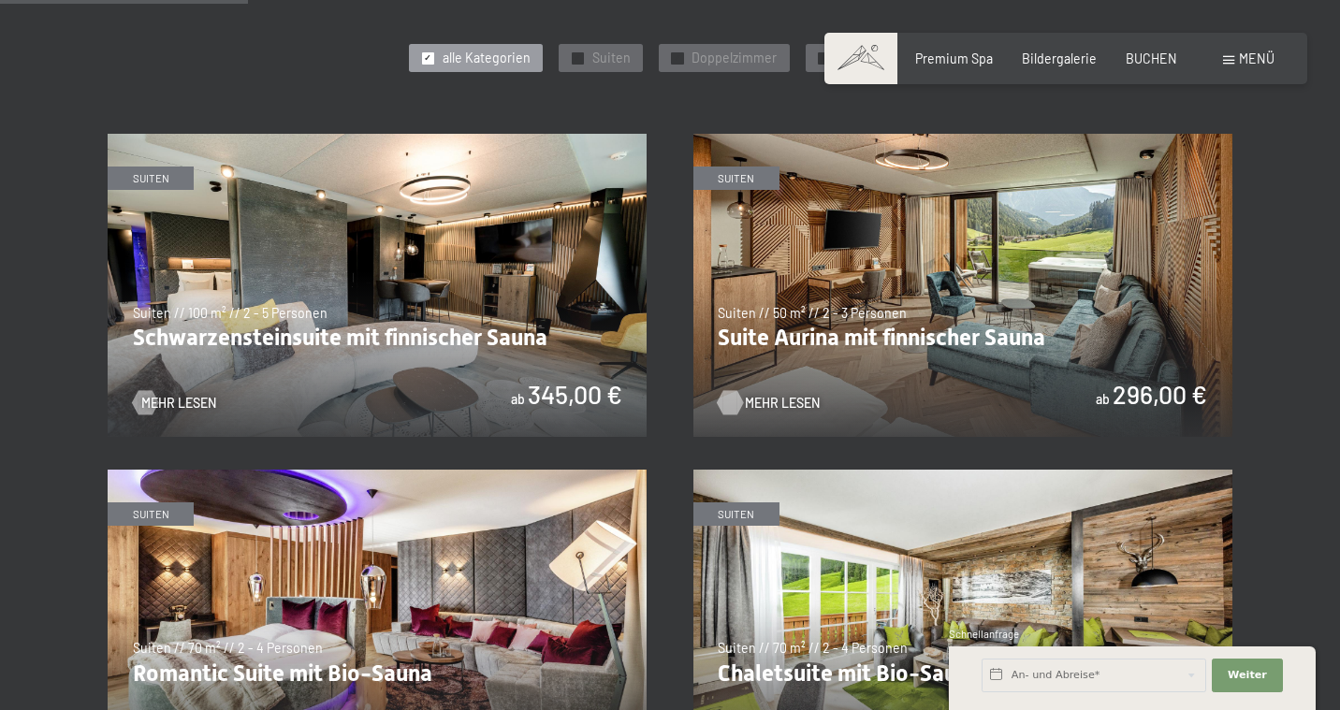
click at [778, 397] on span "Mehr Lesen" at bounding box center [782, 403] width 75 height 19
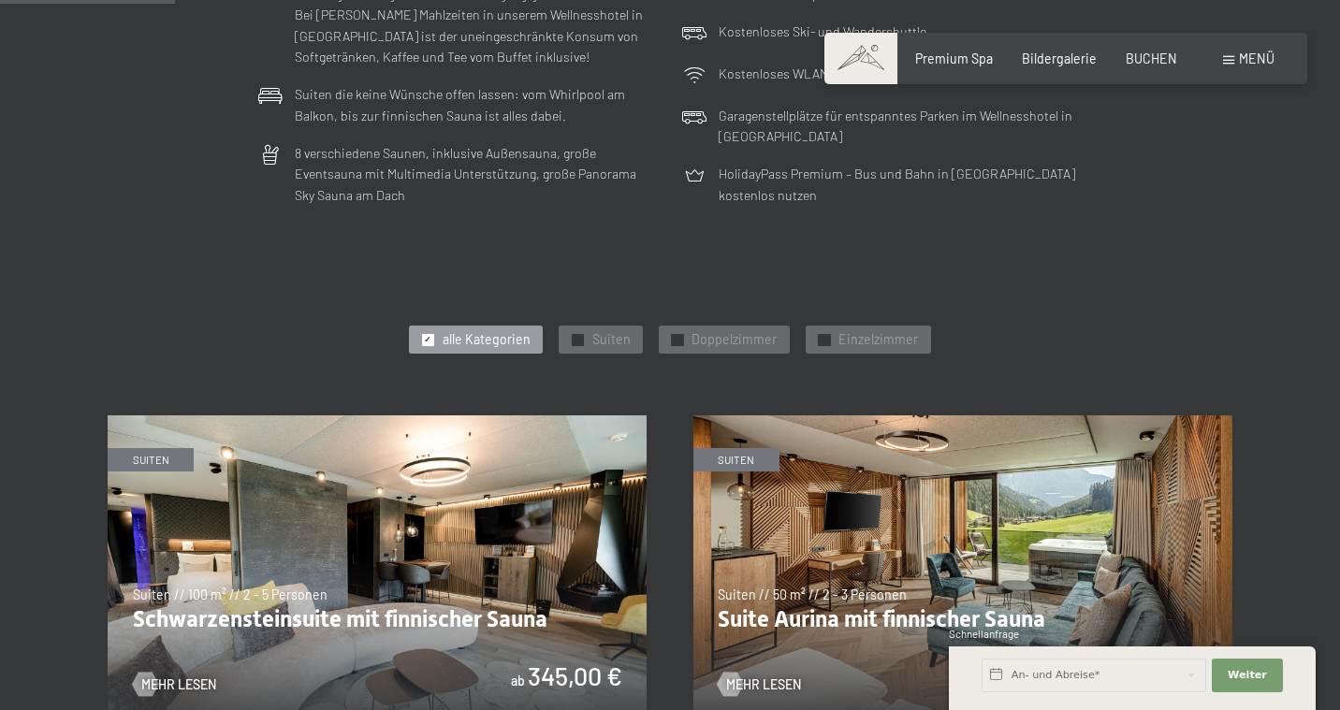
scroll to position [680, 0]
click at [621, 329] on span "Suiten" at bounding box center [611, 338] width 38 height 19
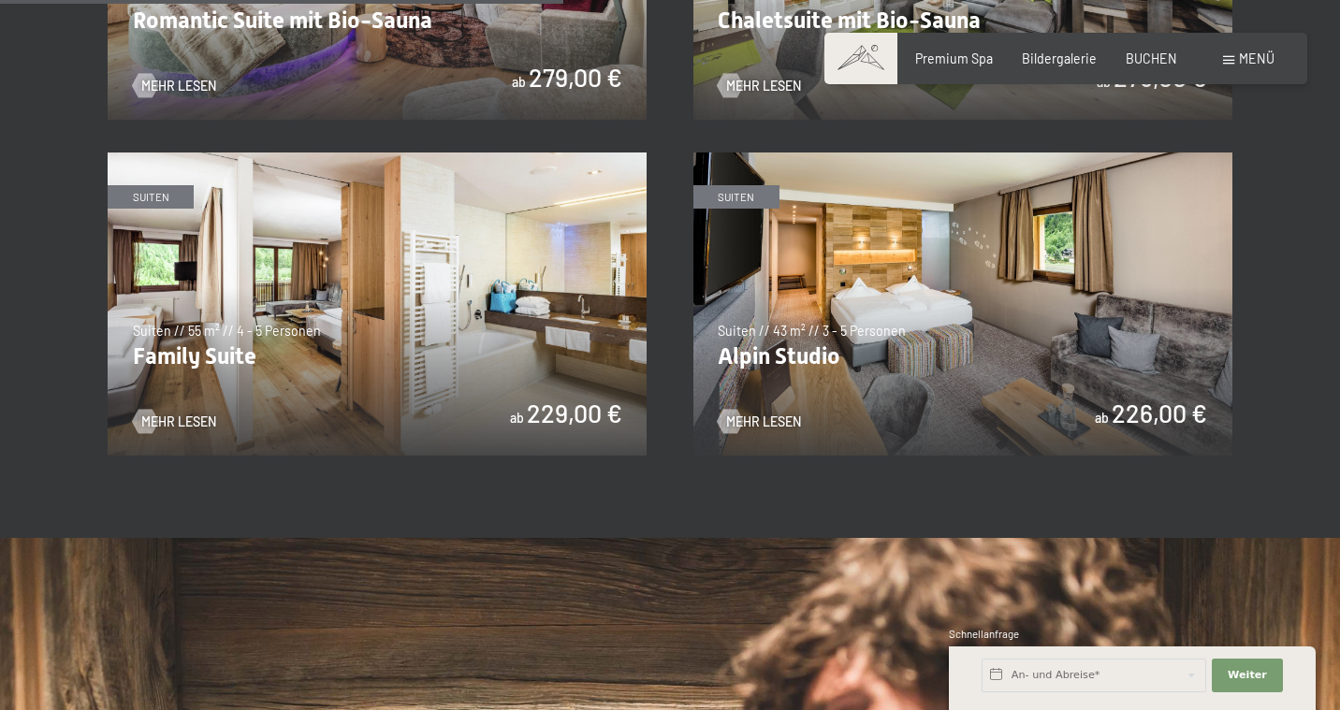
scroll to position [1609, 0]
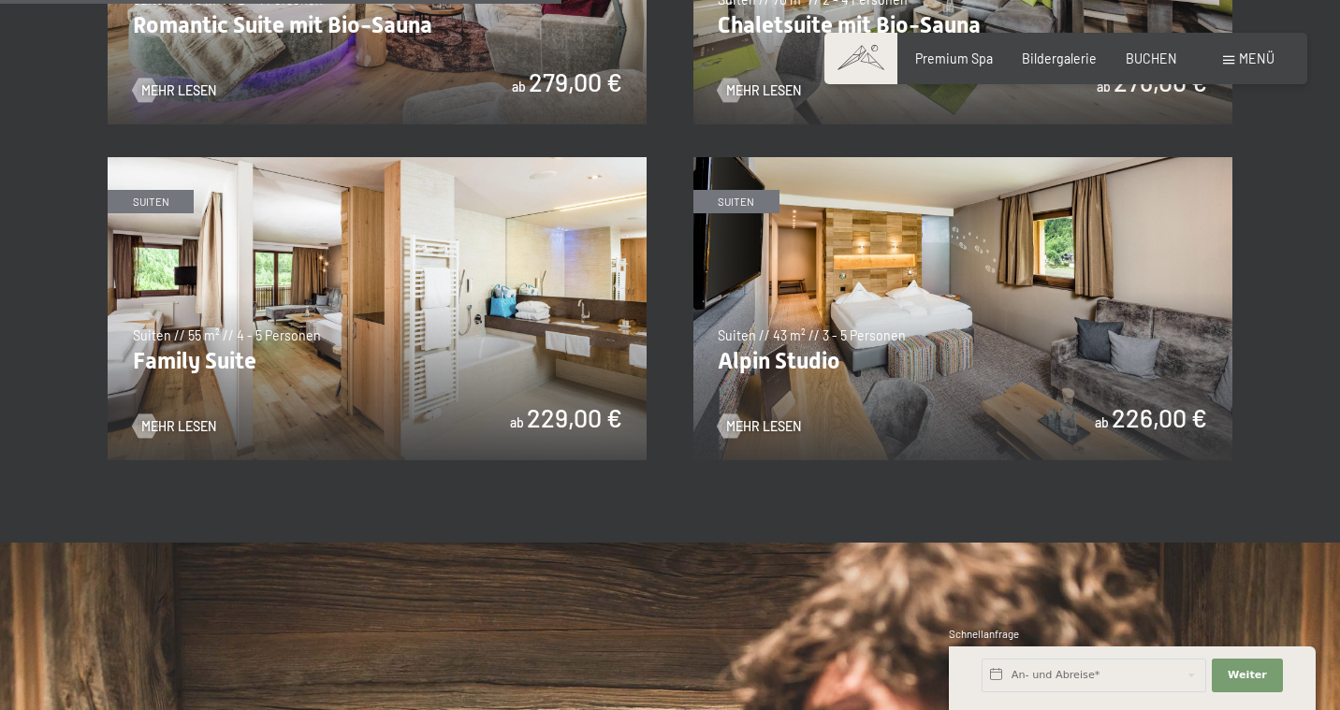
click at [374, 341] on img at bounding box center [377, 308] width 539 height 303
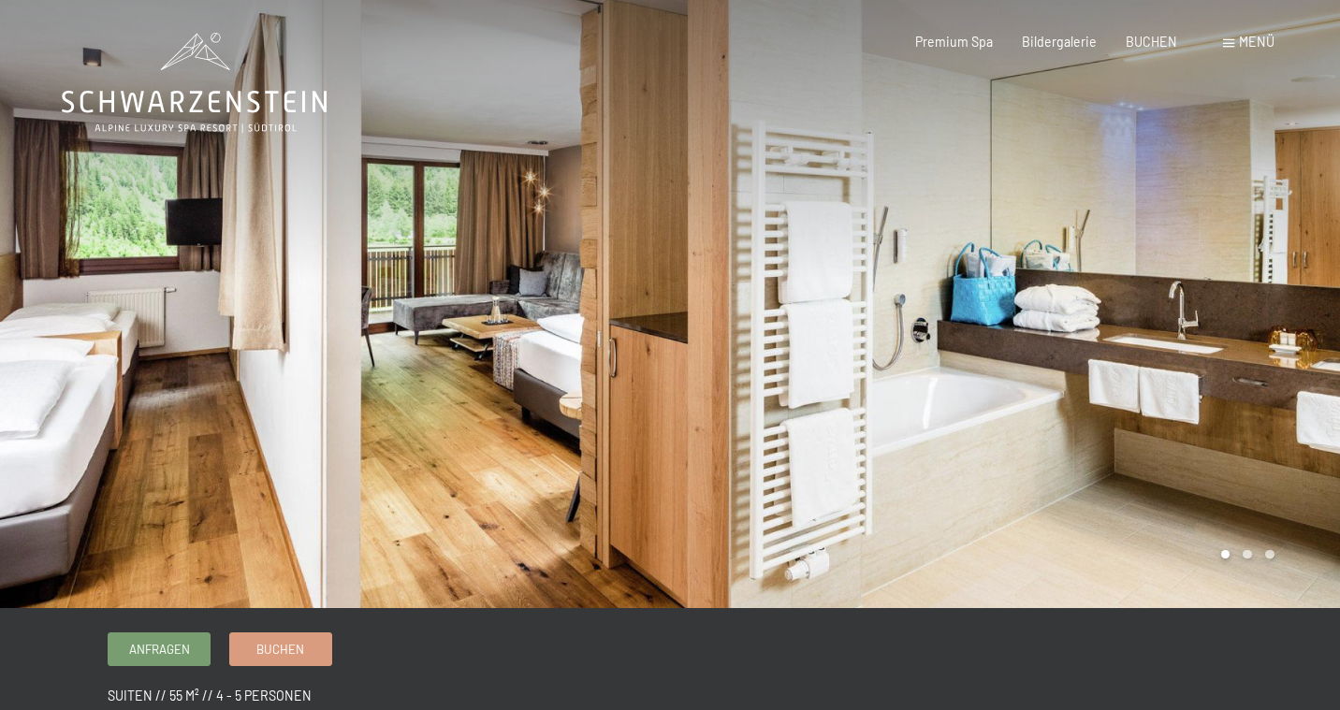
click at [1143, 320] on div at bounding box center [1005, 304] width 670 height 608
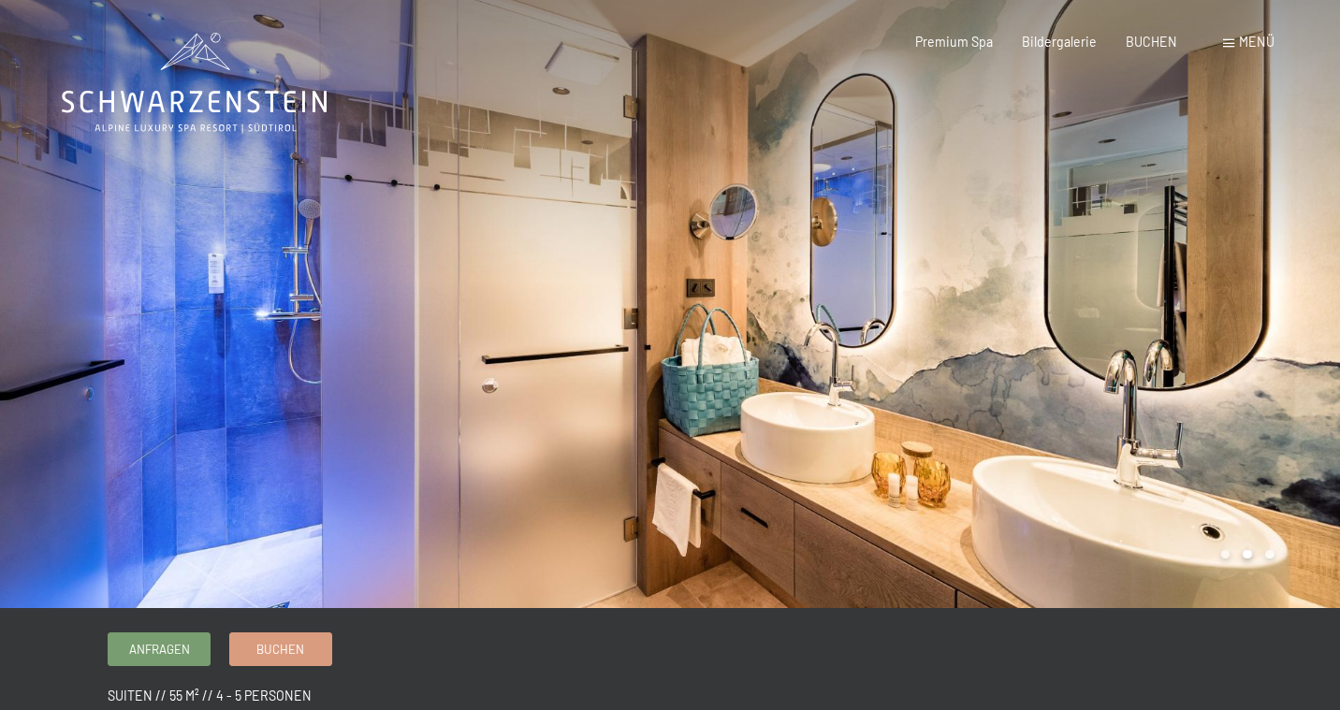
click at [1143, 320] on div at bounding box center [1005, 304] width 670 height 608
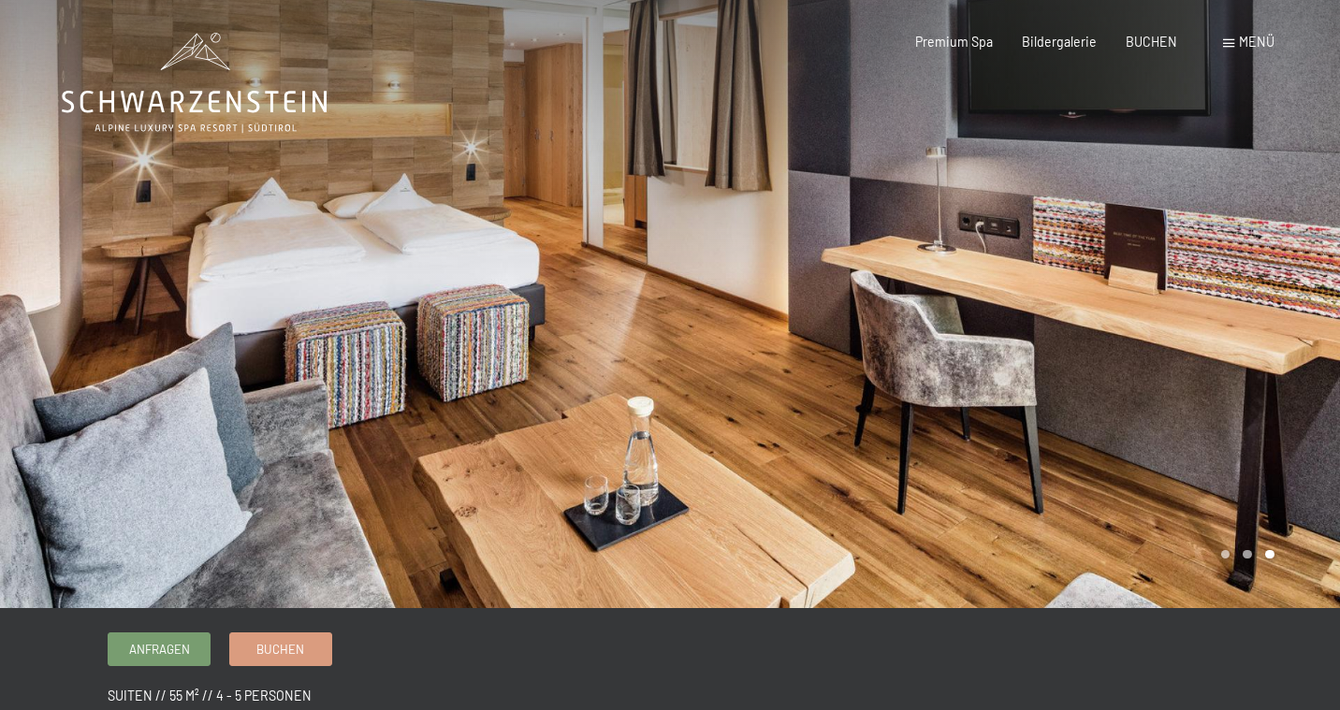
click at [1143, 320] on div at bounding box center [1005, 304] width 670 height 608
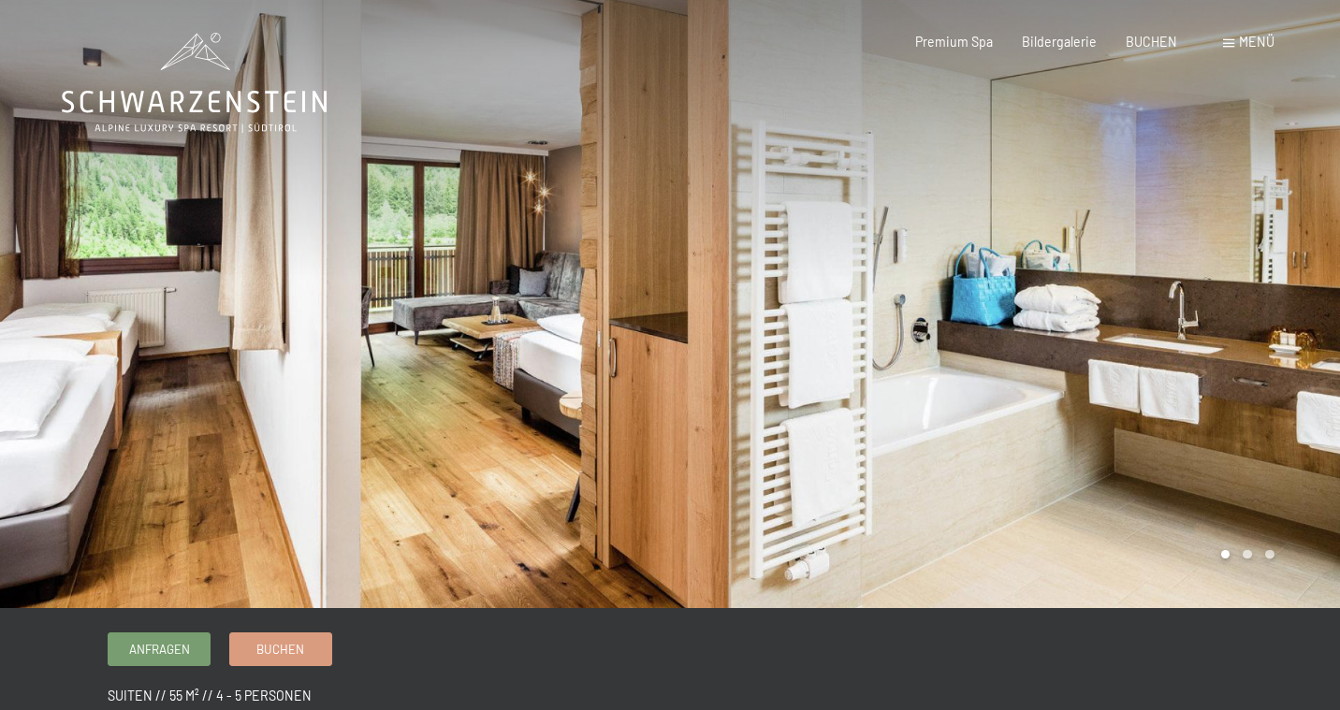
click at [1143, 320] on div at bounding box center [1005, 304] width 670 height 608
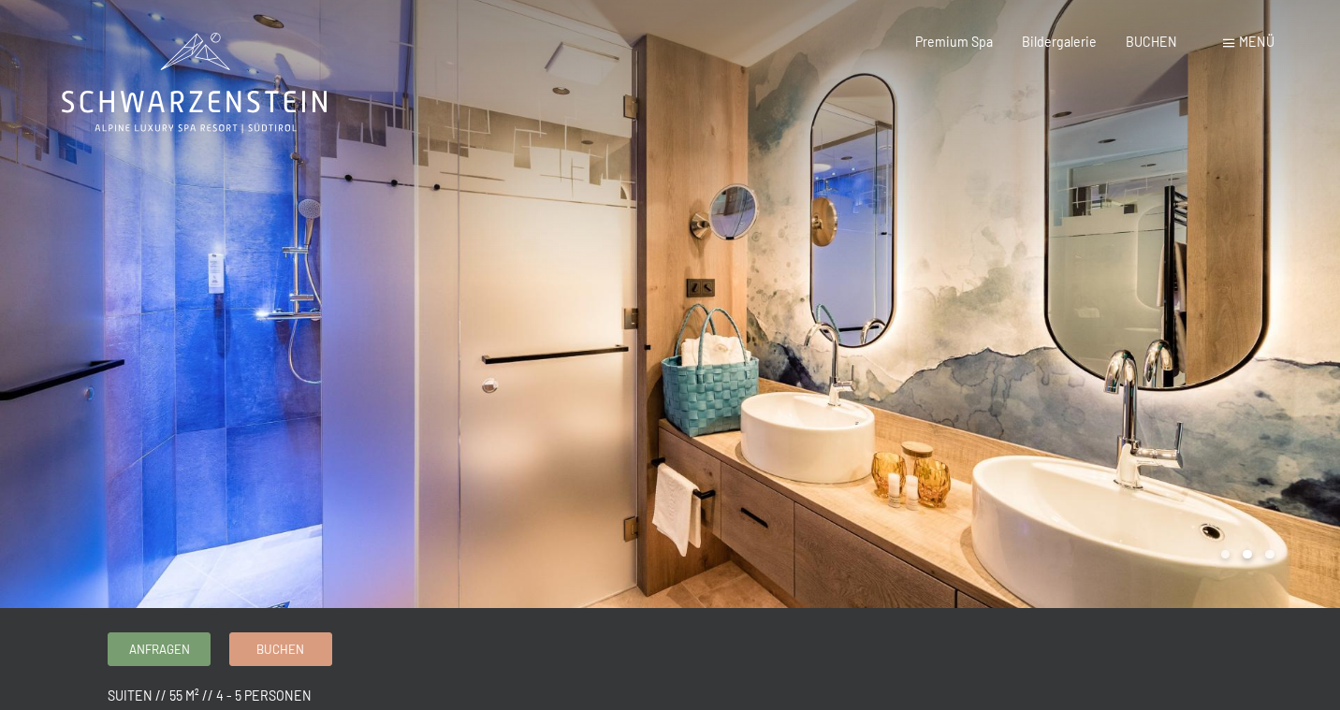
click at [1143, 320] on div at bounding box center [1005, 304] width 670 height 608
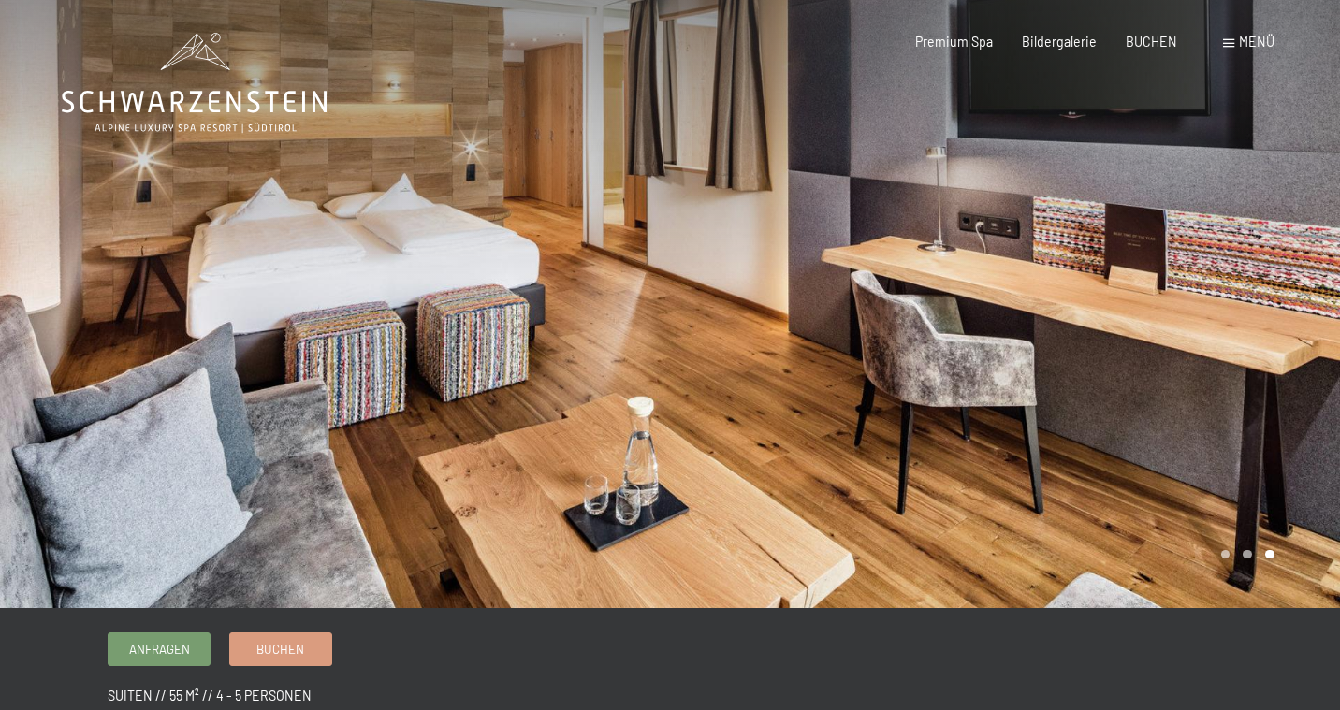
click at [1143, 320] on div at bounding box center [1005, 304] width 670 height 608
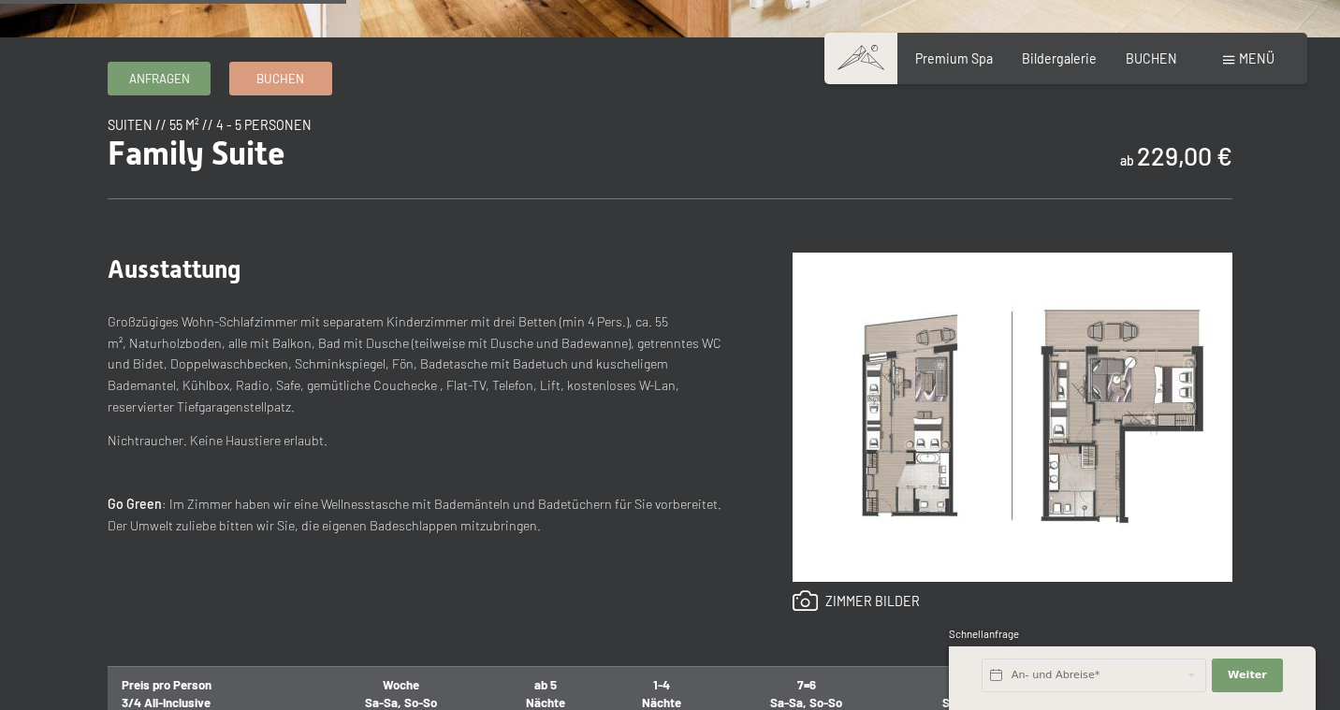
scroll to position [577, 0]
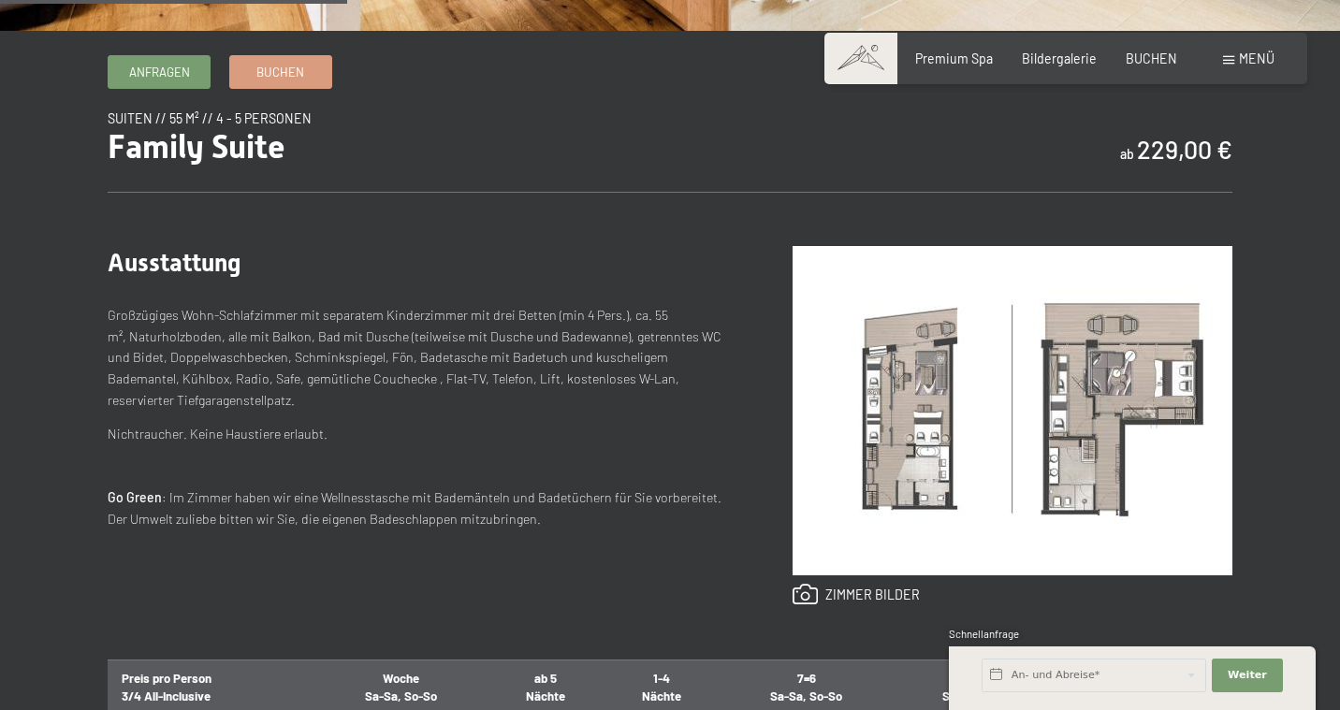
click at [1080, 370] on img at bounding box center [1012, 410] width 440 height 329
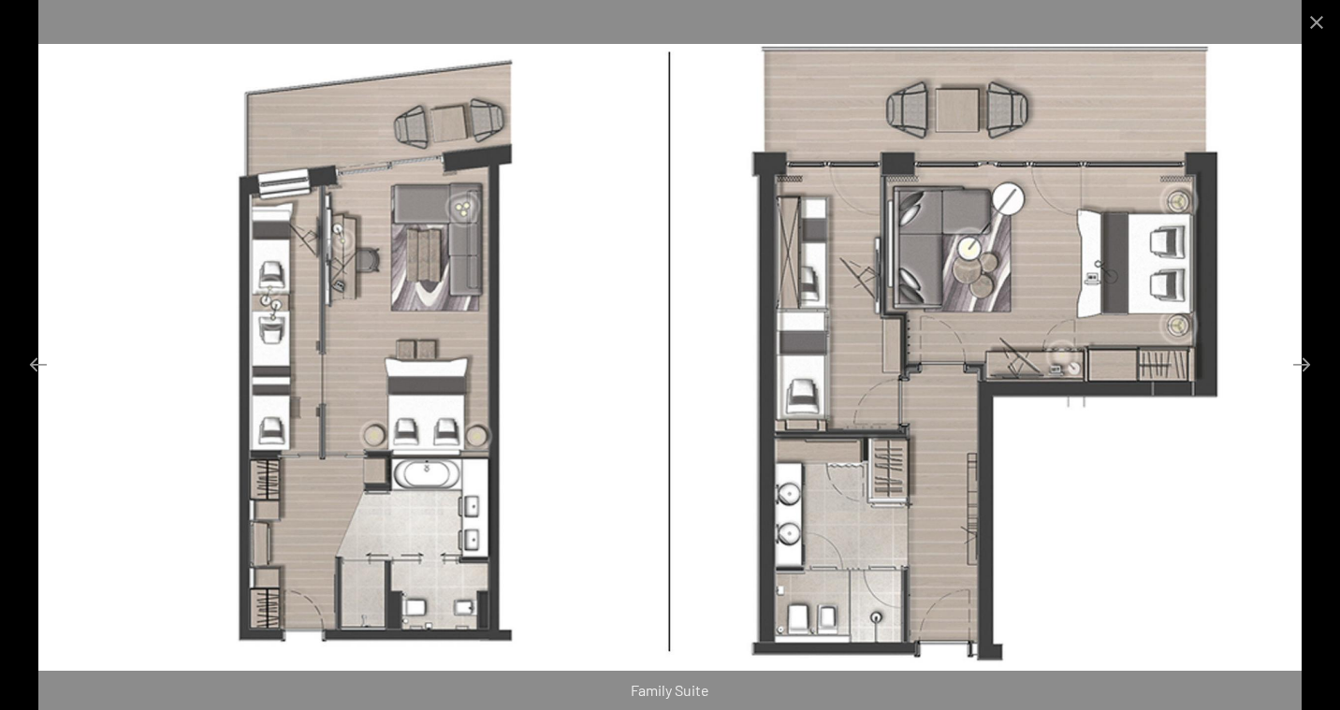
scroll to position [967, 0]
click at [1318, 19] on button "Close gallery" at bounding box center [1316, 22] width 47 height 44
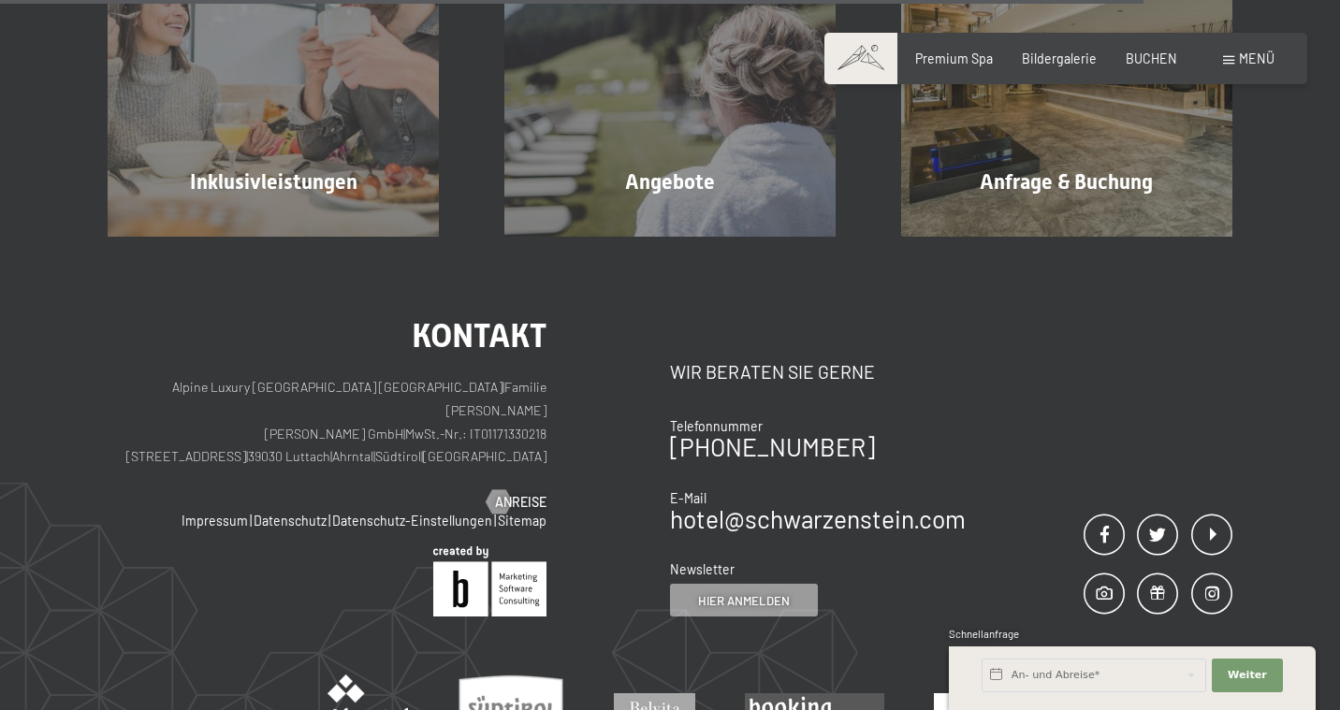
scroll to position [2007, 0]
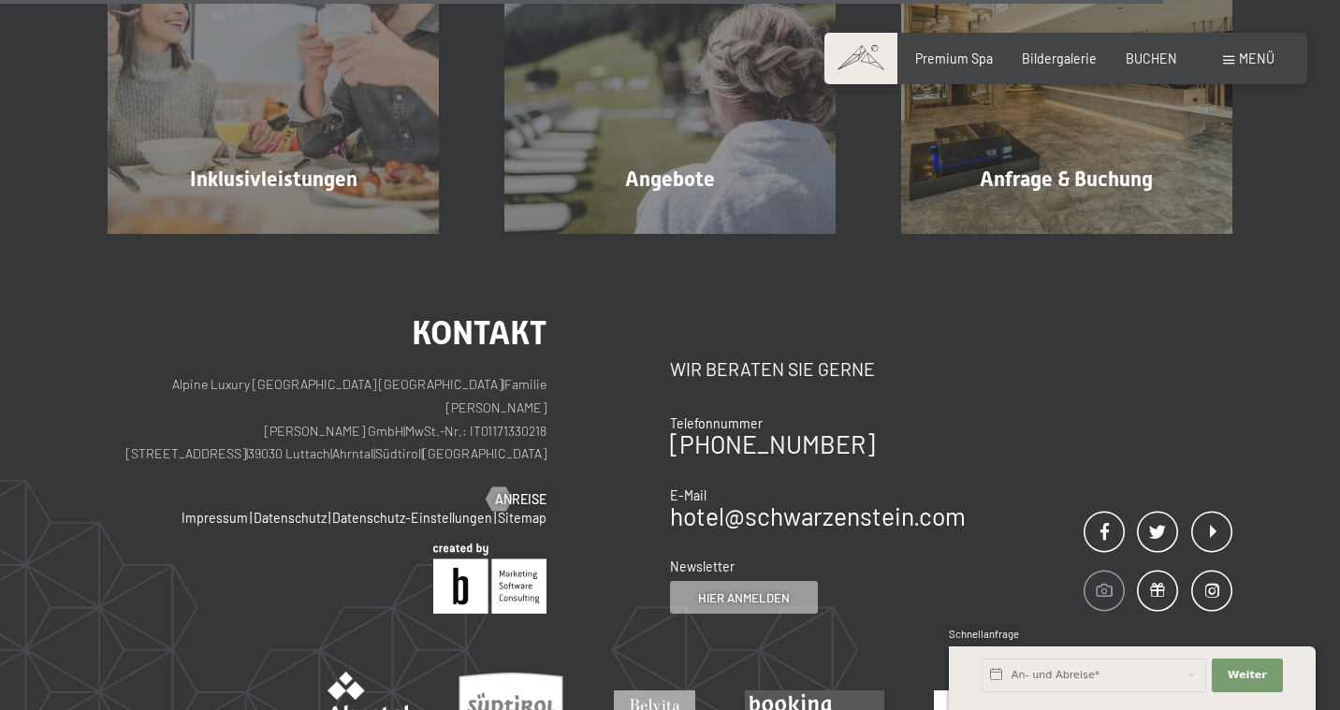
click at [1108, 580] on span at bounding box center [1103, 591] width 41 height 41
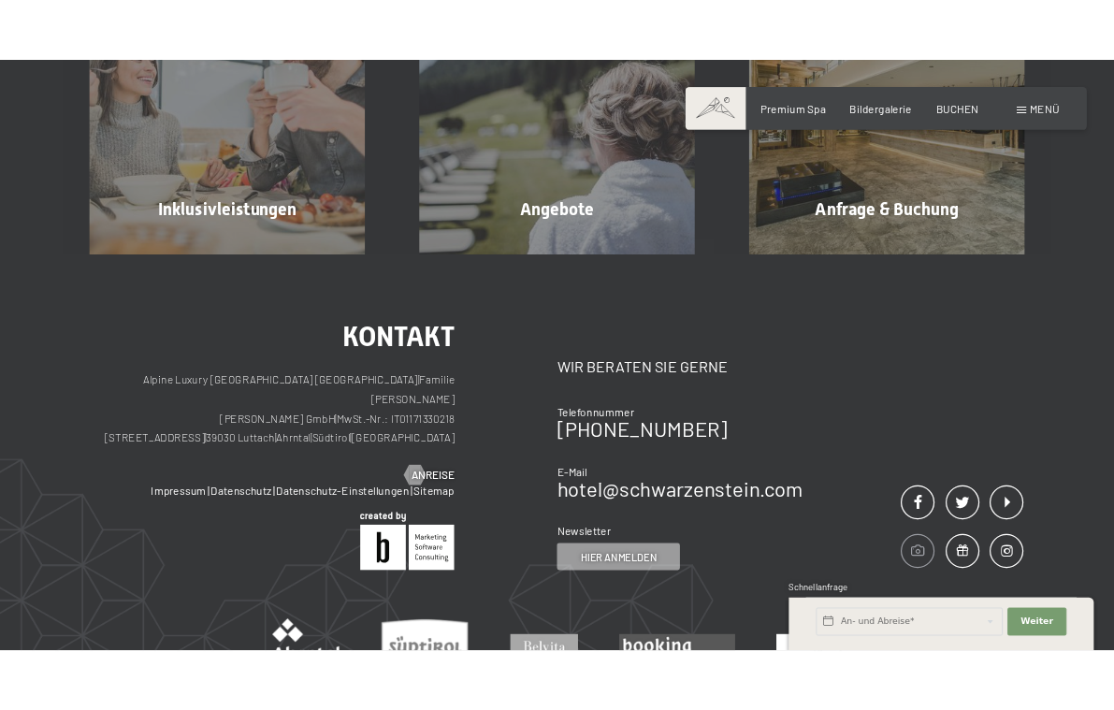
scroll to position [0, 0]
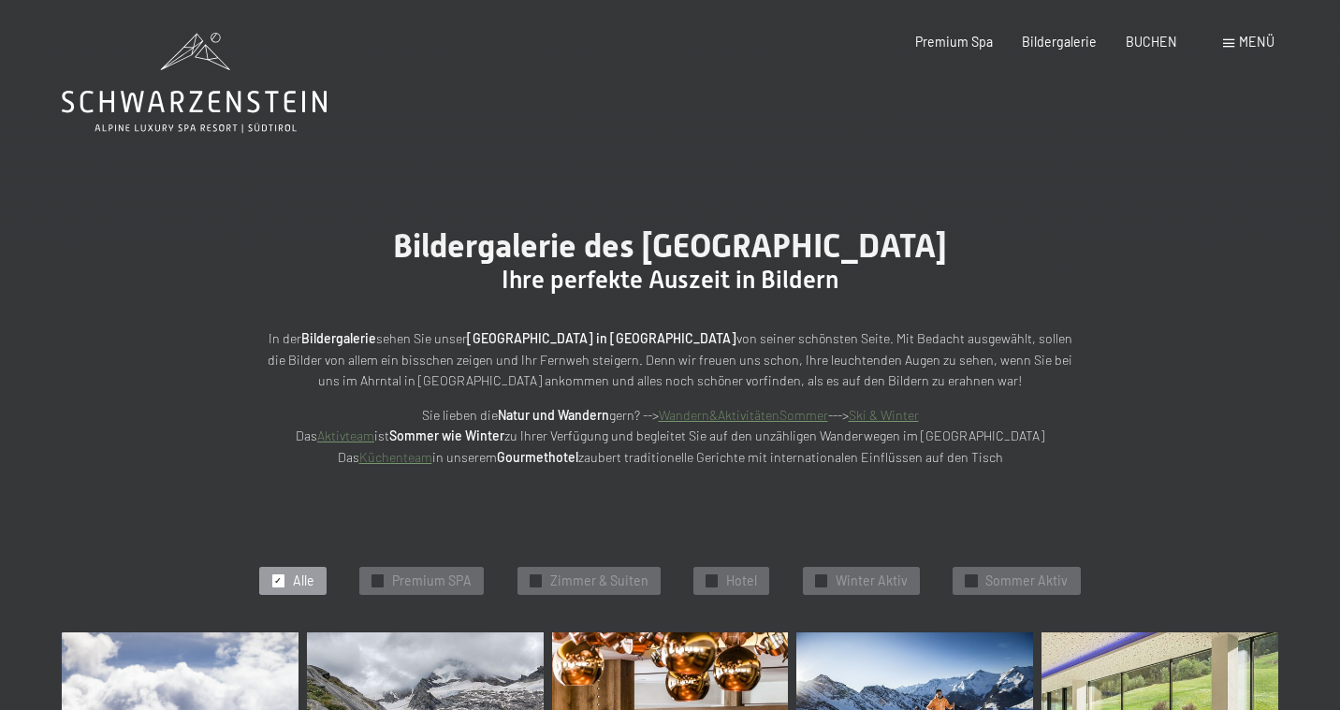
click at [1226, 47] on span at bounding box center [1228, 43] width 11 height 8
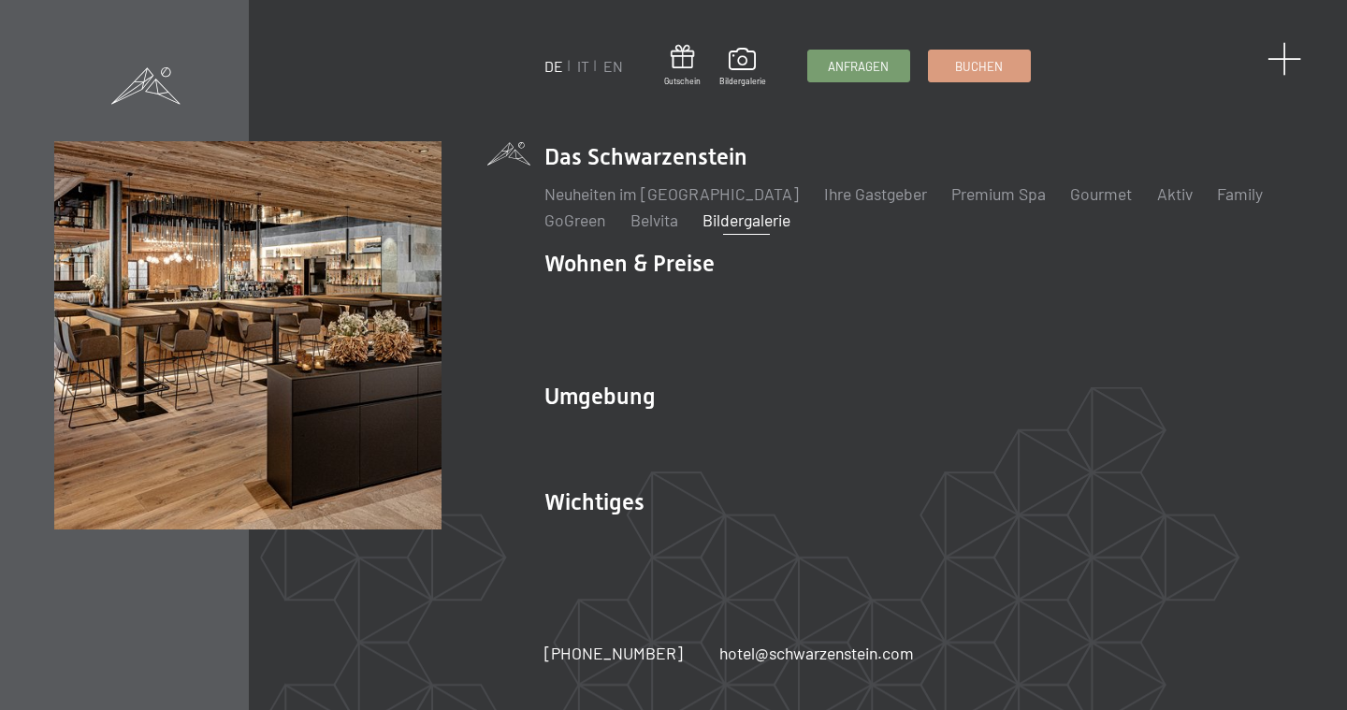
click at [1283, 59] on span at bounding box center [1285, 59] width 35 height 35
